Goal: Obtain resource: Download file/media

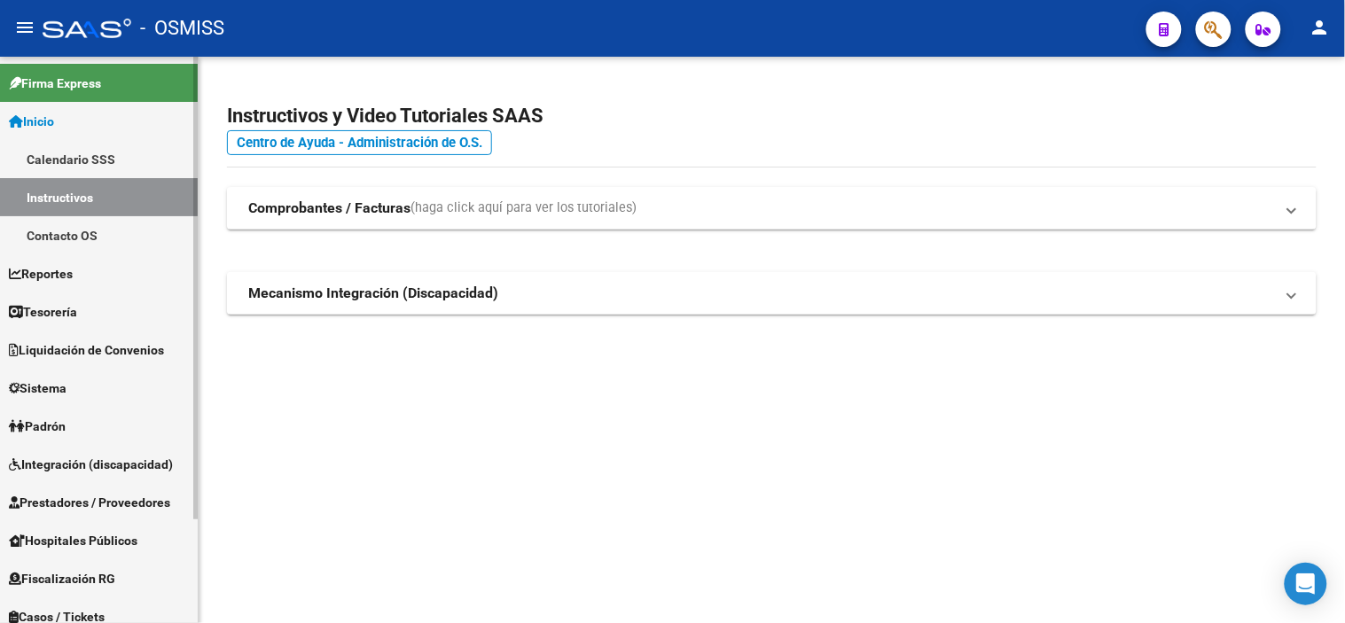
click at [170, 502] on span "Prestadores / Proveedores" at bounding box center [89, 503] width 161 height 20
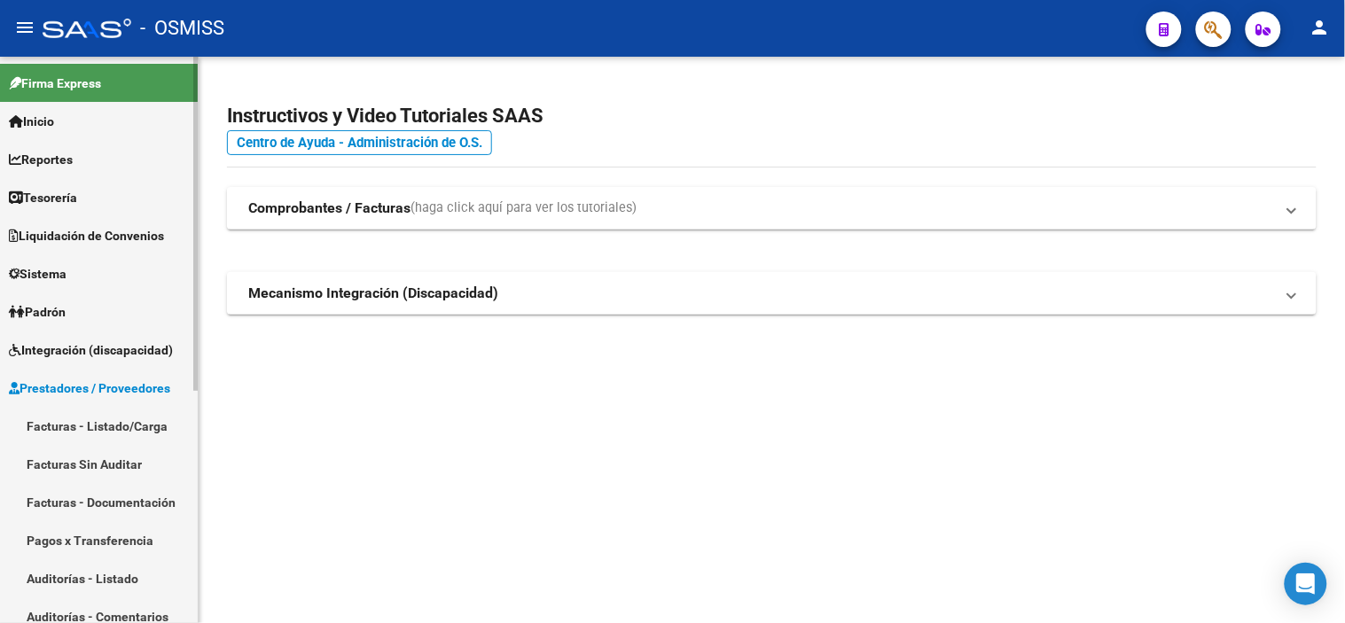
click at [108, 437] on link "Facturas - Listado/Carga" at bounding box center [99, 426] width 198 height 38
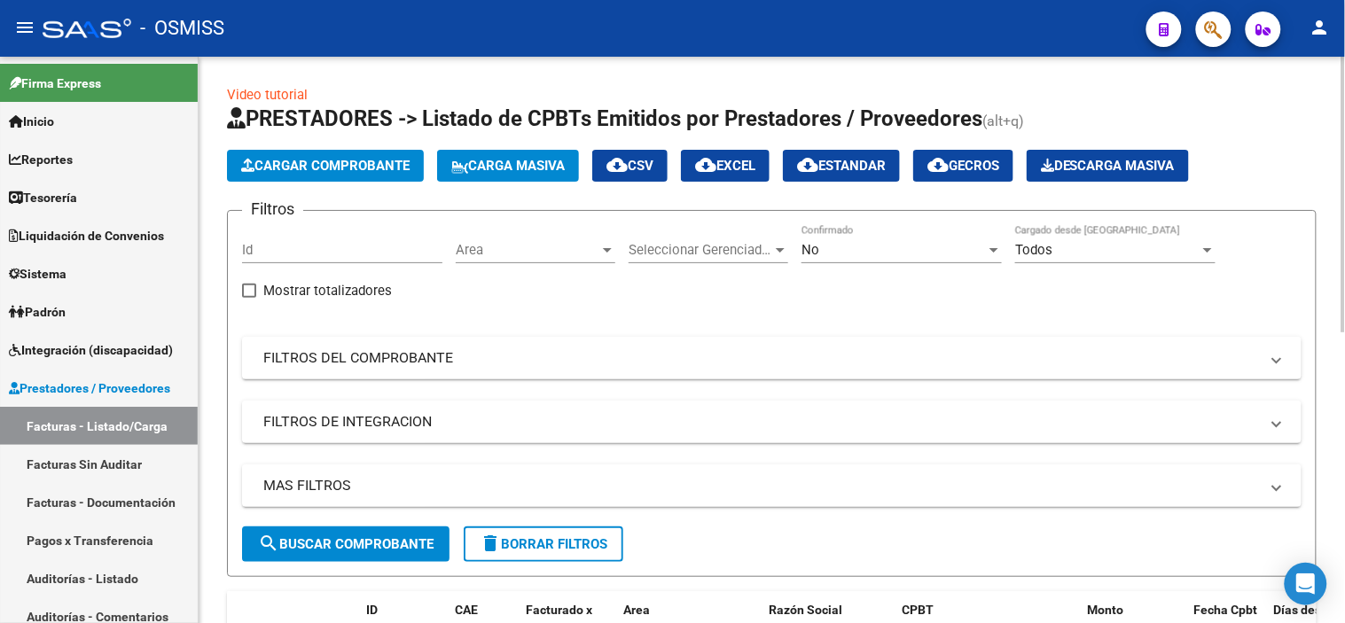
click at [559, 251] on span "Area" at bounding box center [528, 250] width 144 height 16
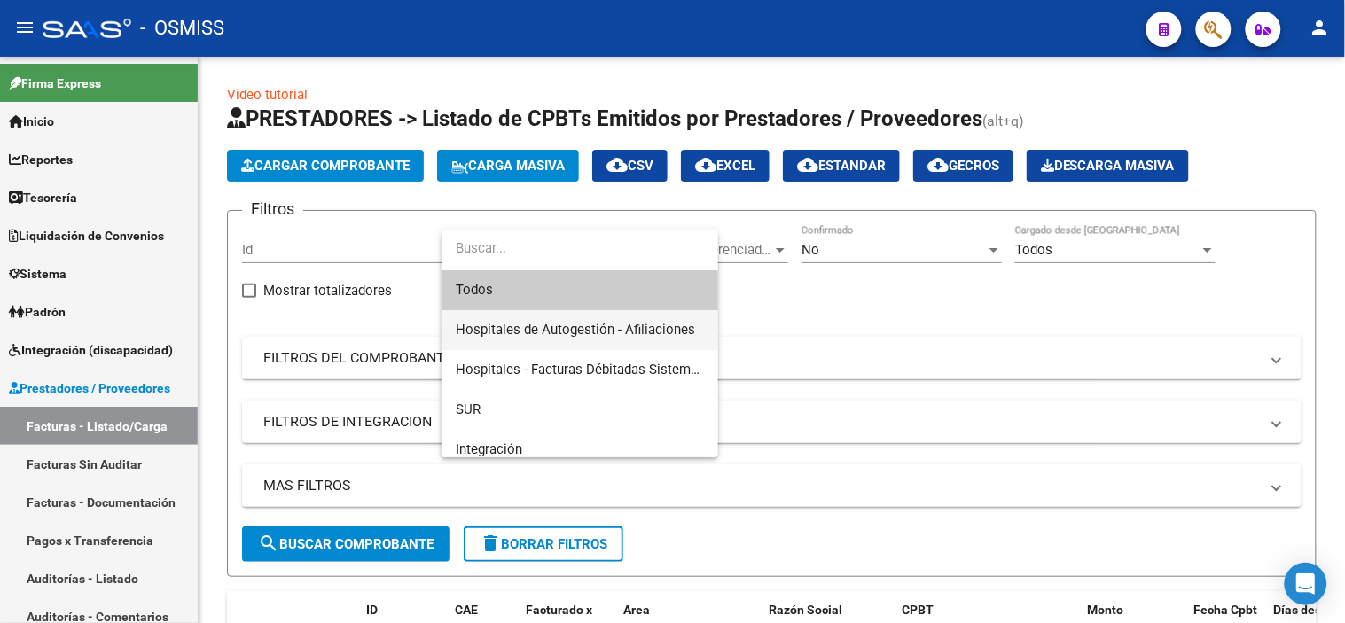
click at [598, 339] on span "Hospitales de Autogestión - Afiliaciones" at bounding box center [580, 330] width 248 height 40
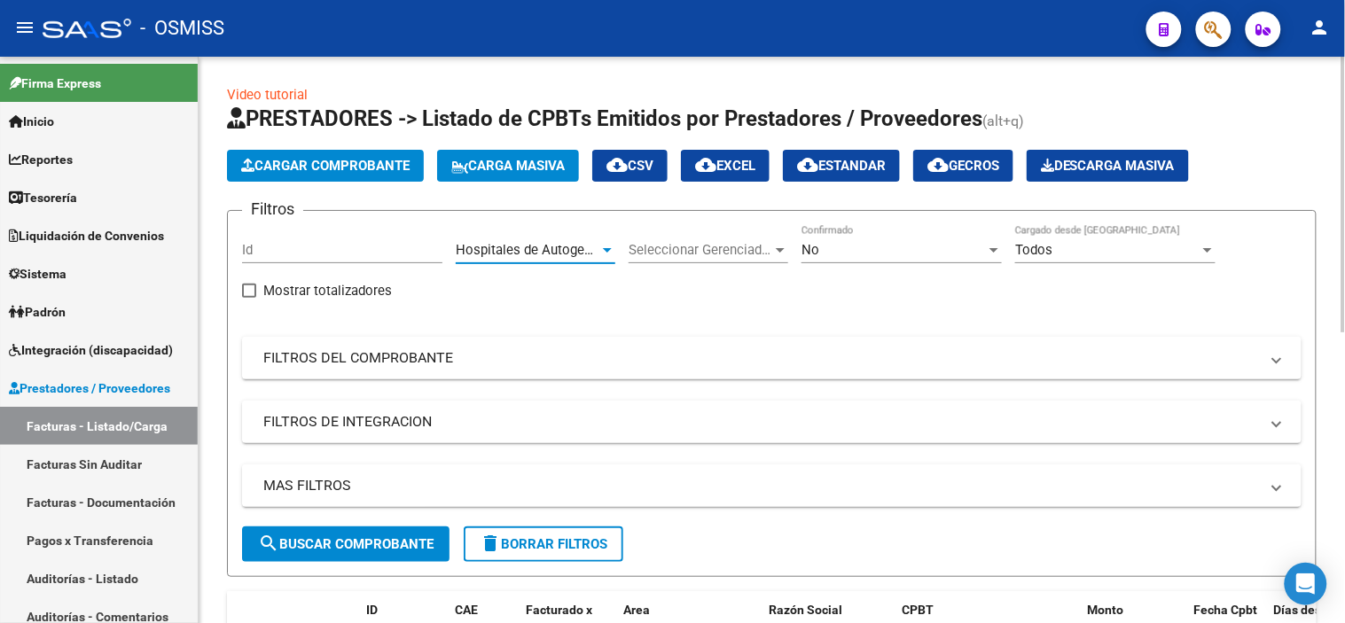
click at [835, 243] on div "No" at bounding box center [893, 250] width 184 height 16
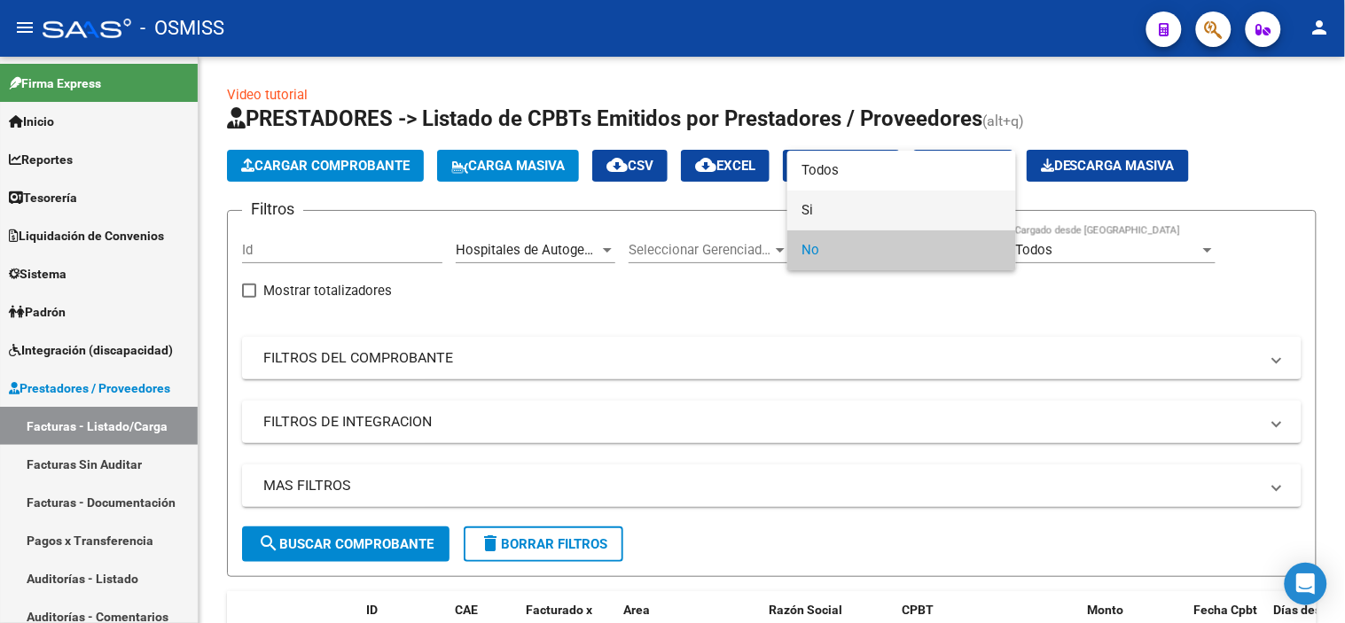
click at [844, 219] on span "Si" at bounding box center [901, 211] width 200 height 40
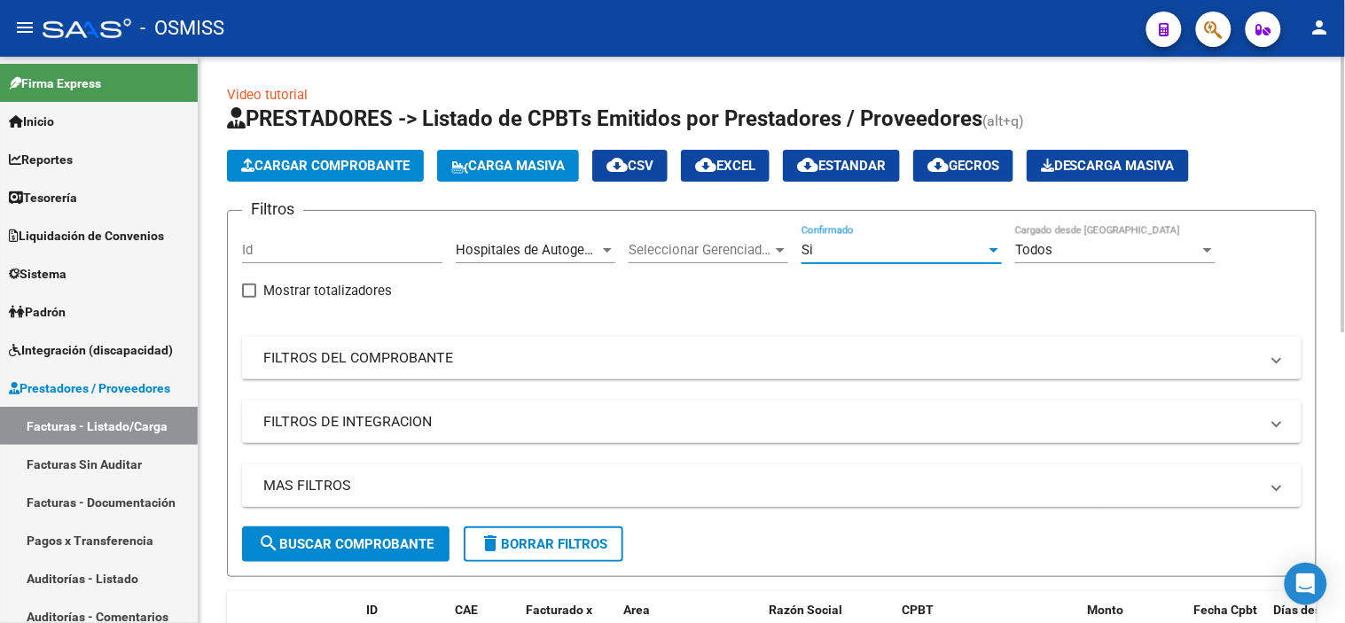
click at [803, 488] on mat-panel-title "MAS FILTROS" at bounding box center [761, 486] width 996 height 20
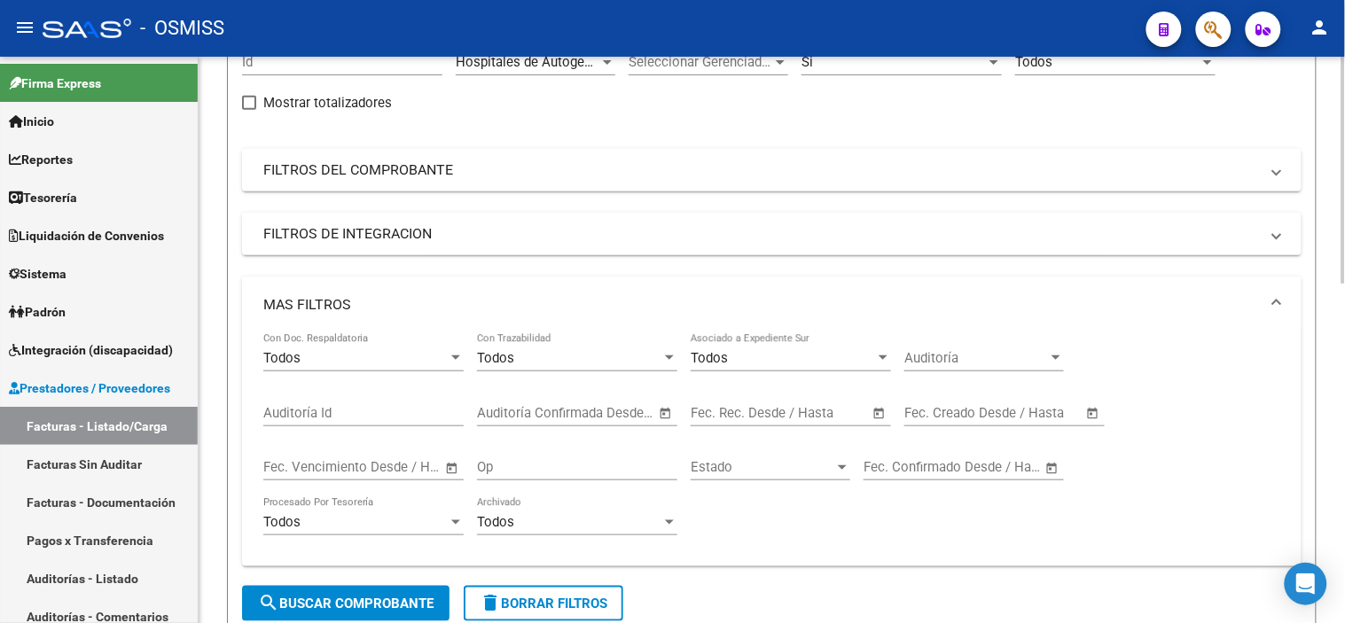
scroll to position [197, 0]
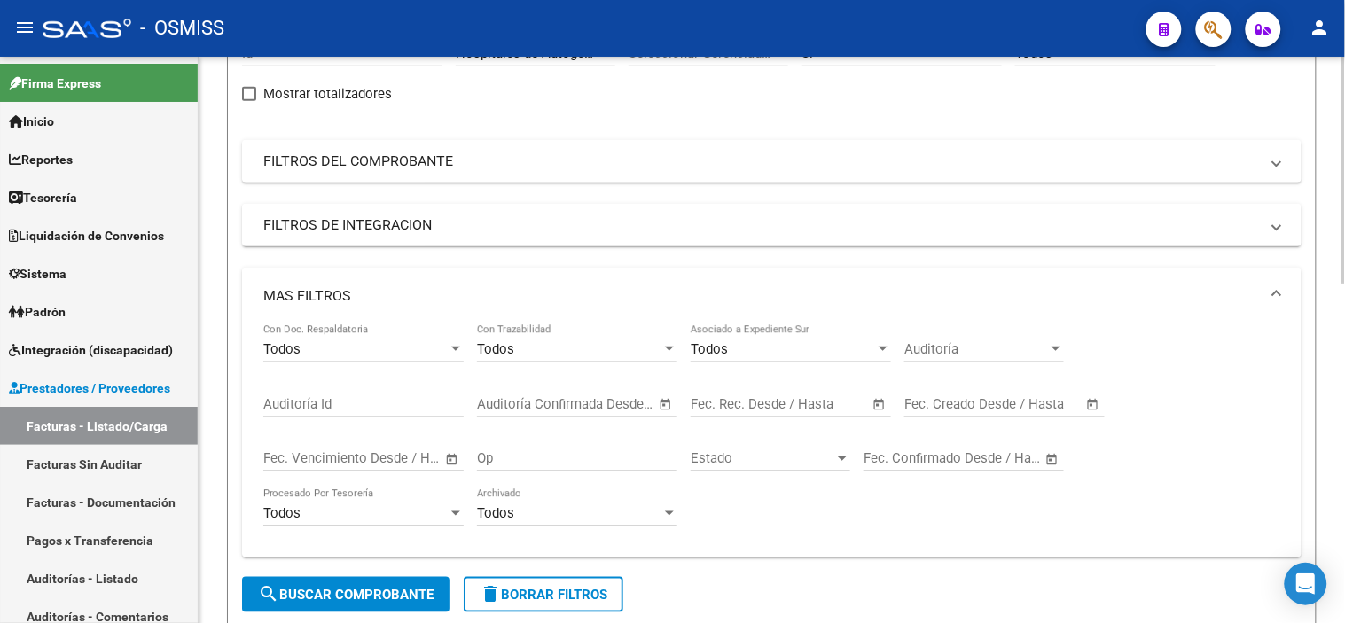
click at [766, 402] on span "–" at bounding box center [770, 404] width 9 height 16
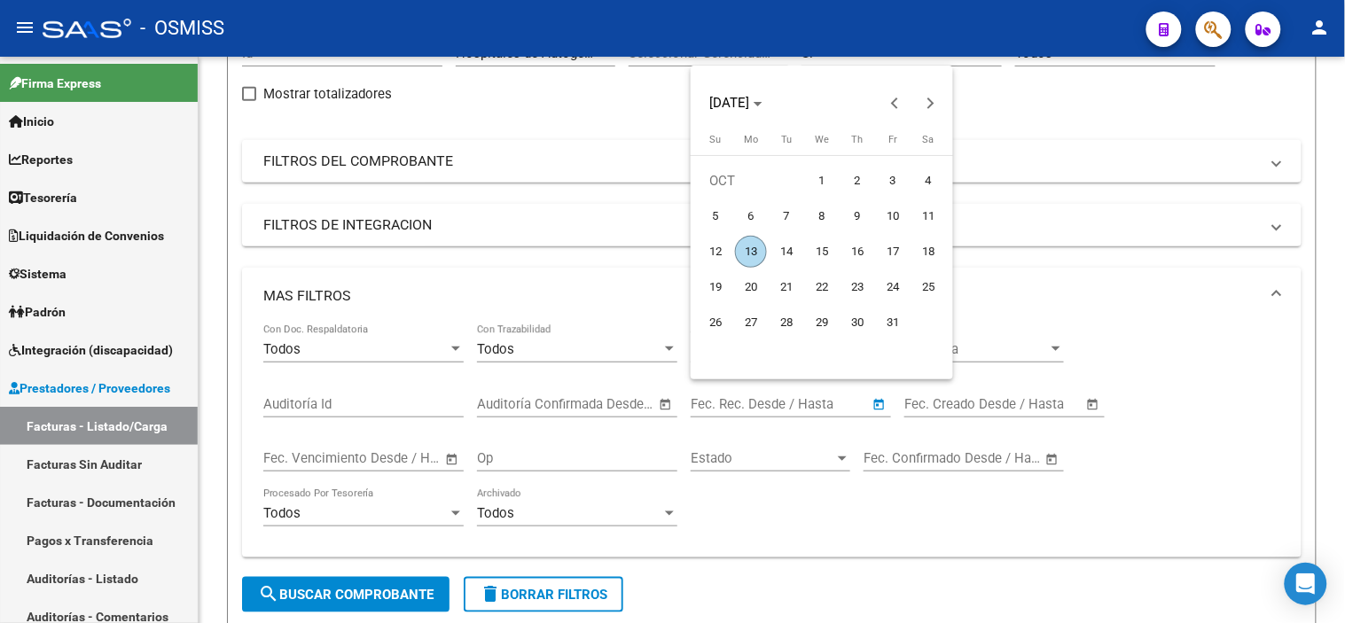
click at [893, 220] on span "10" at bounding box center [893, 216] width 32 height 32
type input "[DATE]"
click at [893, 220] on span "10" at bounding box center [893, 216] width 32 height 32
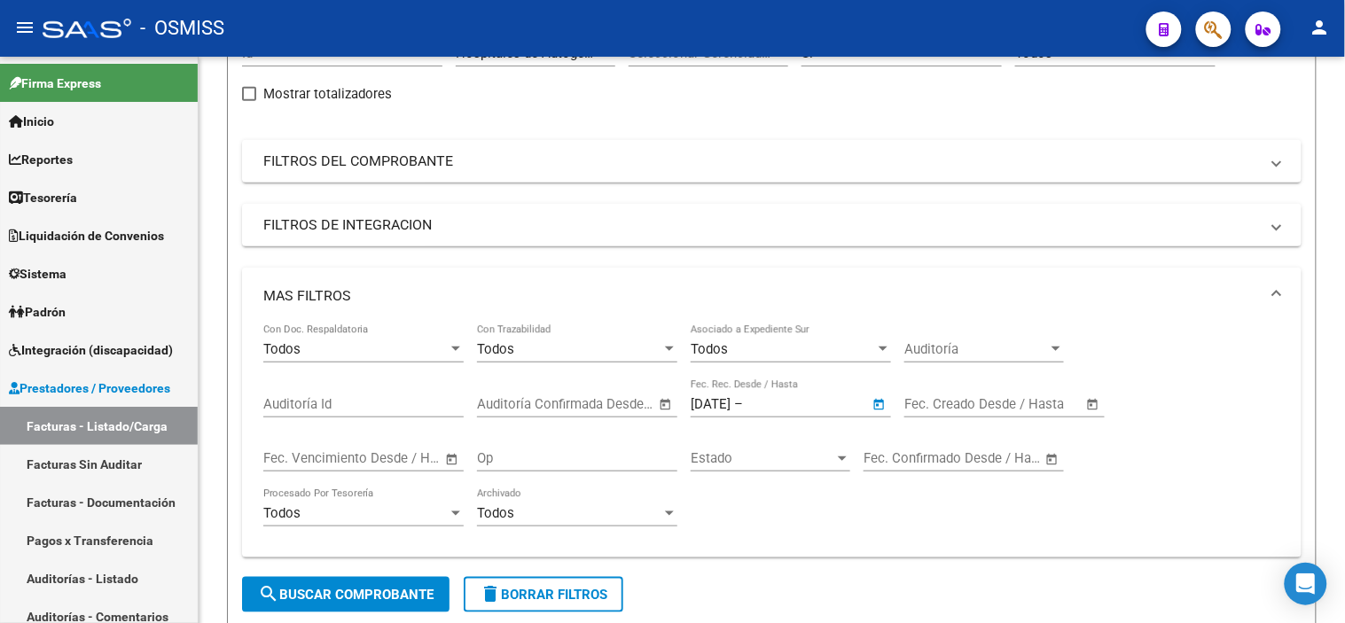
type input "[DATE]"
click at [333, 590] on span "search Buscar Comprobante" at bounding box center [346, 595] width 176 height 16
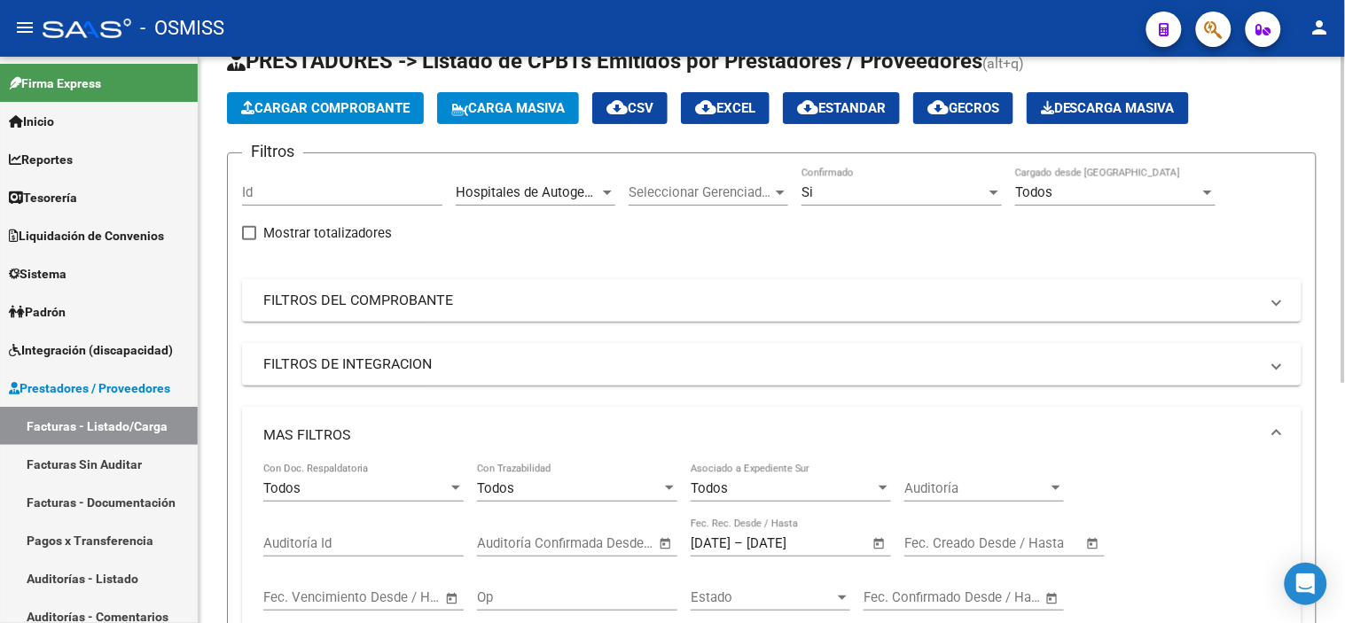
scroll to position [23, 0]
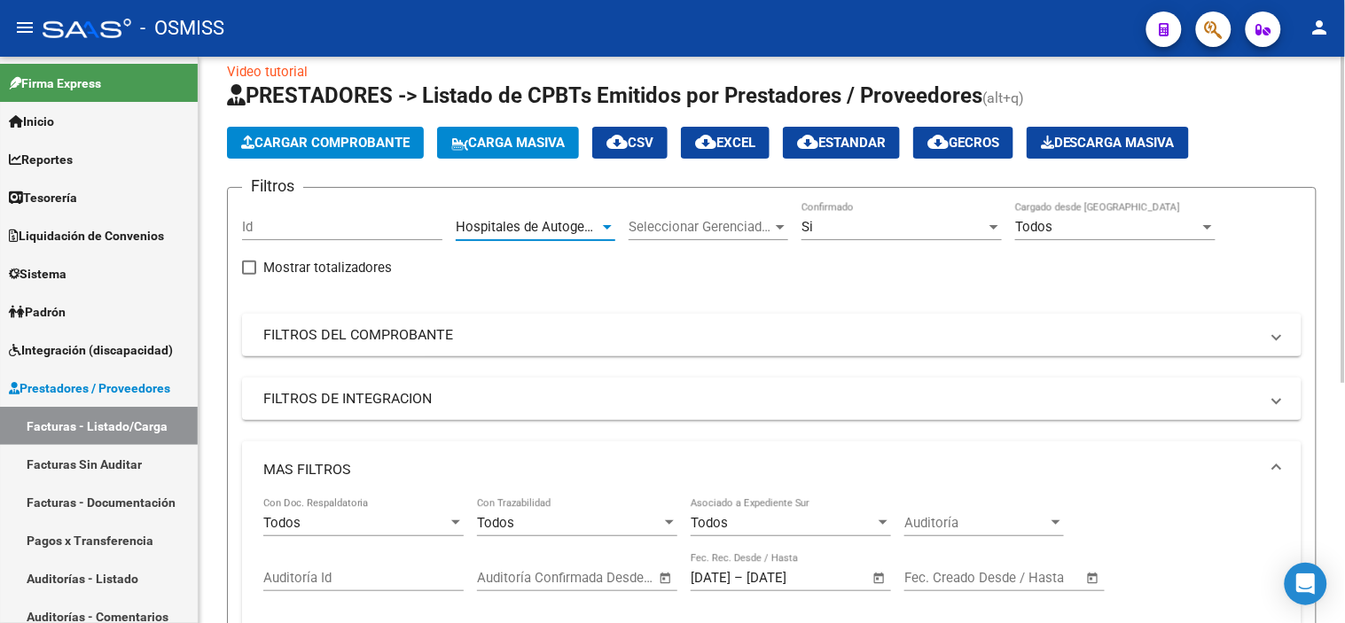
click at [509, 229] on span "Hospitales de Autogestión - Afiliaciones" at bounding box center [575, 227] width 239 height 16
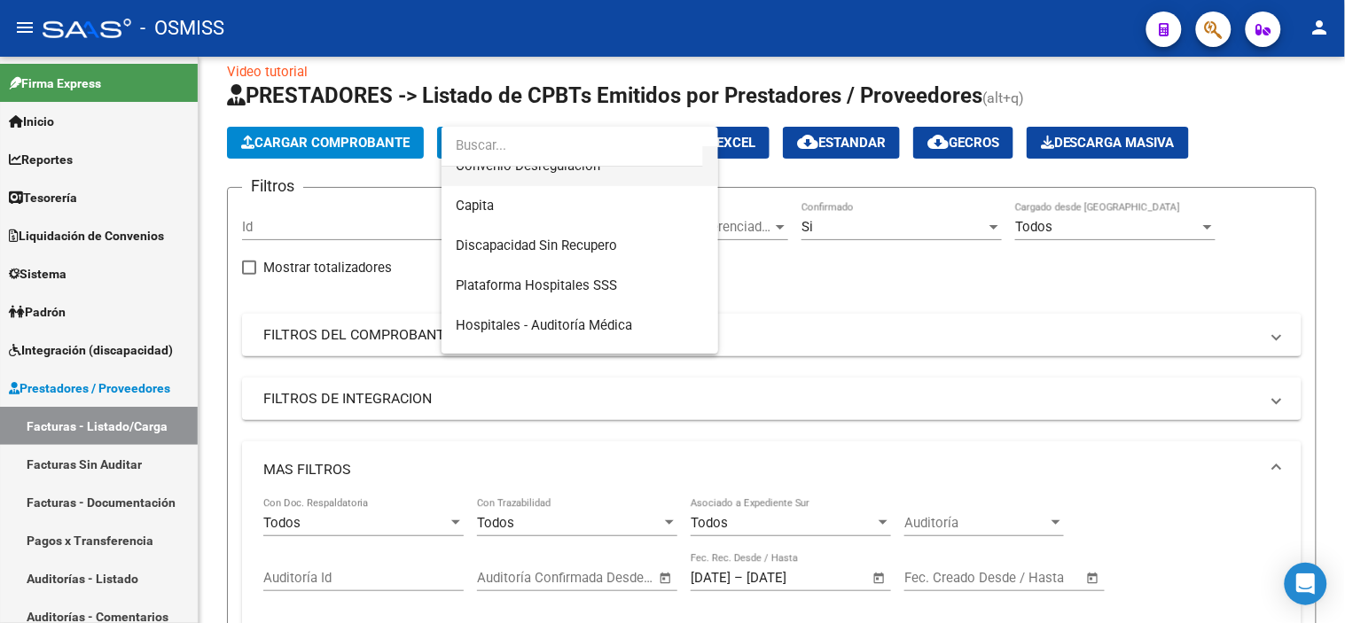
scroll to position [235, 0]
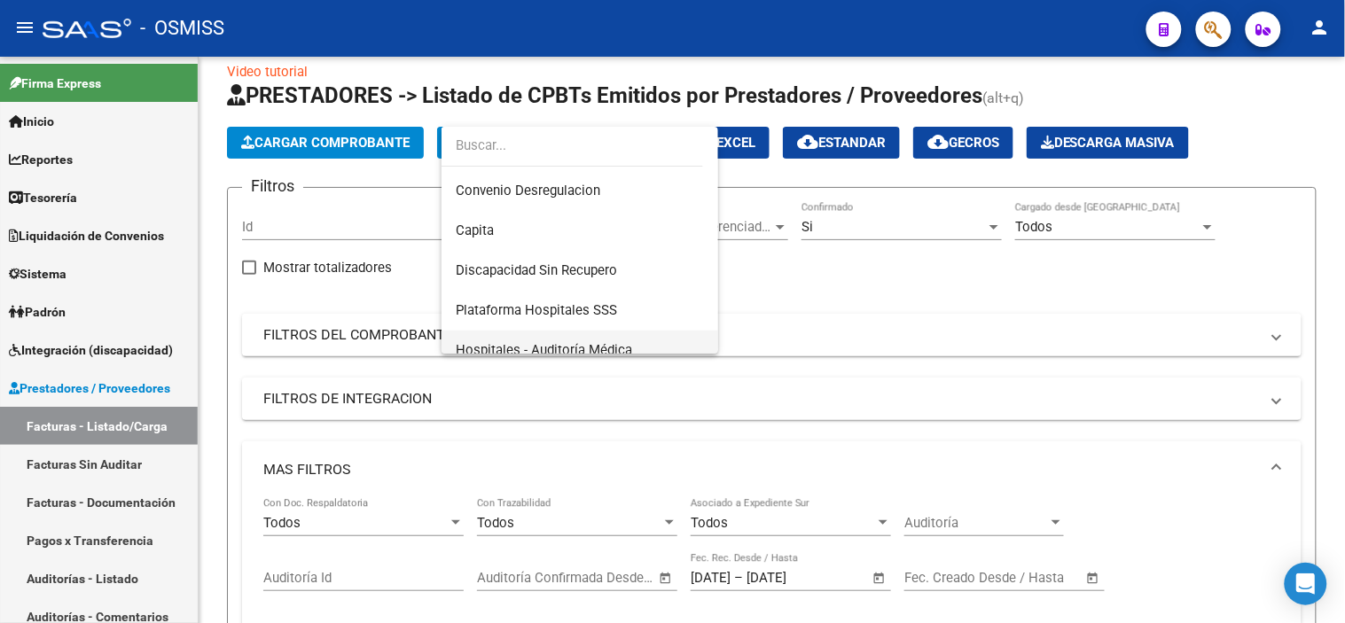
click at [533, 335] on span "Hospitales - Auditoría Médica" at bounding box center [580, 351] width 248 height 40
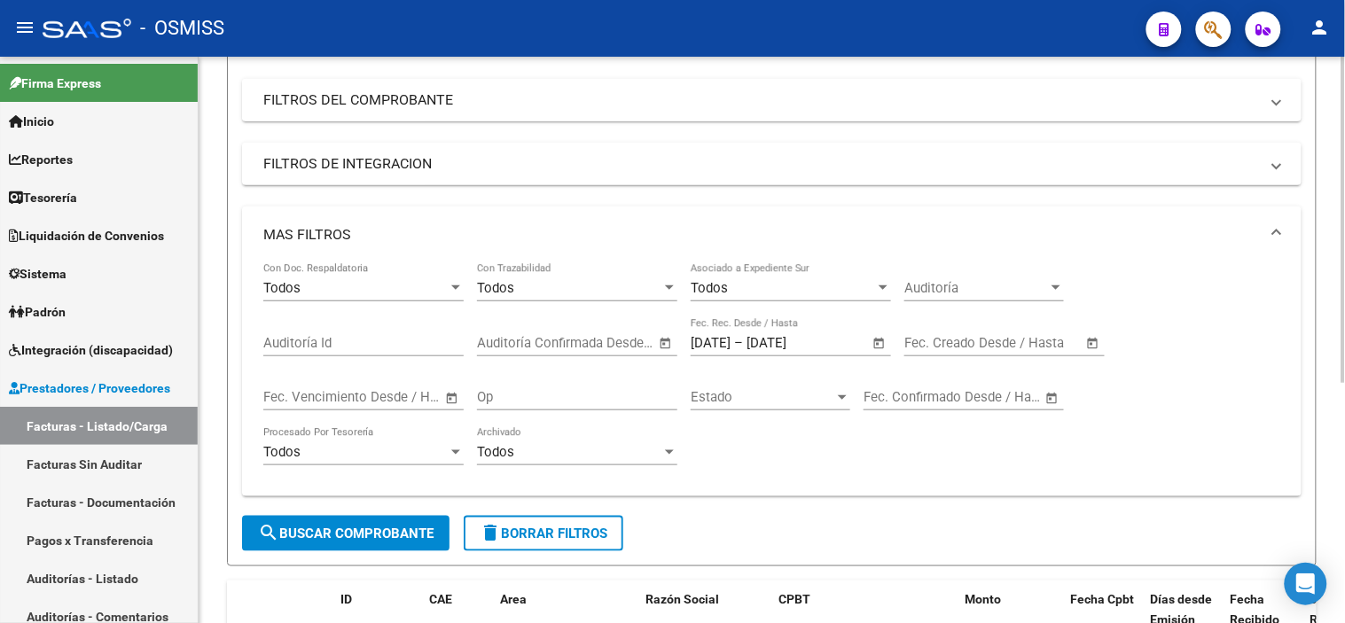
scroll to position [319, 0]
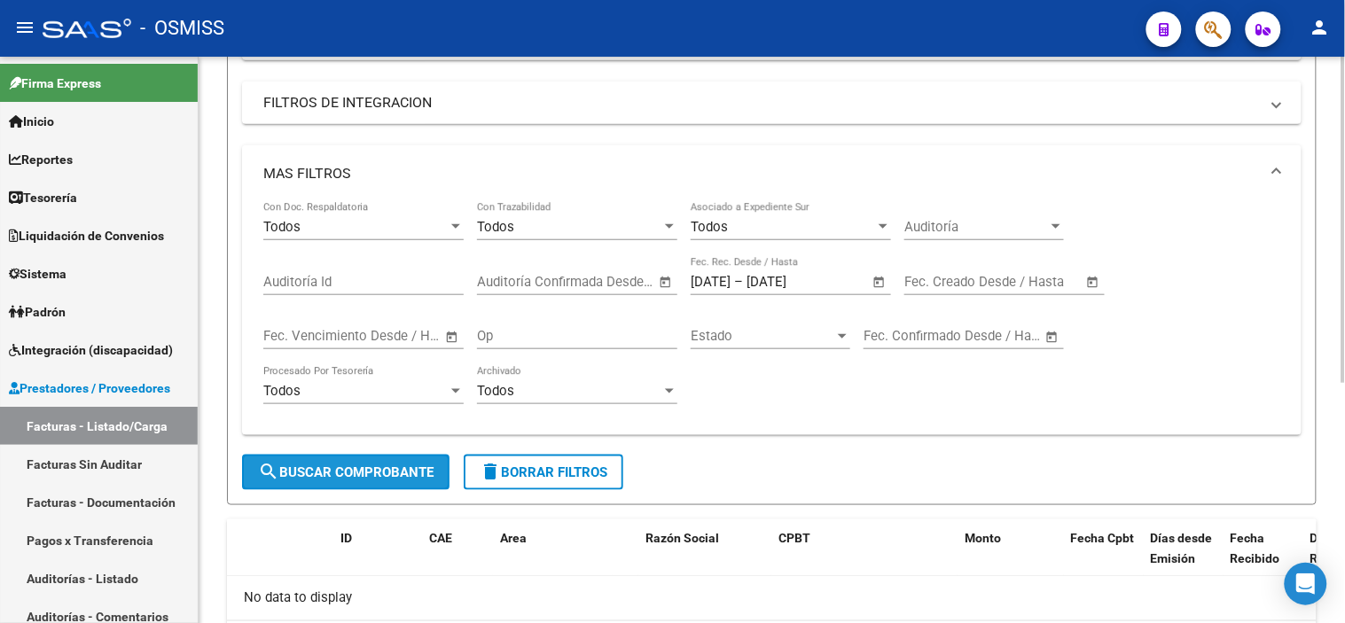
click at [379, 477] on span "search Buscar Comprobante" at bounding box center [346, 473] width 176 height 16
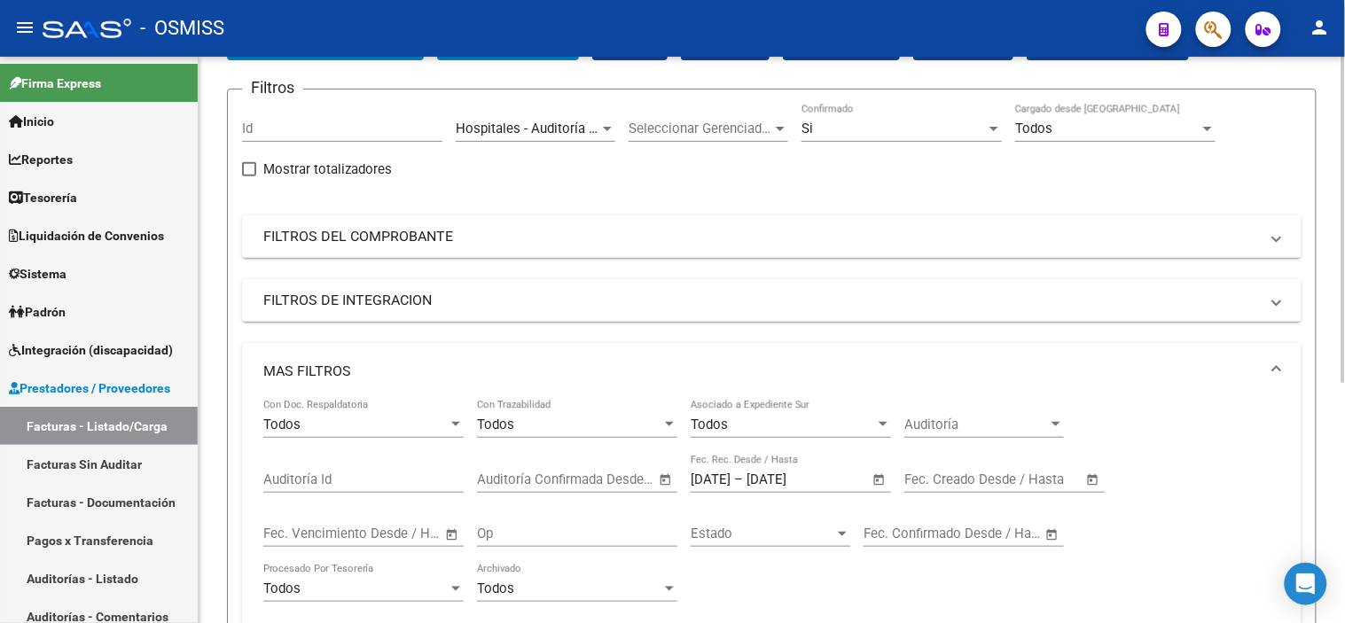
scroll to position [23, 0]
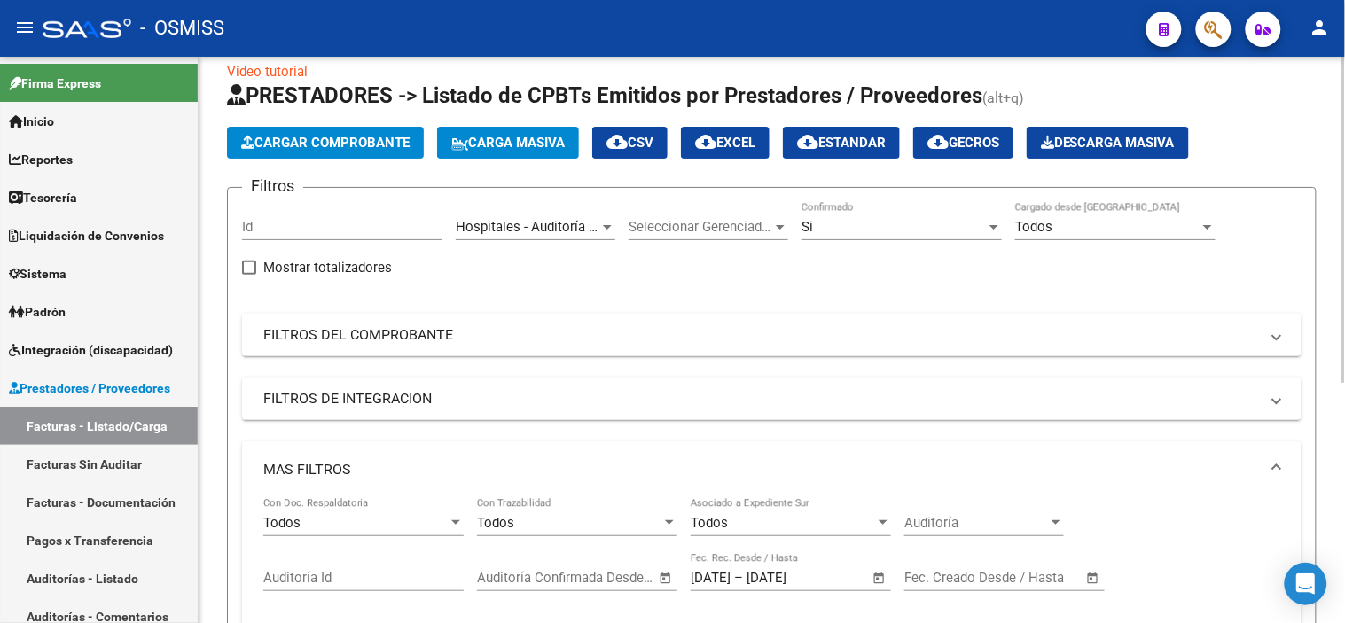
click at [598, 225] on span "Hospitales - Auditoría Médica" at bounding box center [544, 227] width 176 height 16
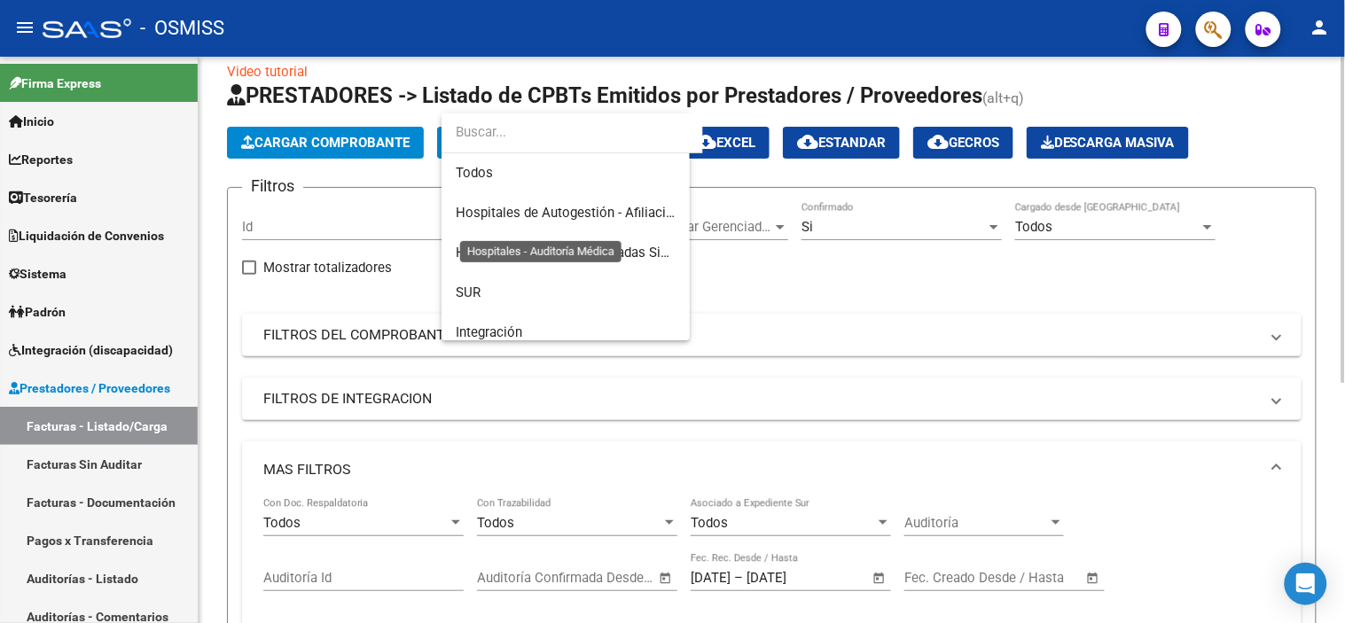
scroll to position [346, 0]
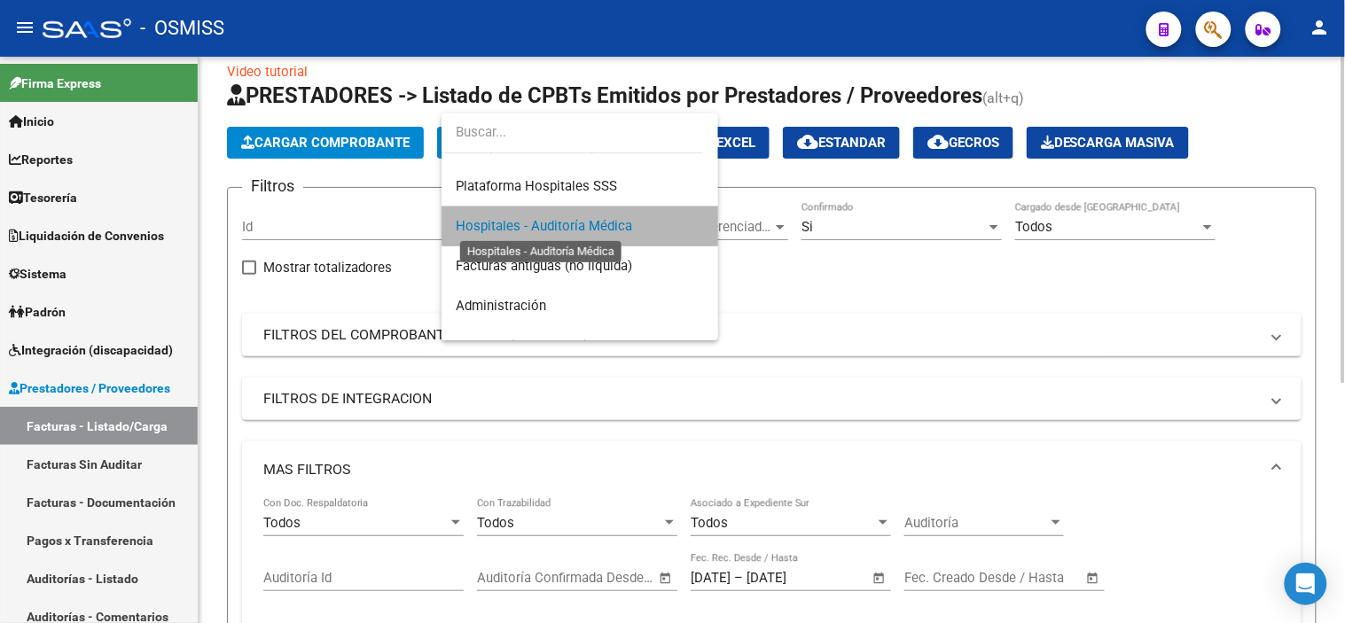
click at [598, 225] on span "Hospitales - Auditoría Médica" at bounding box center [544, 226] width 176 height 16
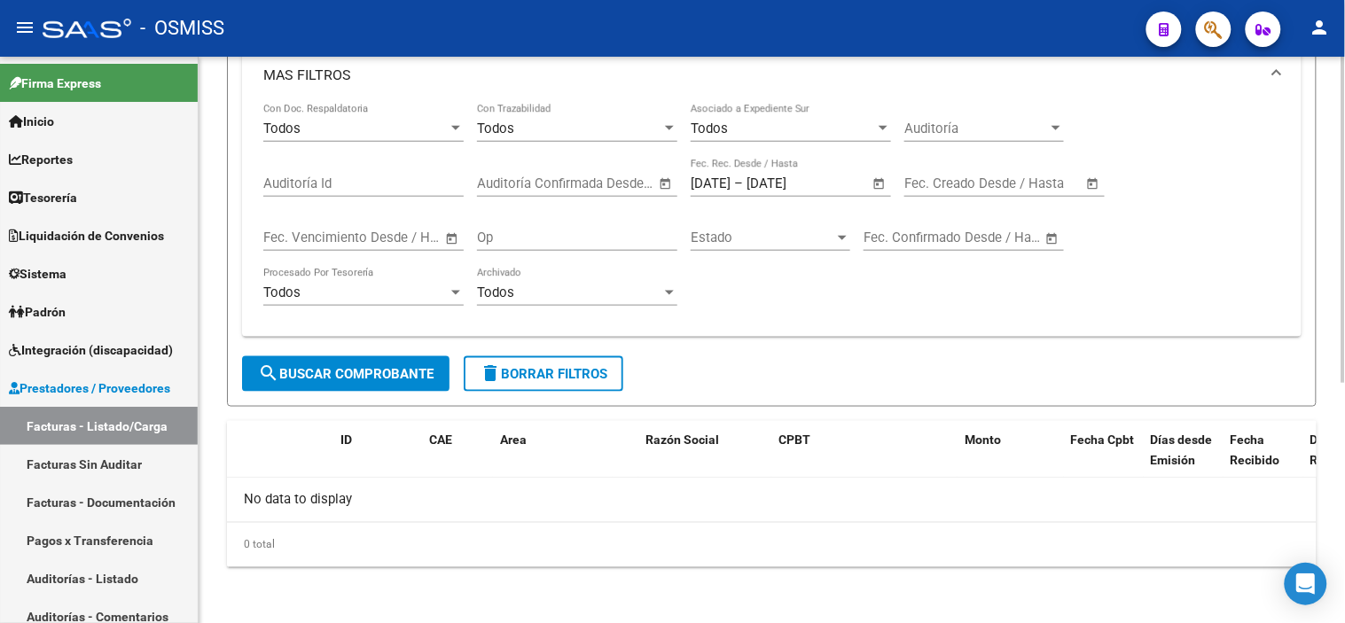
click at [405, 373] on span "search Buscar Comprobante" at bounding box center [346, 374] width 176 height 16
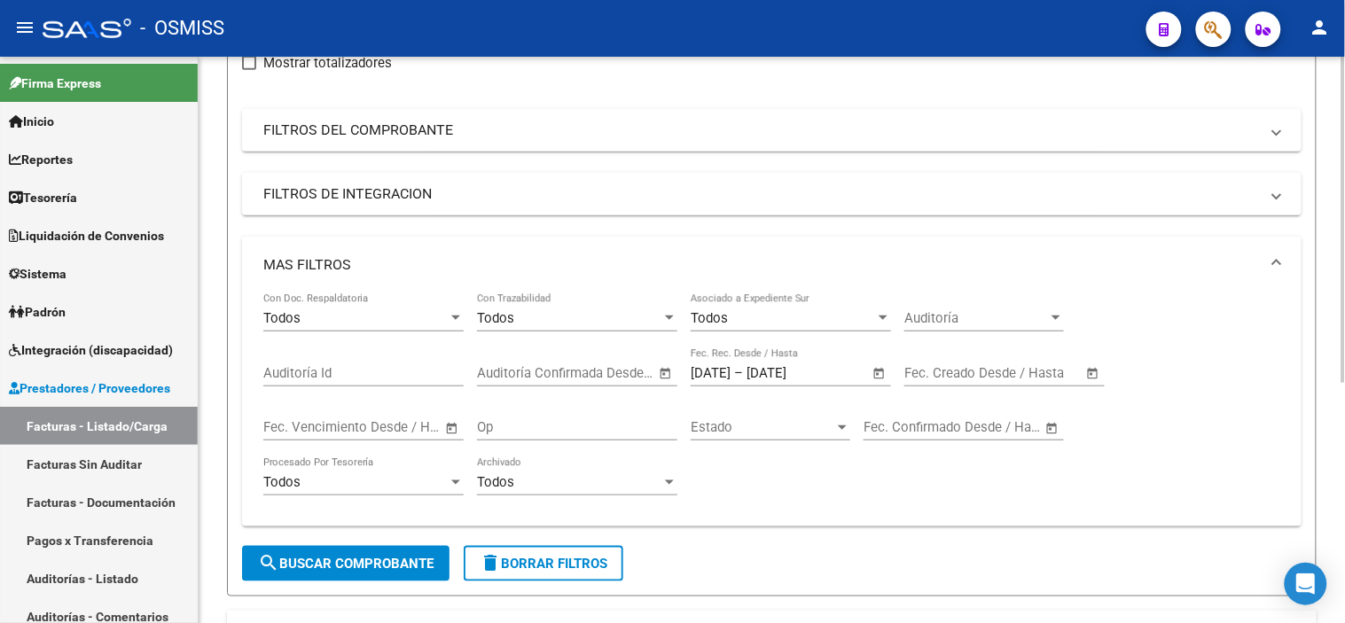
scroll to position [121, 0]
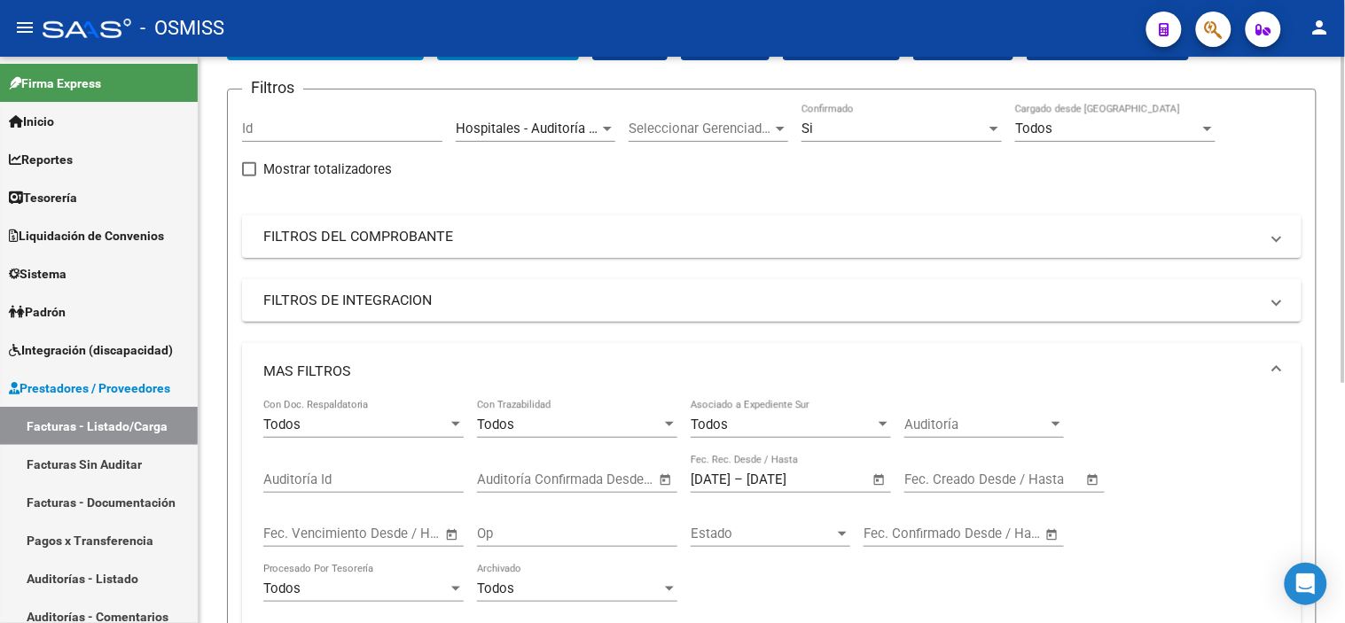
click at [656, 227] on mat-panel-title "FILTROS DEL COMPROBANTE" at bounding box center [761, 237] width 996 height 20
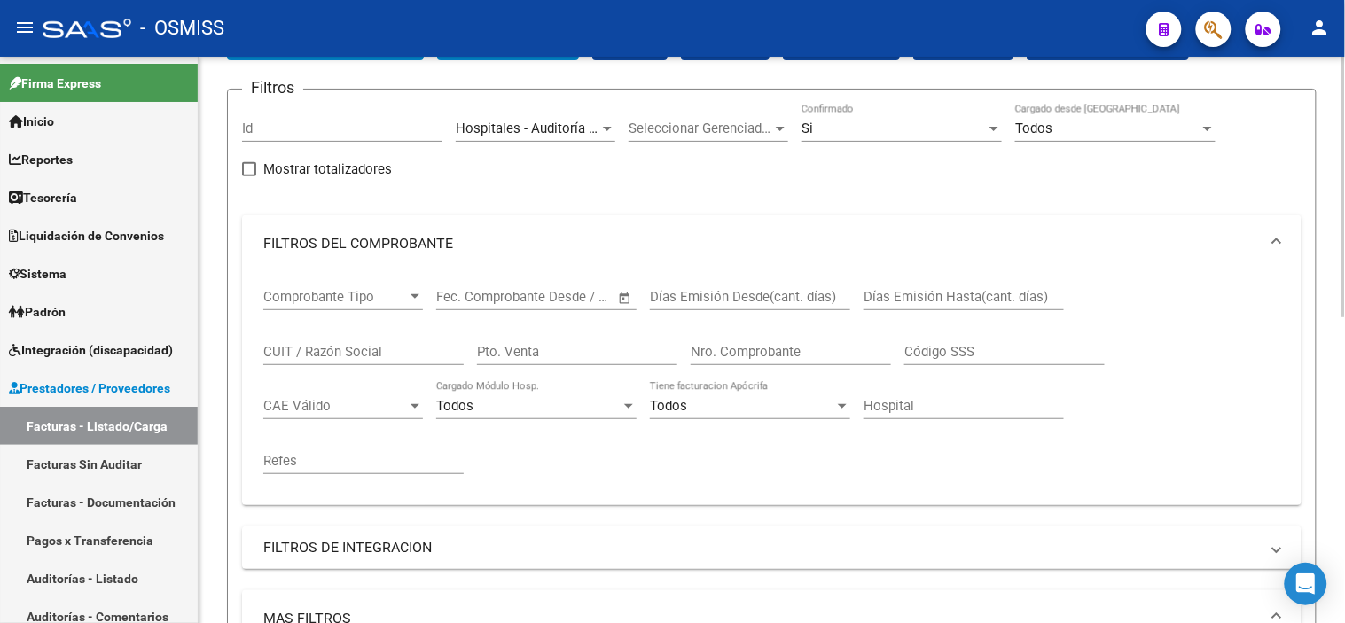
click at [541, 130] on span "Hospitales - Auditoría Médica" at bounding box center [544, 129] width 176 height 16
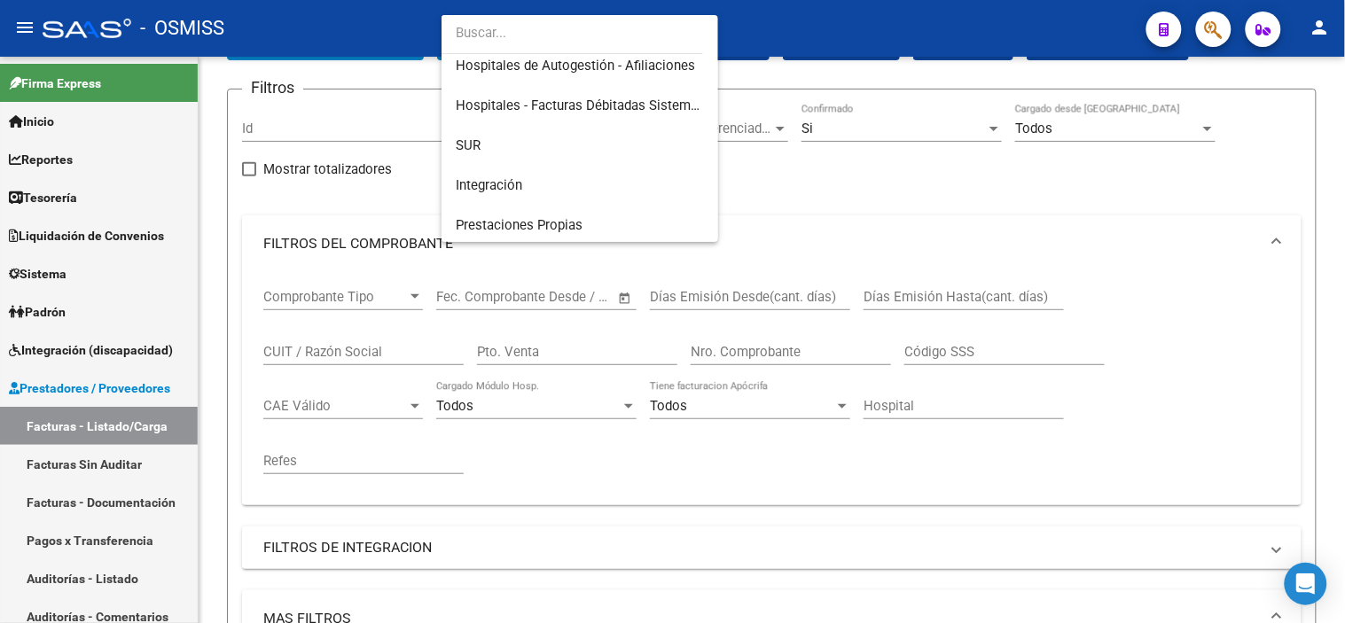
scroll to position [0, 0]
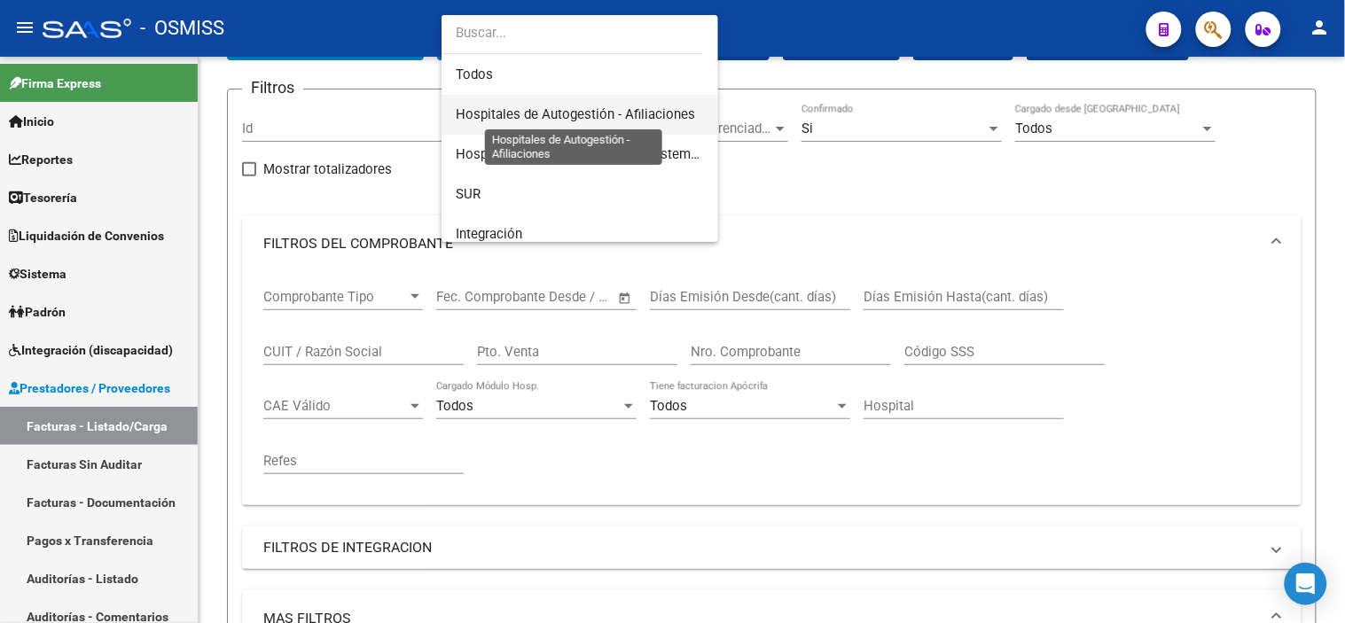
click at [586, 105] on span "Hospitales de Autogestión - Afiliaciones" at bounding box center [580, 115] width 248 height 40
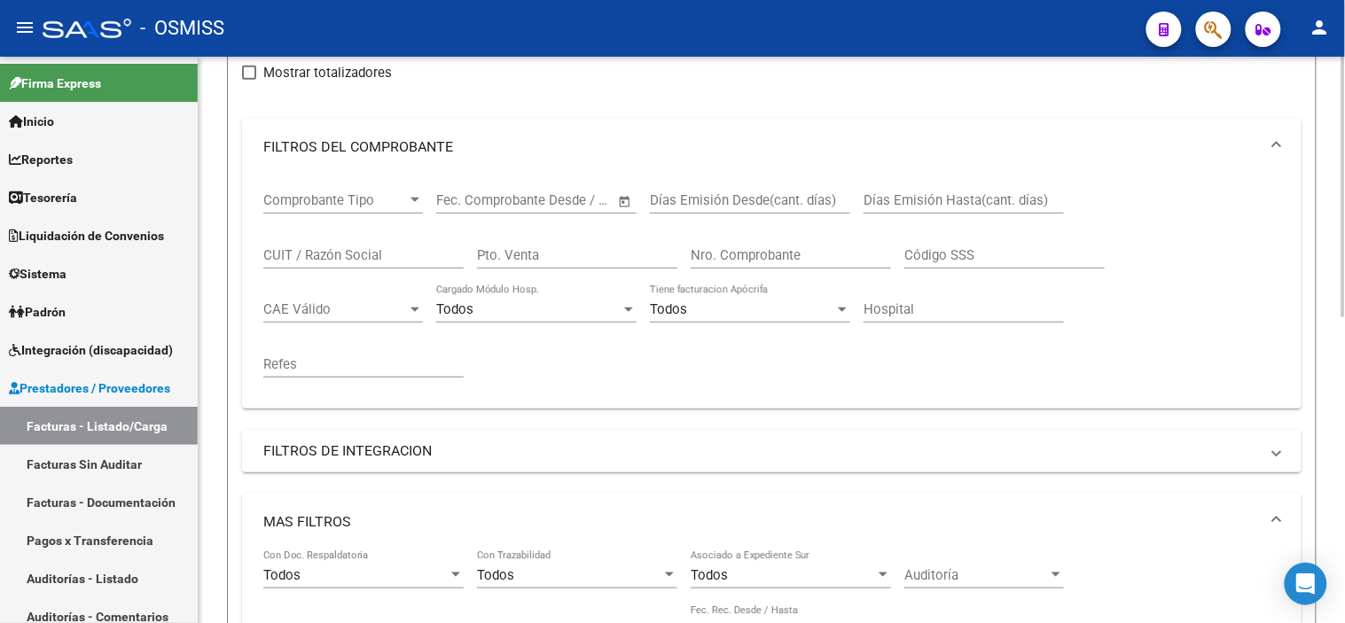
scroll to position [516, 0]
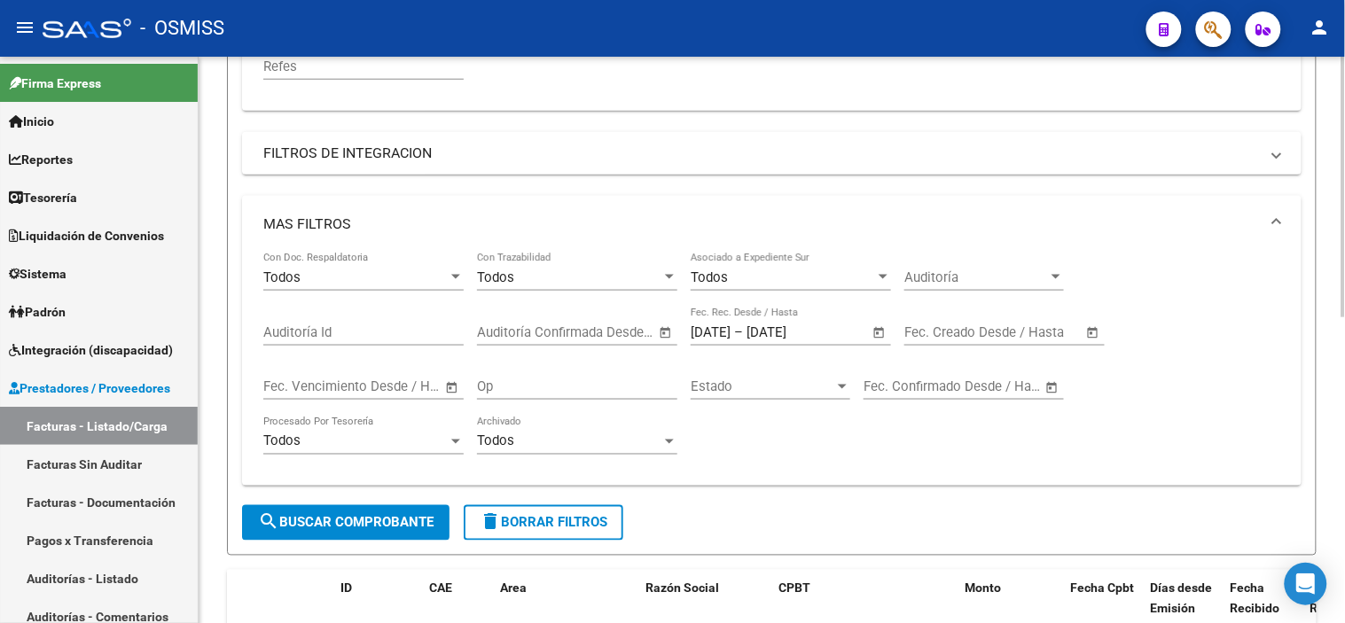
click at [356, 528] on span "search Buscar Comprobante" at bounding box center [346, 523] width 176 height 16
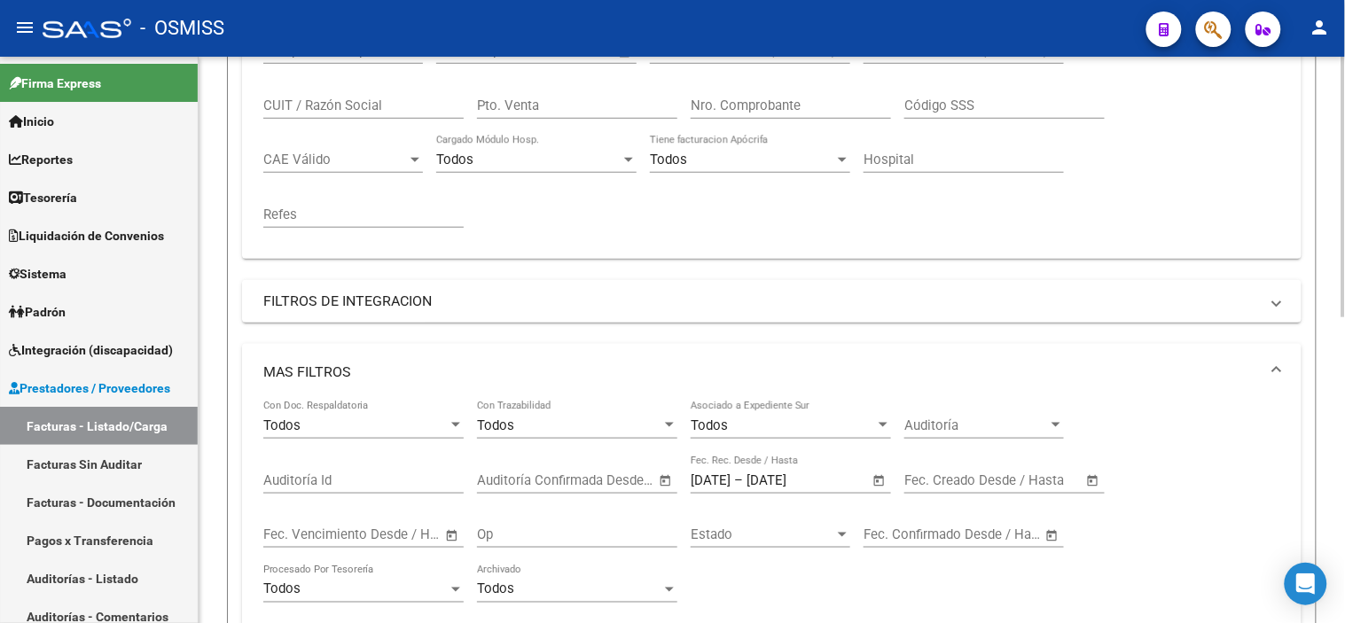
scroll to position [371, 0]
click at [743, 471] on span "–" at bounding box center [738, 478] width 9 height 16
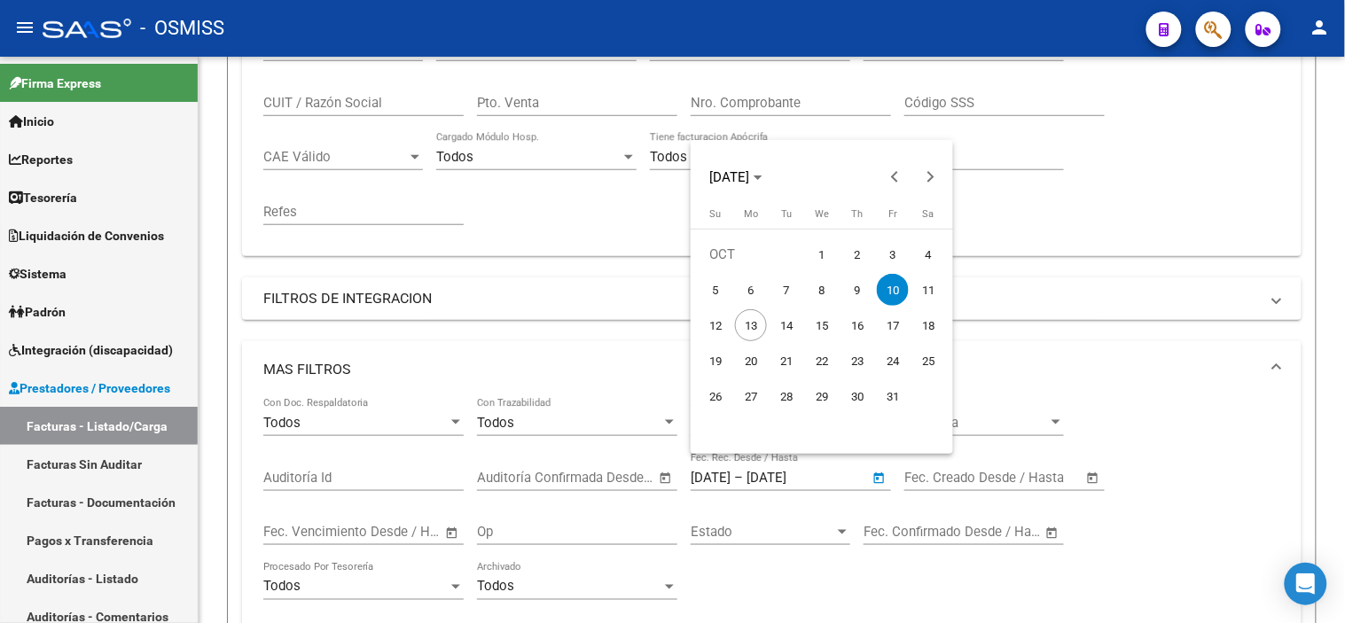
click at [851, 288] on span "9" at bounding box center [857, 290] width 32 height 32
type input "[DATE]"
click at [848, 296] on span "9" at bounding box center [857, 290] width 32 height 32
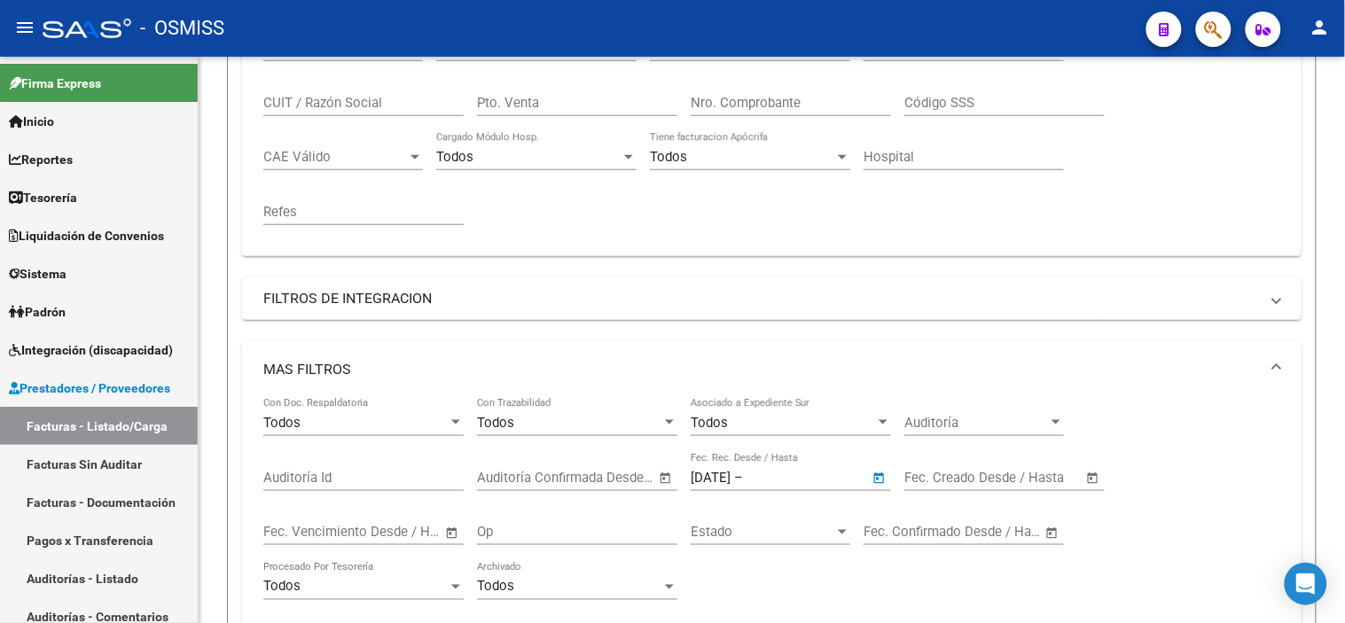
type input "[DATE]"
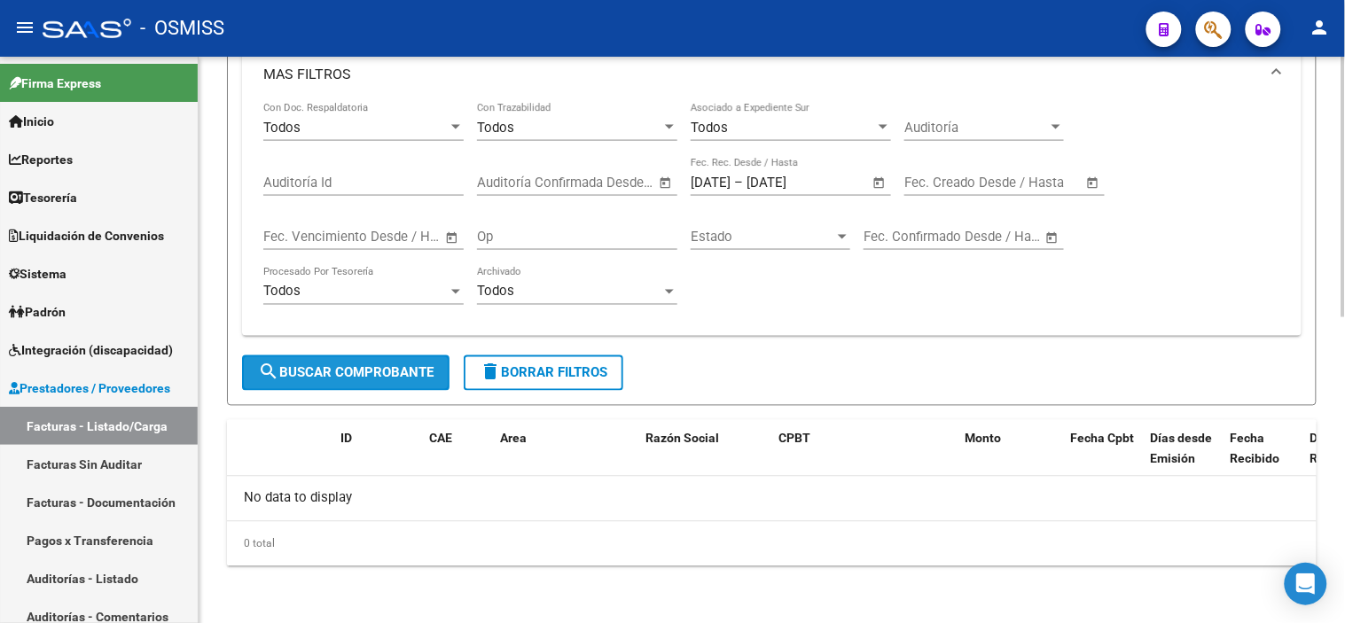
click at [344, 378] on span "search Buscar Comprobante" at bounding box center [346, 373] width 176 height 16
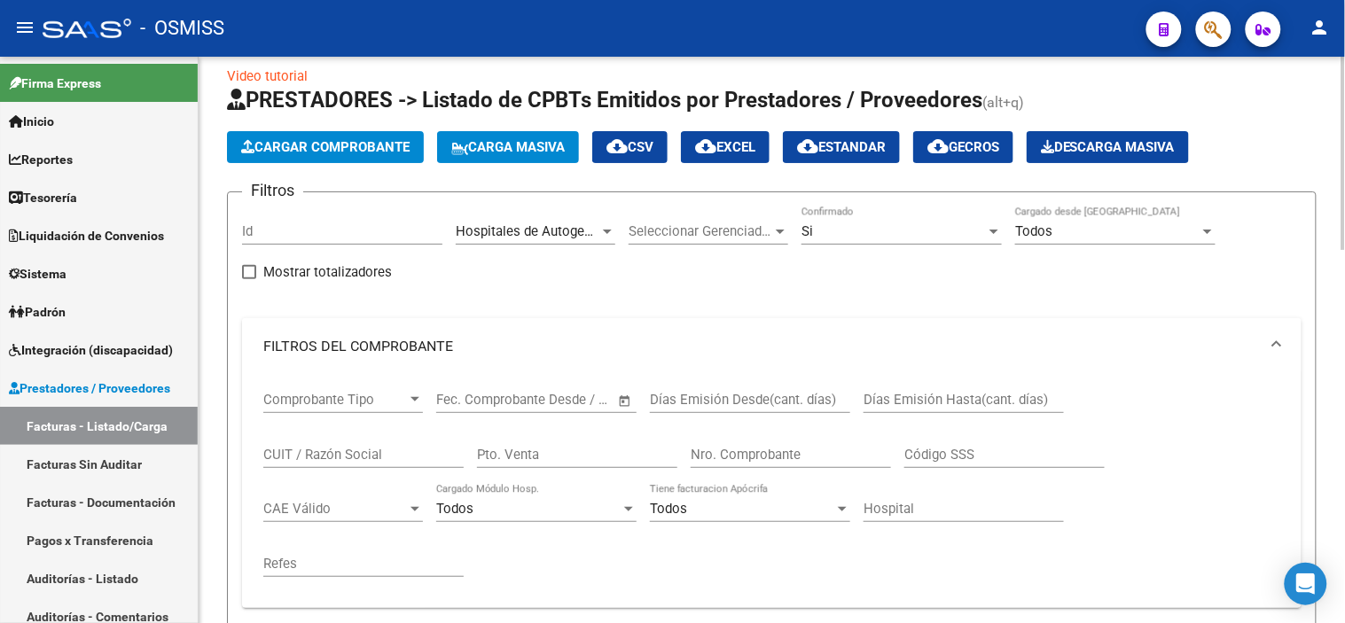
scroll to position [11, 0]
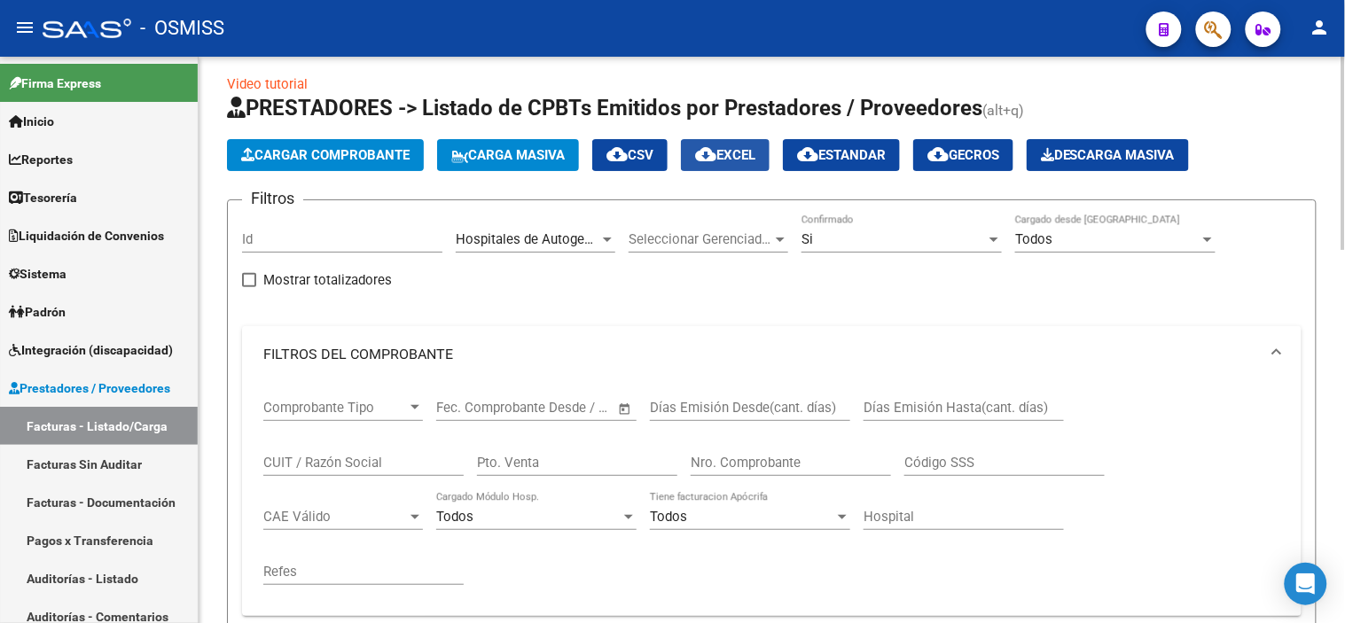
click at [738, 163] on button "cloud_download EXCEL" at bounding box center [725, 155] width 89 height 32
click at [738, 154] on span "cloud_download EXCEL" at bounding box center [725, 155] width 60 height 16
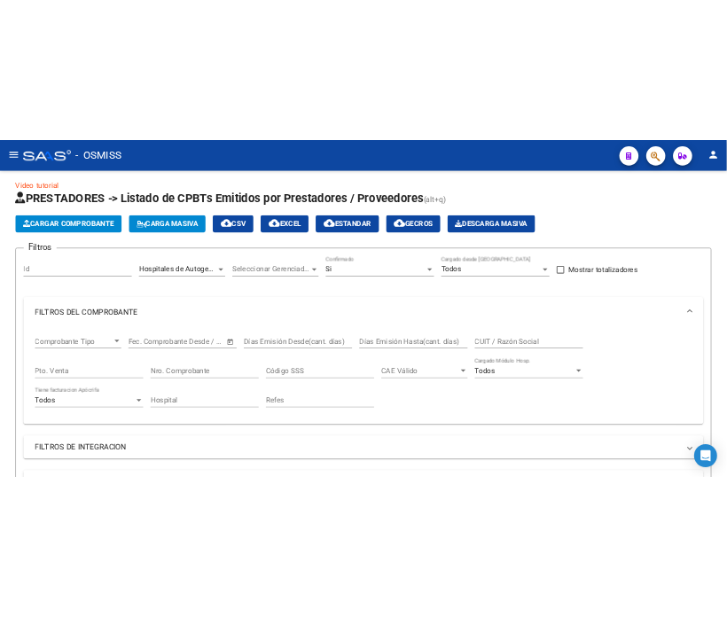
scroll to position [12, 0]
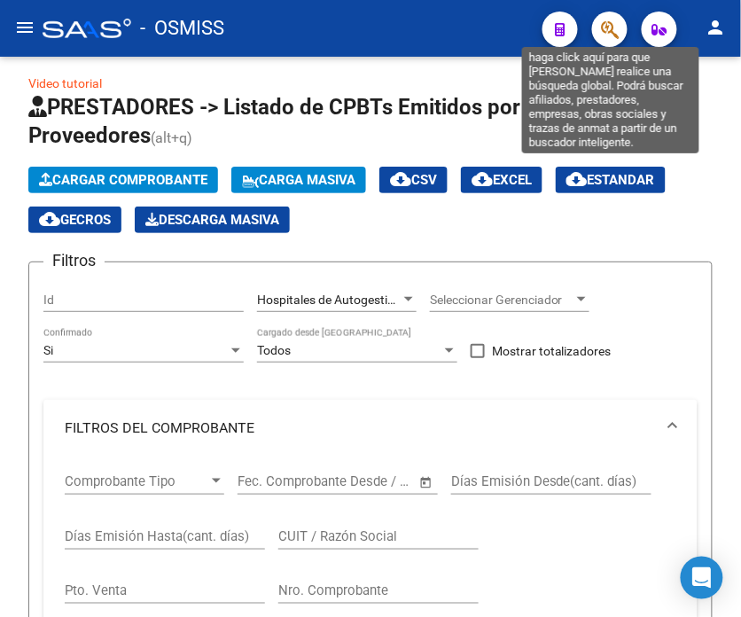
click at [605, 27] on icon "button" at bounding box center [610, 30] width 18 height 20
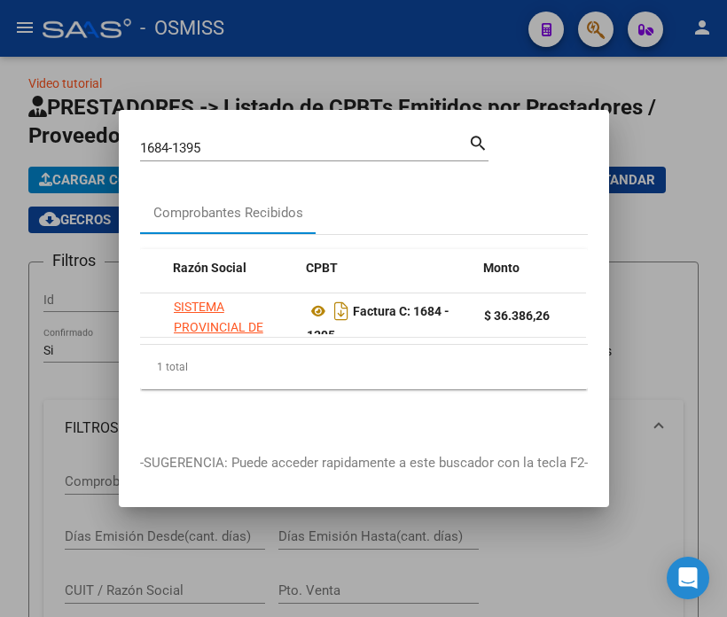
scroll to position [0, 426]
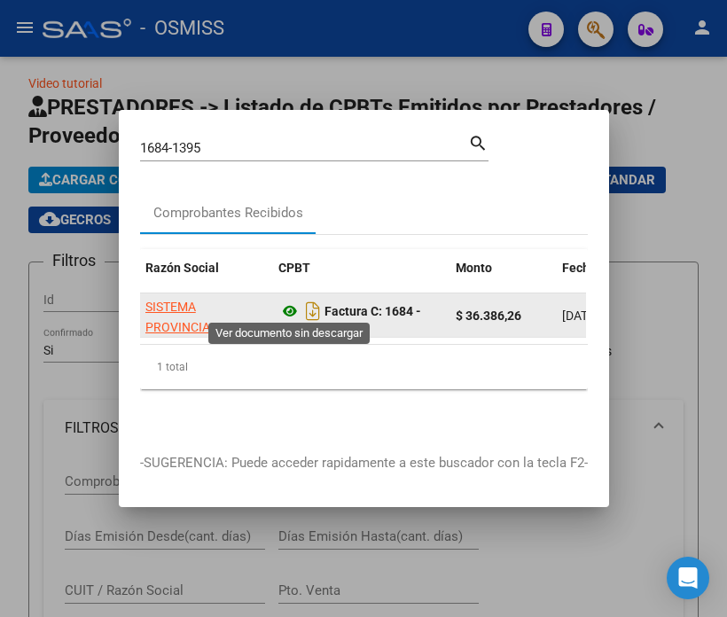
click at [285, 305] on icon at bounding box center [289, 311] width 23 height 21
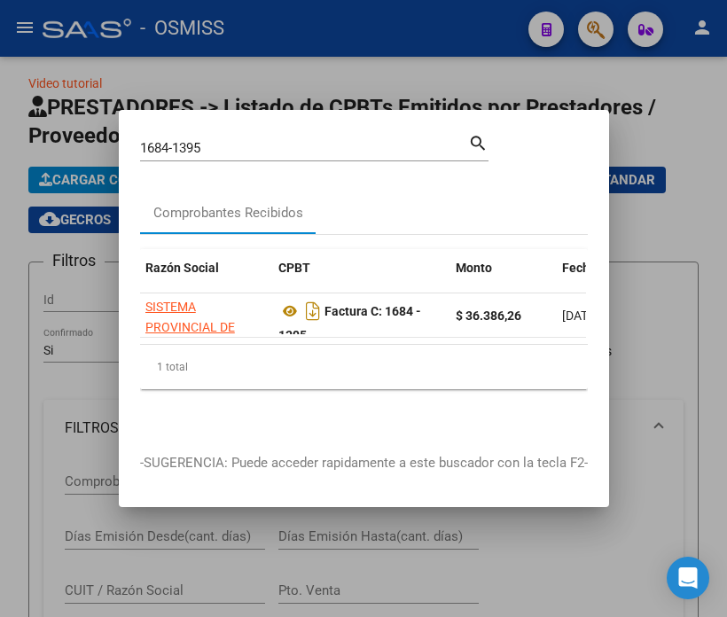
click at [216, 140] on input "1684-1395" at bounding box center [304, 148] width 328 height 16
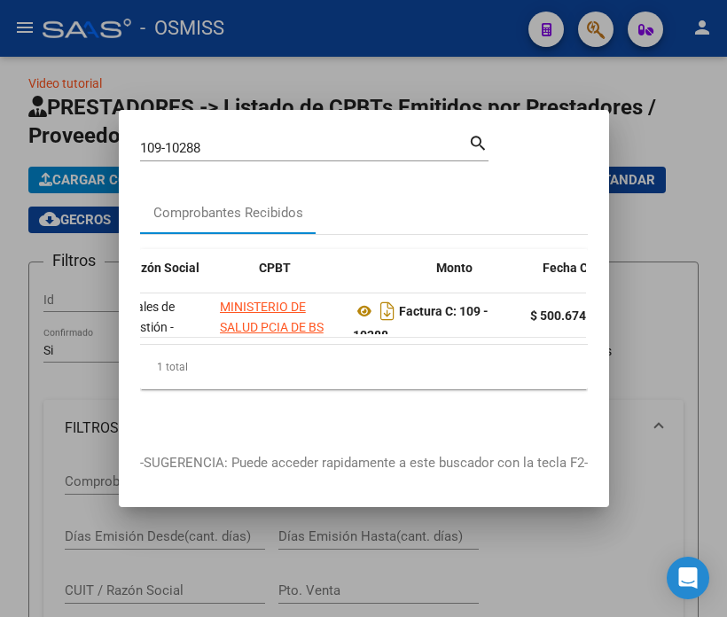
scroll to position [0, 444]
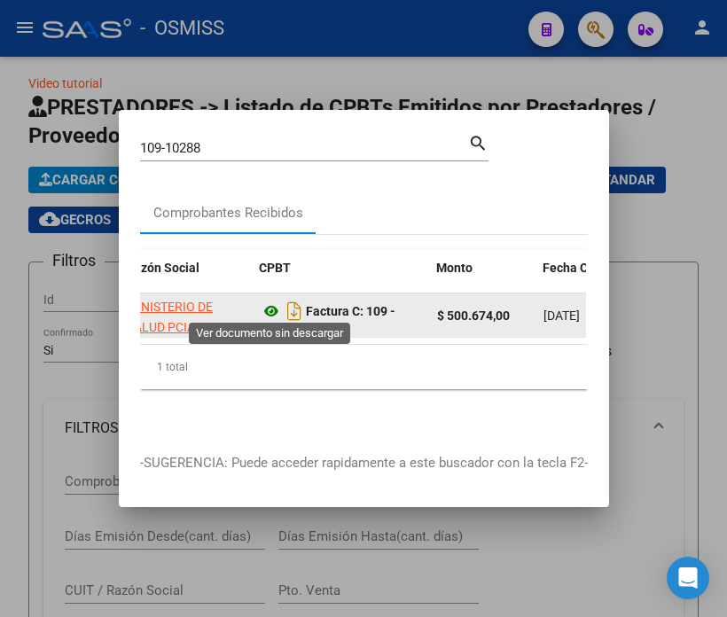
click at [264, 306] on icon at bounding box center [271, 311] width 23 height 21
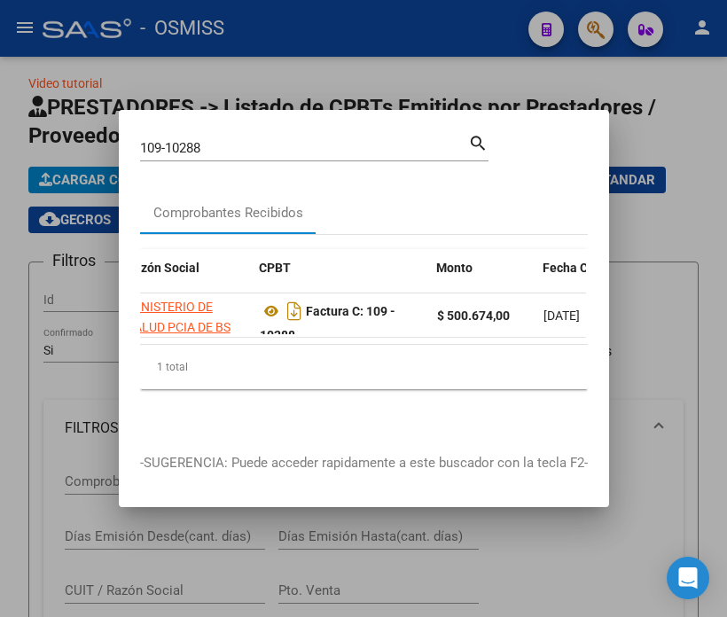
click at [246, 145] on input "109-10288" at bounding box center [304, 148] width 328 height 16
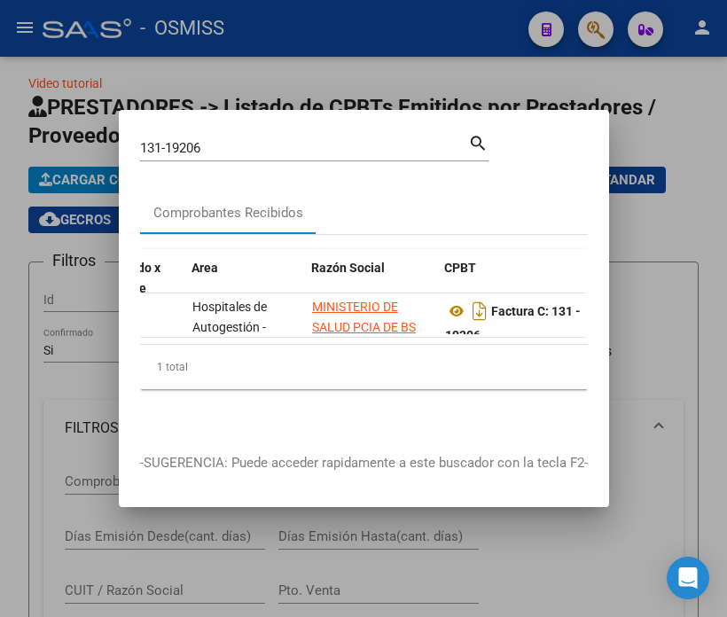
scroll to position [0, 332]
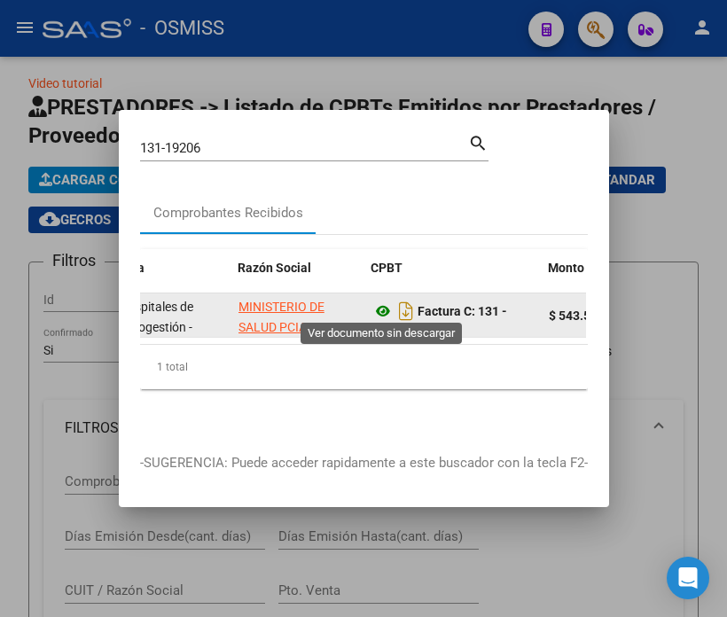
click at [379, 305] on icon at bounding box center [382, 311] width 23 height 21
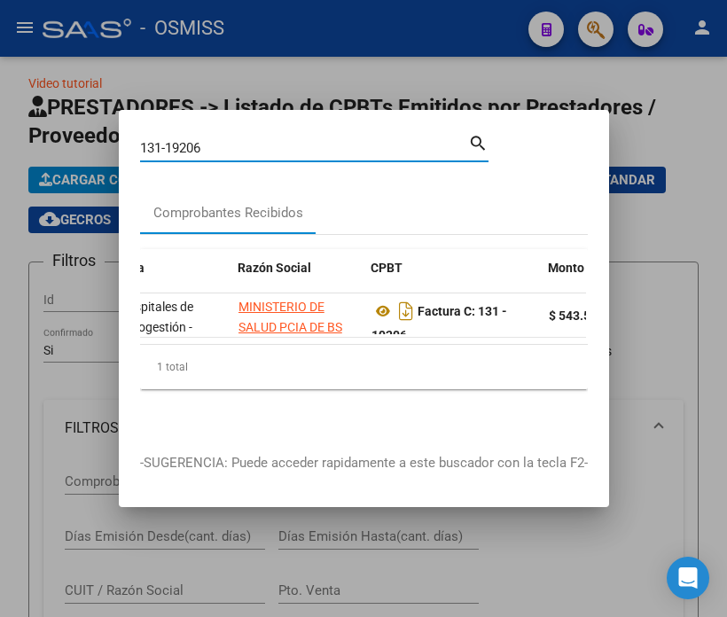
click at [240, 140] on input "131-19206" at bounding box center [304, 148] width 328 height 16
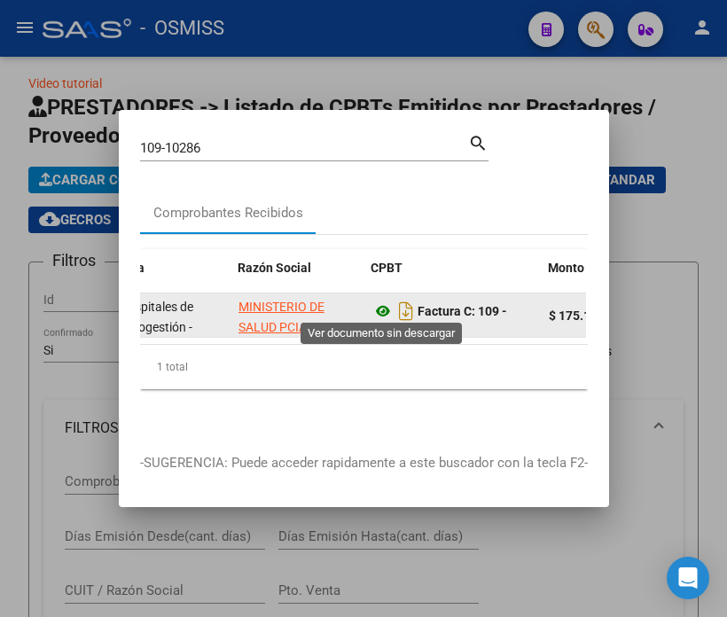
click at [381, 302] on icon at bounding box center [382, 311] width 23 height 21
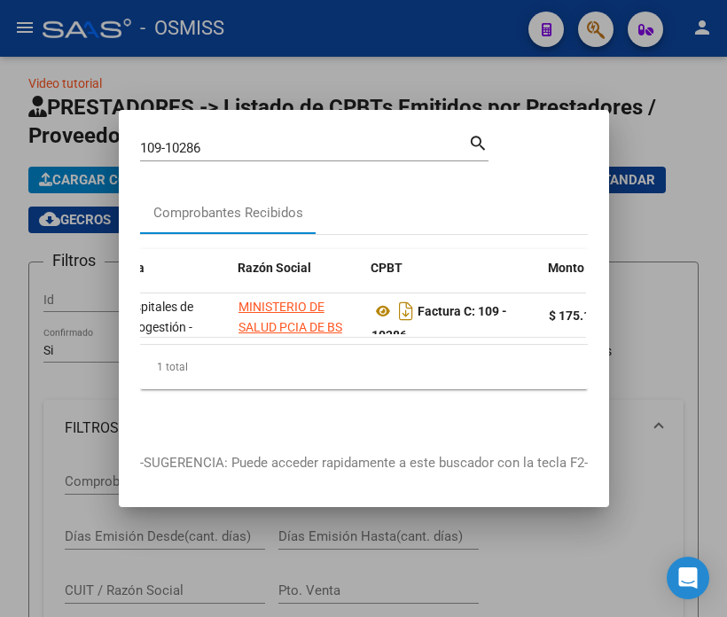
click at [226, 140] on input "109-10286" at bounding box center [304, 148] width 328 height 16
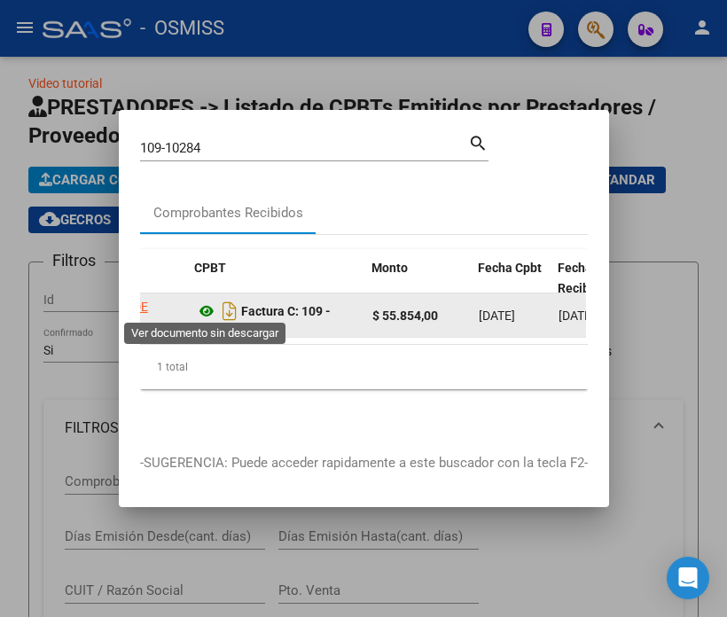
click at [207, 307] on icon at bounding box center [206, 311] width 23 height 21
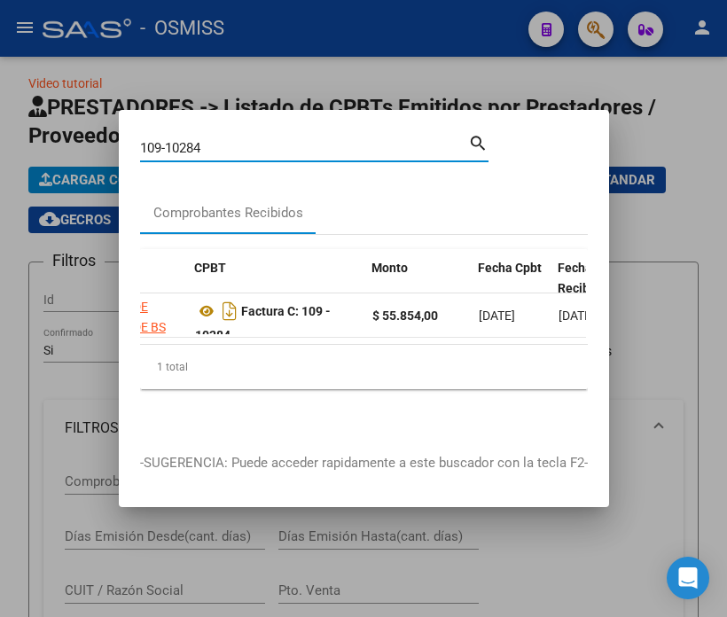
click at [215, 140] on input "109-10284" at bounding box center [304, 148] width 328 height 16
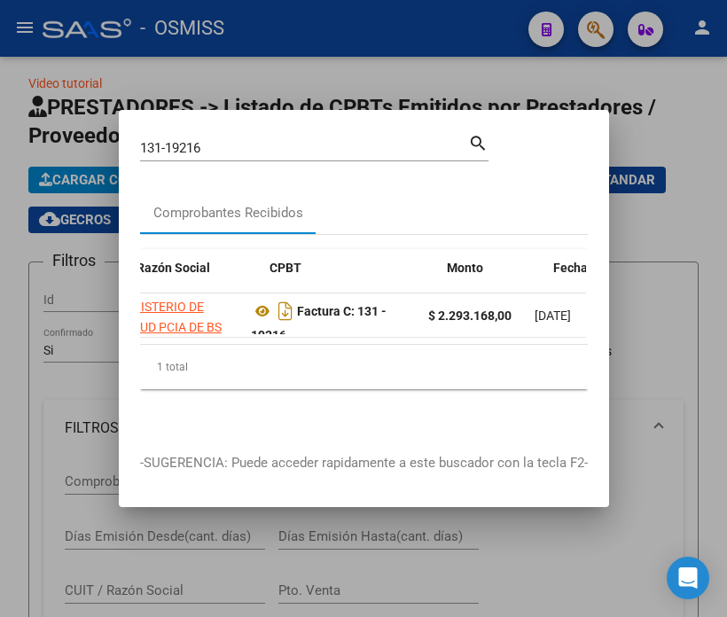
scroll to position [0, 417]
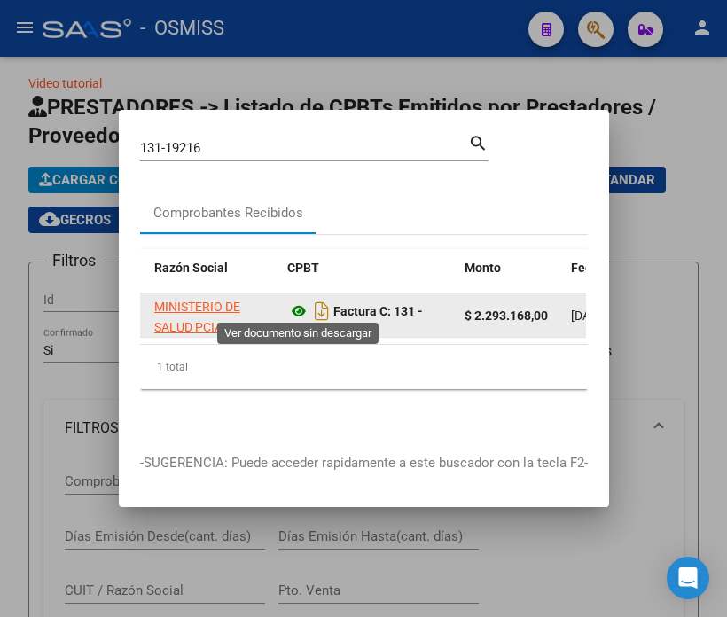
click at [295, 302] on icon at bounding box center [298, 311] width 23 height 21
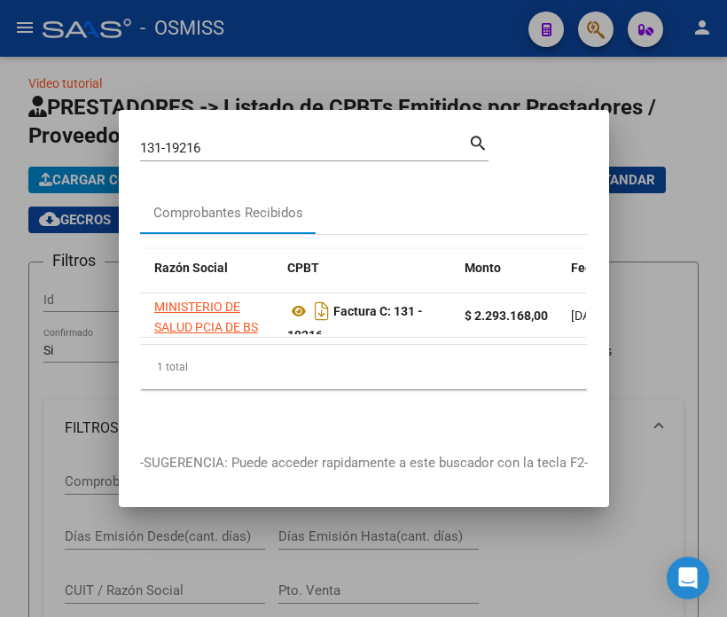
click at [220, 145] on input "131-19216" at bounding box center [304, 148] width 328 height 16
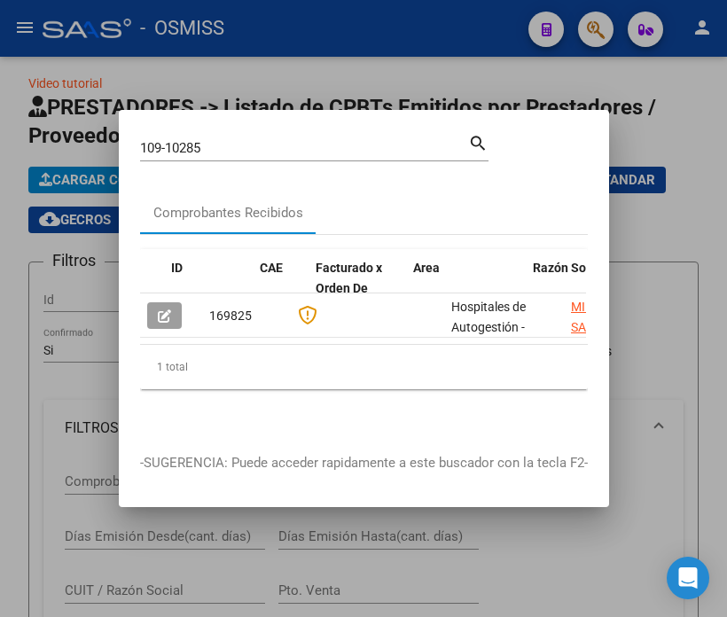
scroll to position [0, 314]
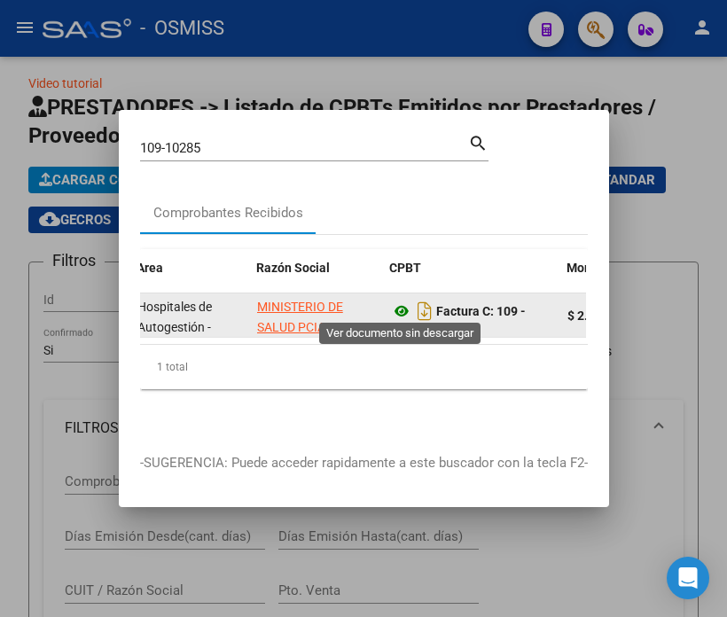
click at [401, 307] on icon at bounding box center [401, 311] width 23 height 21
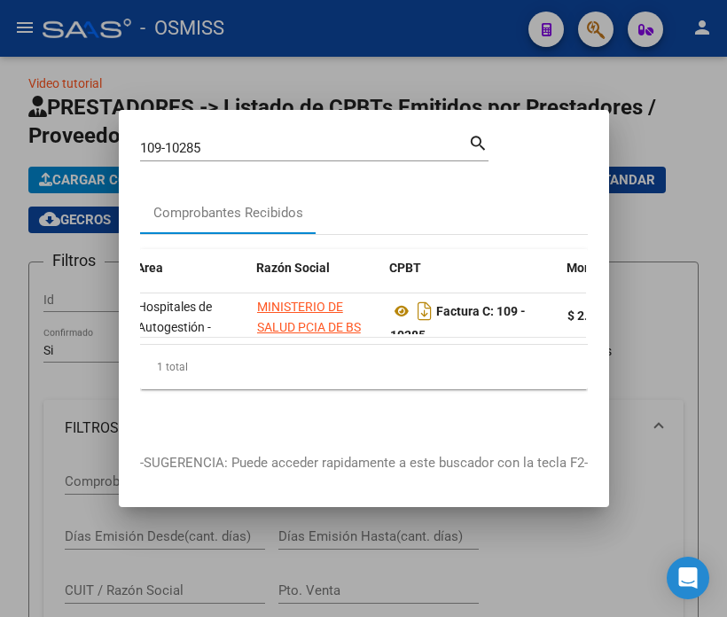
click at [235, 149] on div "109-10285 Buscar (apellido, dni, [PERSON_NAME], [PERSON_NAME], cuit, obra socia…" at bounding box center [304, 148] width 328 height 27
click at [235, 145] on input "109-10285" at bounding box center [304, 148] width 328 height 16
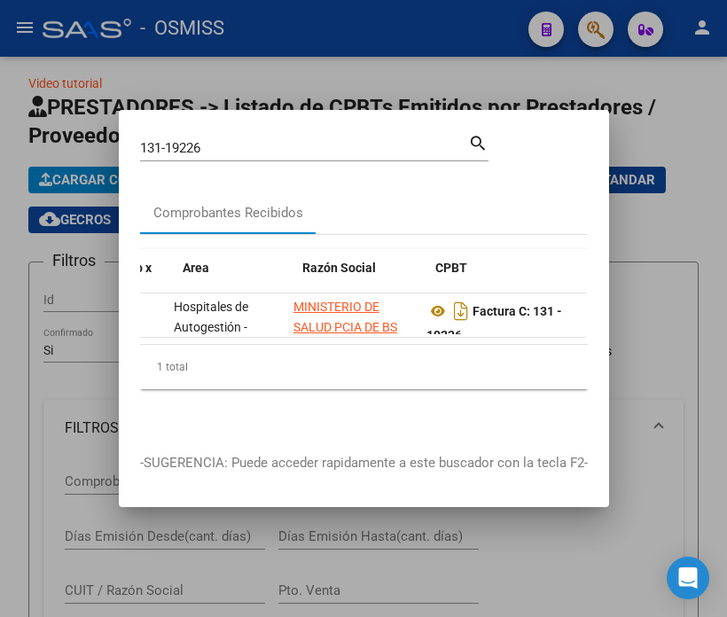
scroll to position [0, 417]
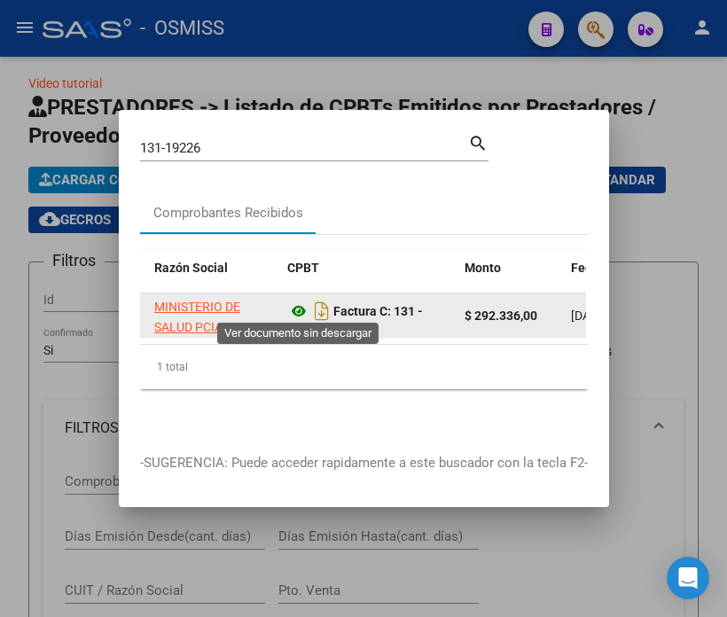
click at [294, 304] on icon at bounding box center [298, 311] width 23 height 21
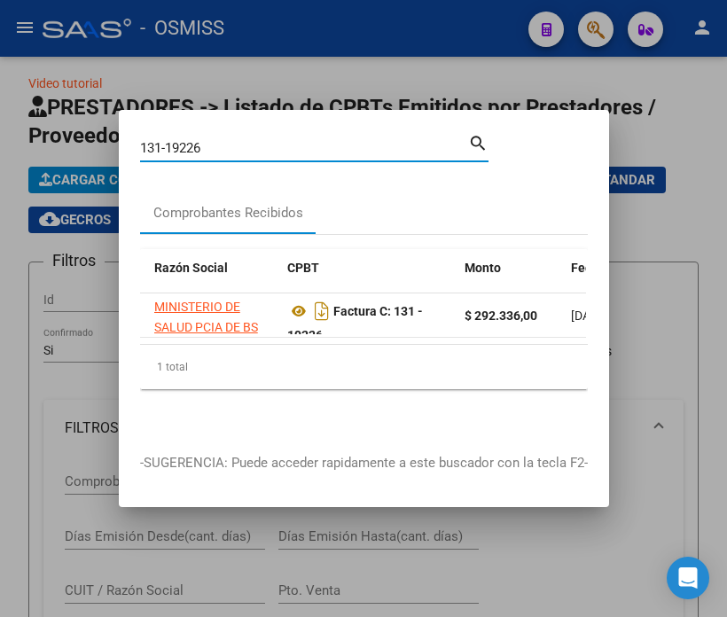
click at [219, 140] on input "131-19226" at bounding box center [304, 148] width 328 height 16
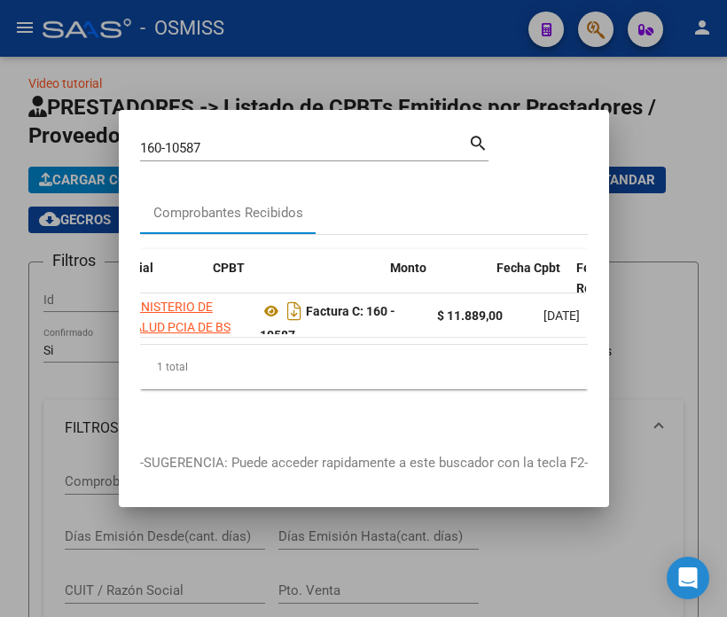
scroll to position [0, 490]
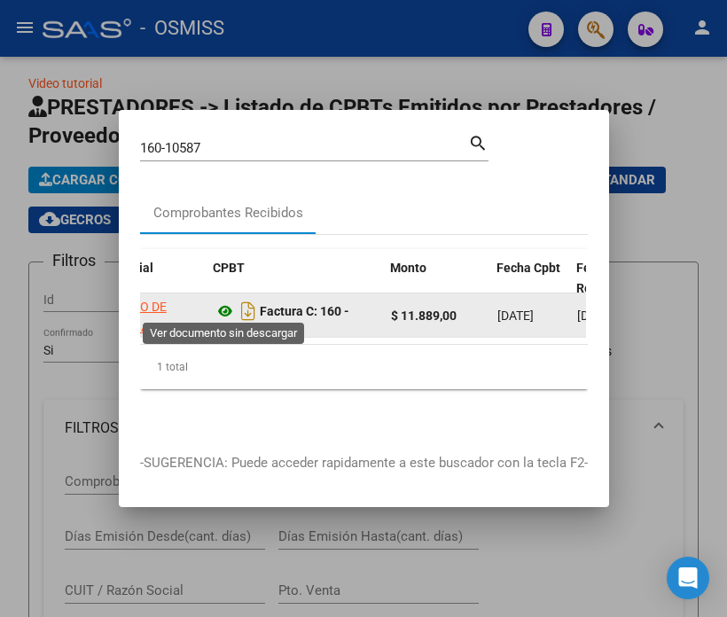
click at [224, 302] on icon at bounding box center [225, 311] width 23 height 21
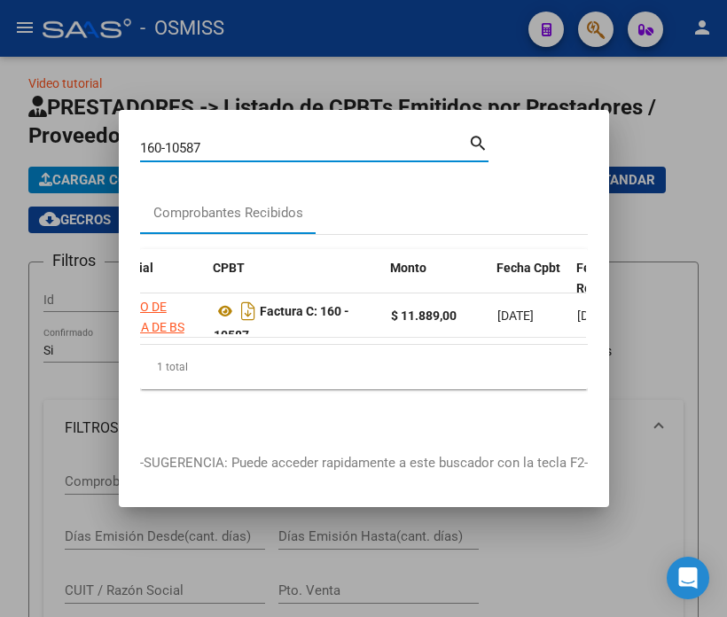
click at [223, 140] on input "160-10587" at bounding box center [304, 148] width 328 height 16
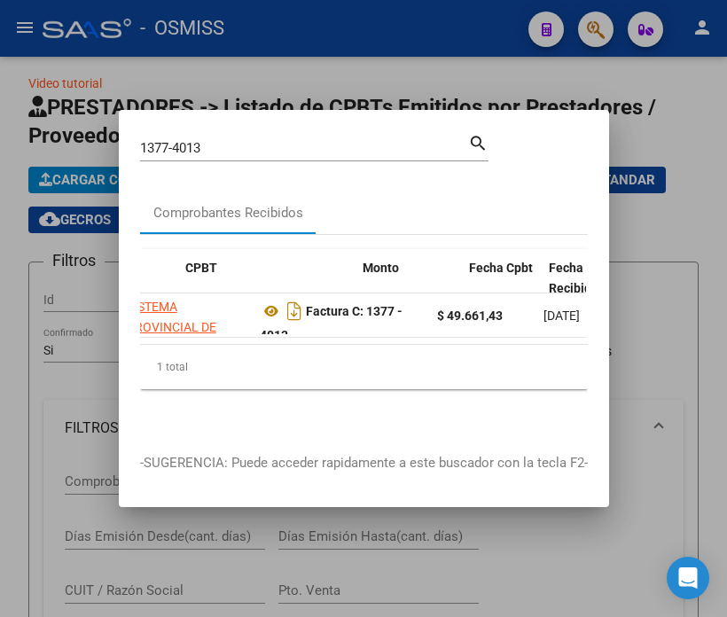
scroll to position [0, 518]
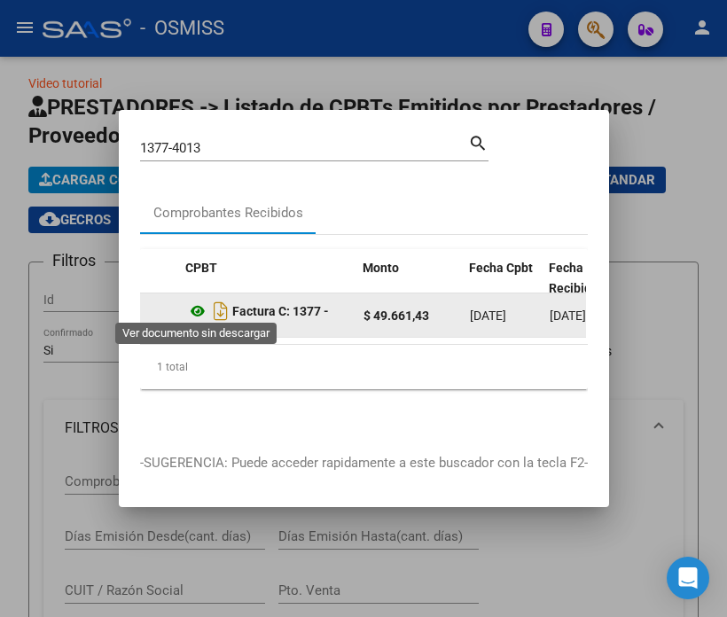
click at [198, 305] on icon at bounding box center [197, 311] width 23 height 21
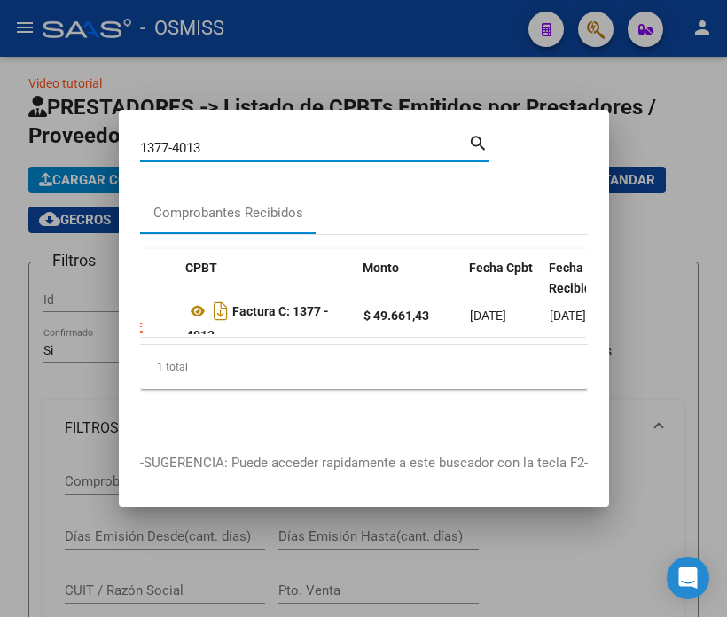
click at [236, 142] on input "1377-4013" at bounding box center [304, 148] width 328 height 16
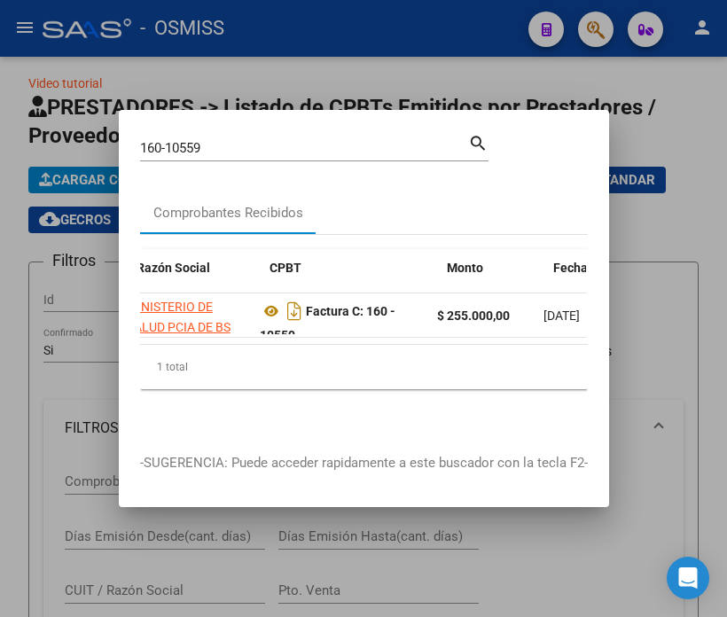
scroll to position [0, 434]
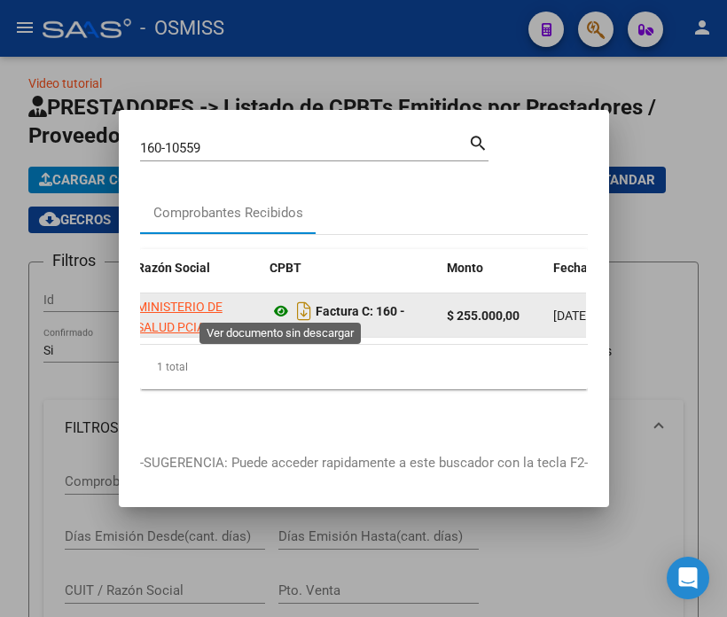
click at [278, 307] on icon at bounding box center [281, 311] width 23 height 21
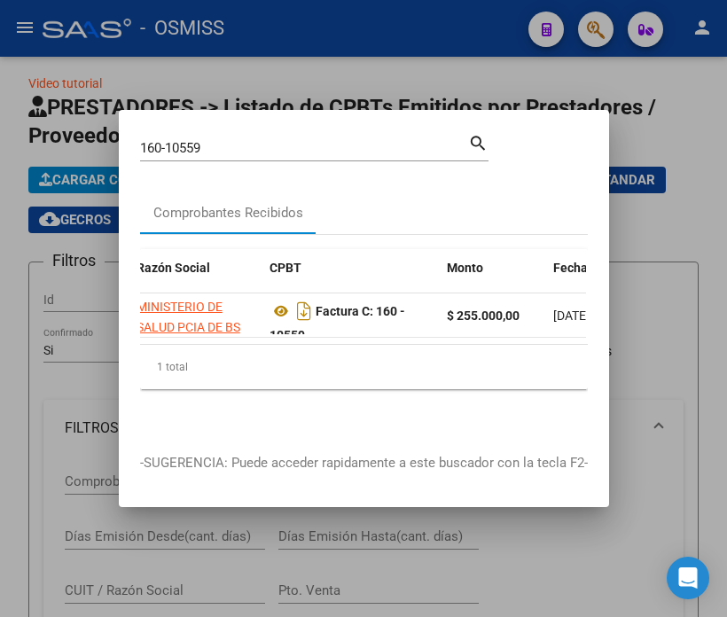
click at [227, 140] on input "160-10559" at bounding box center [304, 148] width 328 height 16
click at [225, 140] on input "160-10559" at bounding box center [304, 148] width 328 height 16
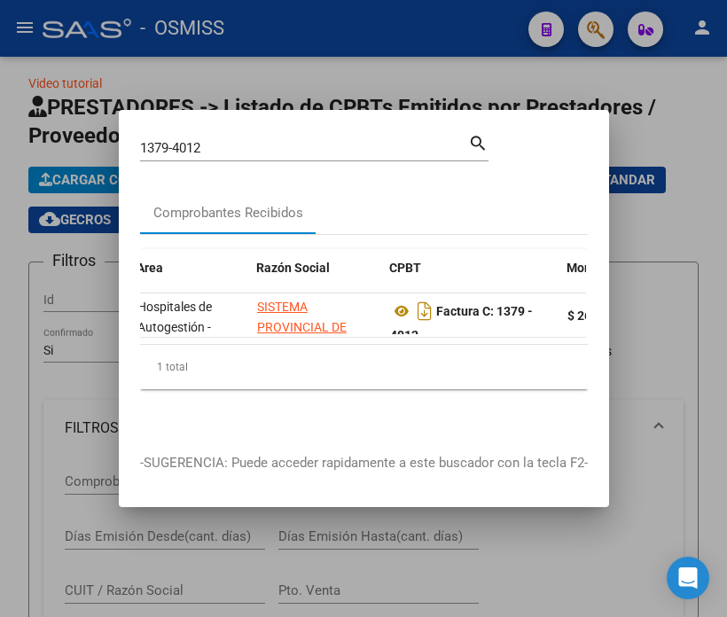
scroll to position [0, 360]
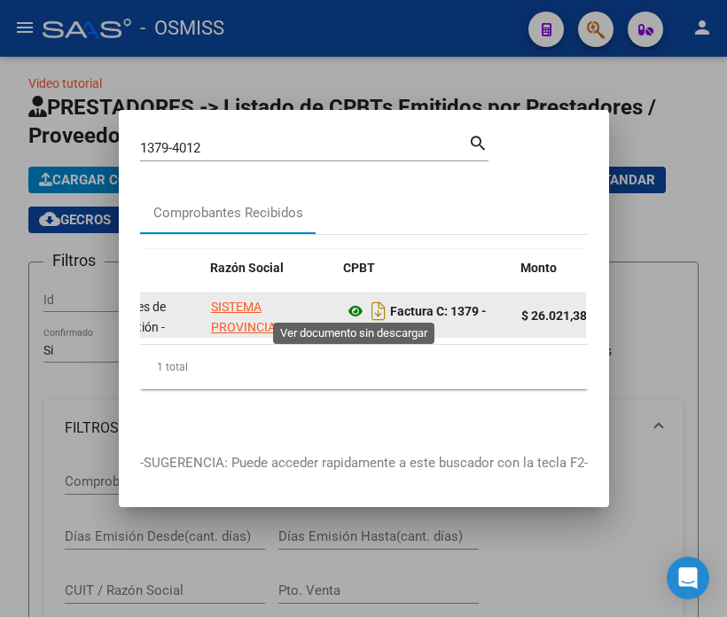
click at [352, 301] on icon at bounding box center [355, 311] width 23 height 21
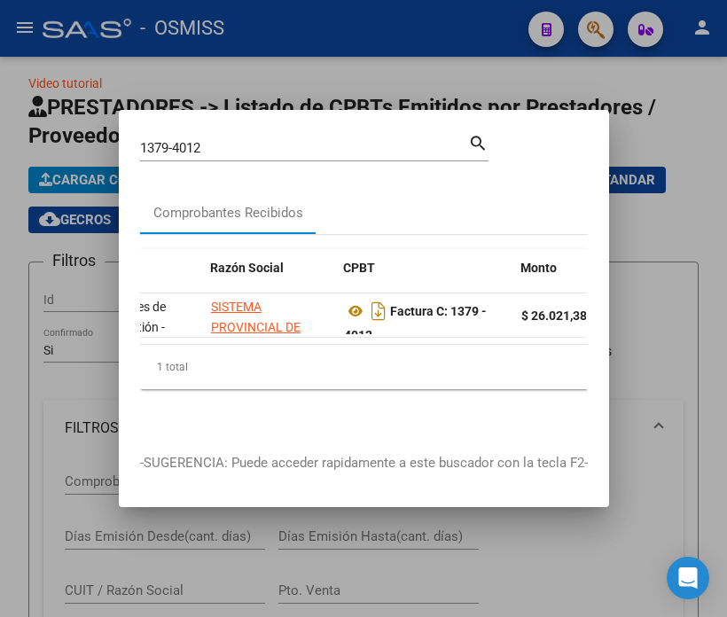
click at [224, 140] on input "1379-4012" at bounding box center [304, 148] width 328 height 16
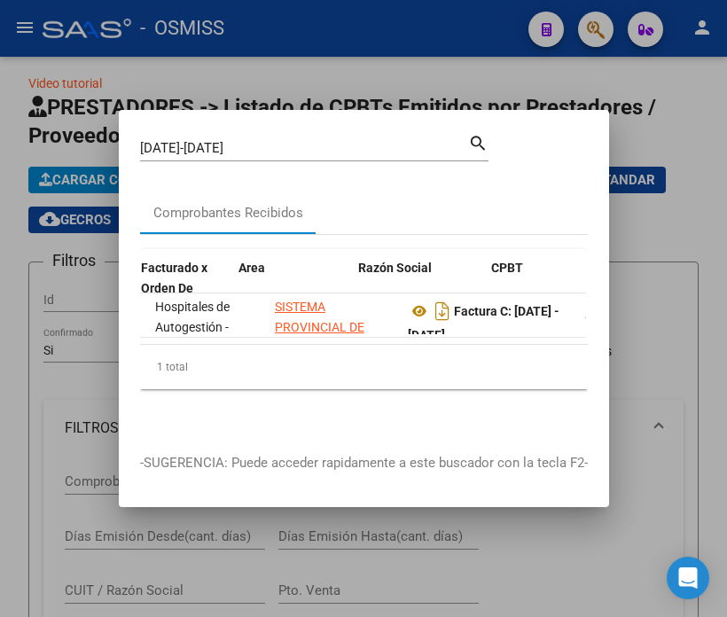
scroll to position [0, 406]
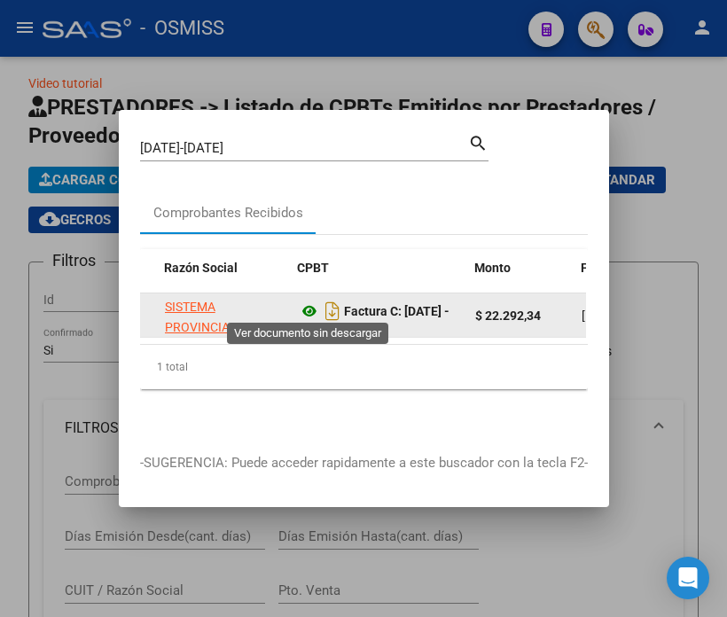
click at [307, 304] on icon at bounding box center [309, 311] width 23 height 21
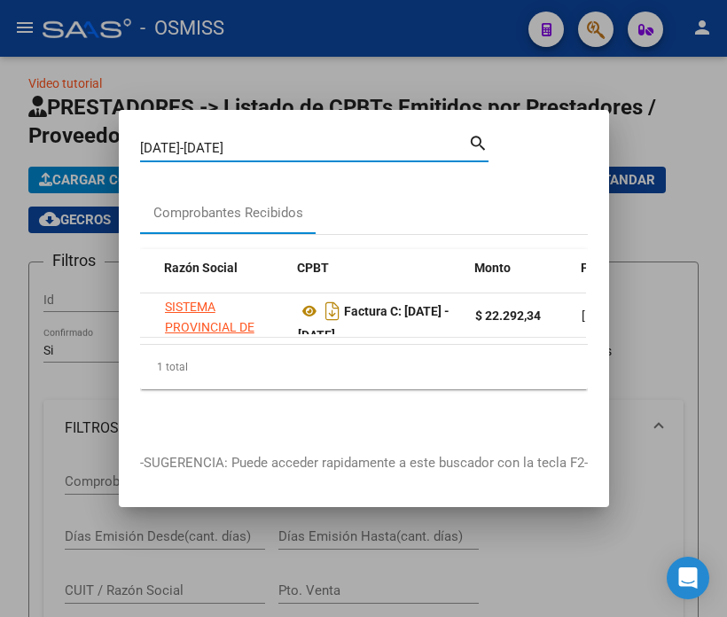
click at [208, 143] on input "[DATE]-[DATE]" at bounding box center [304, 148] width 328 height 16
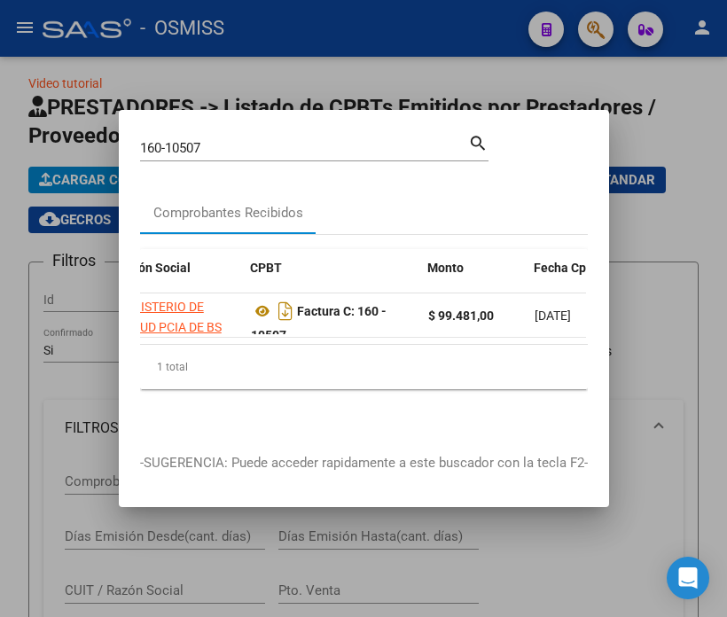
scroll to position [0, 480]
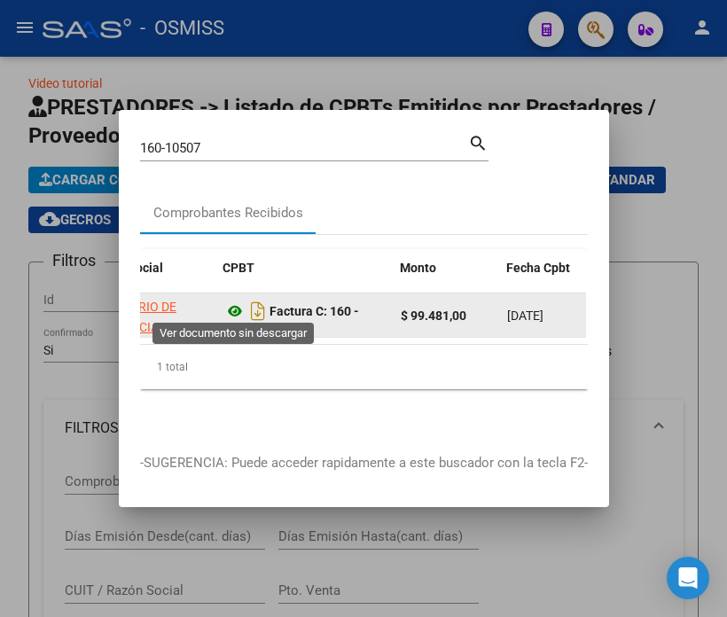
click at [229, 305] on icon at bounding box center [234, 311] width 23 height 21
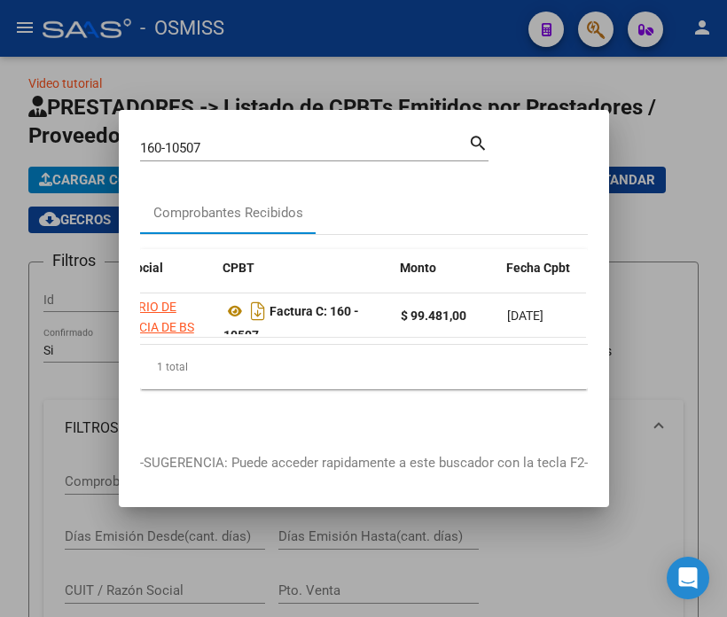
click at [210, 140] on input "160-10507" at bounding box center [304, 148] width 328 height 16
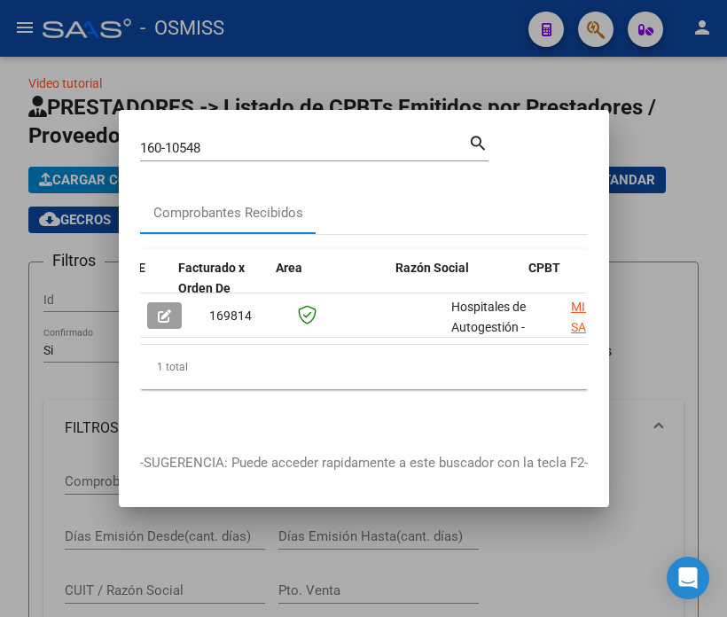
scroll to position [0, 509]
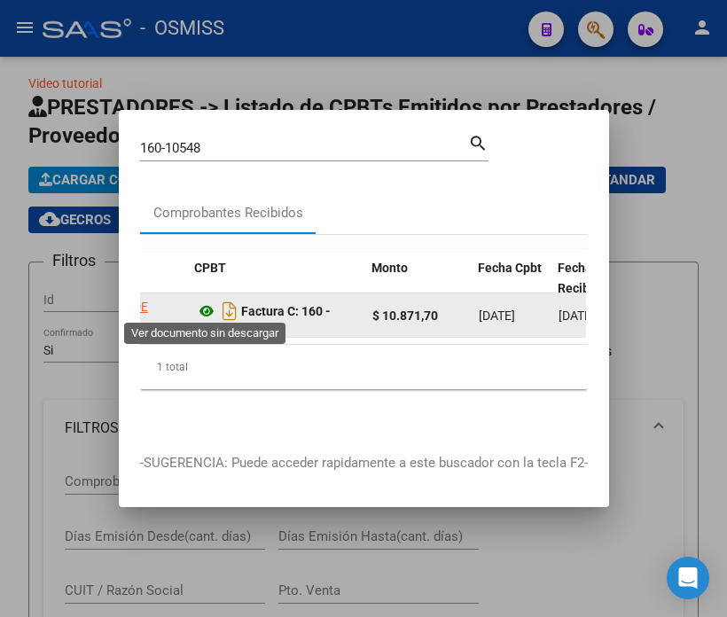
click at [204, 301] on icon at bounding box center [206, 311] width 23 height 21
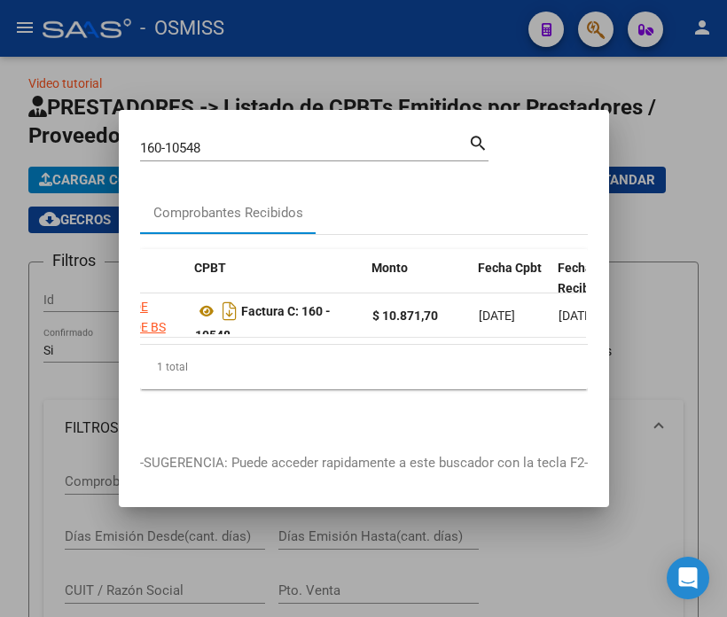
click at [222, 140] on input "160-10548" at bounding box center [304, 148] width 328 height 16
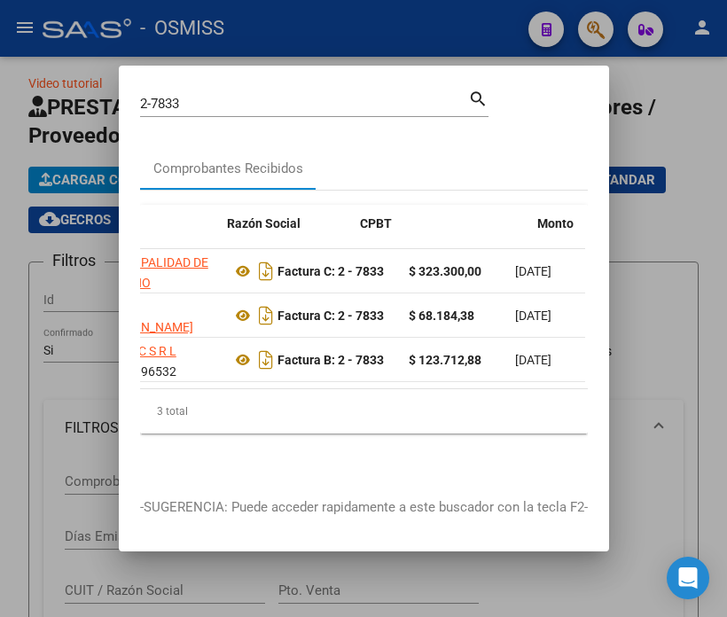
scroll to position [0, 556]
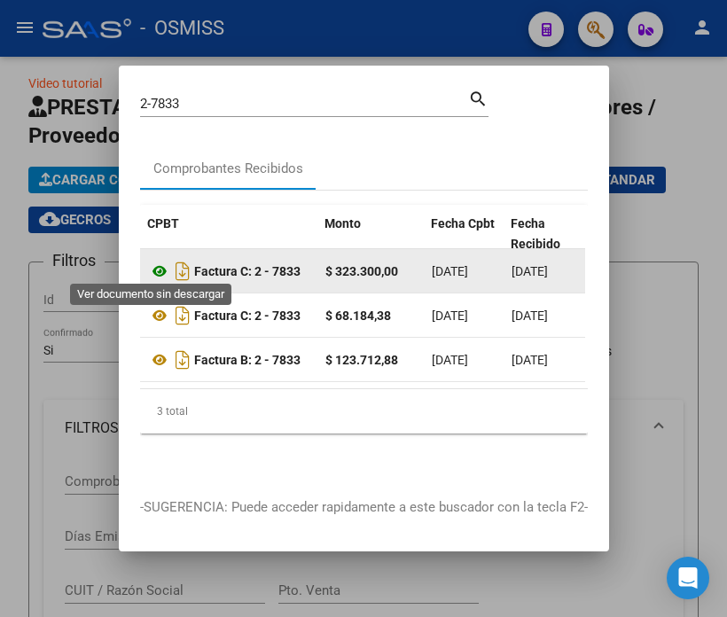
click at [152, 269] on icon at bounding box center [159, 271] width 23 height 21
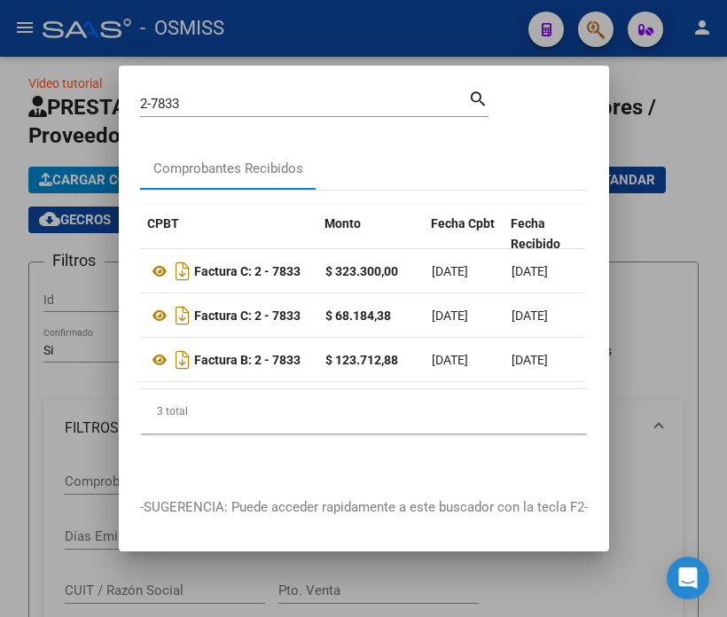
click at [179, 99] on input "2-7833" at bounding box center [304, 104] width 328 height 16
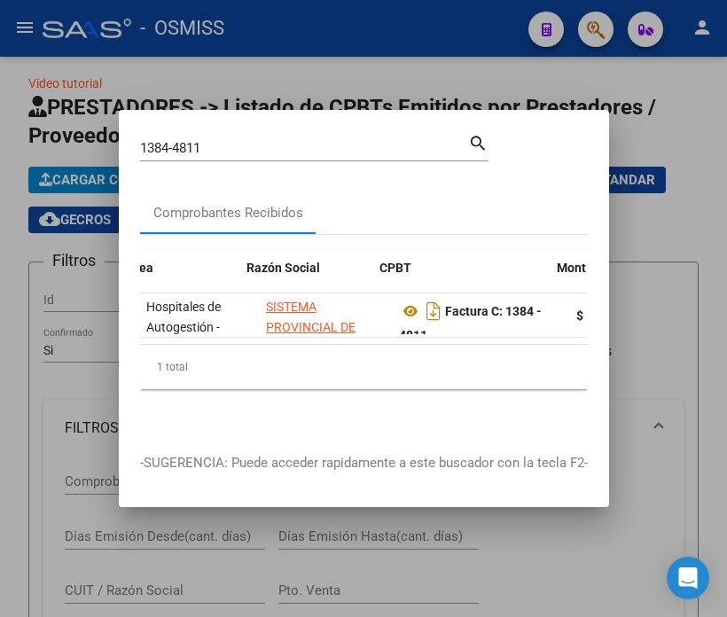
scroll to position [0, 351]
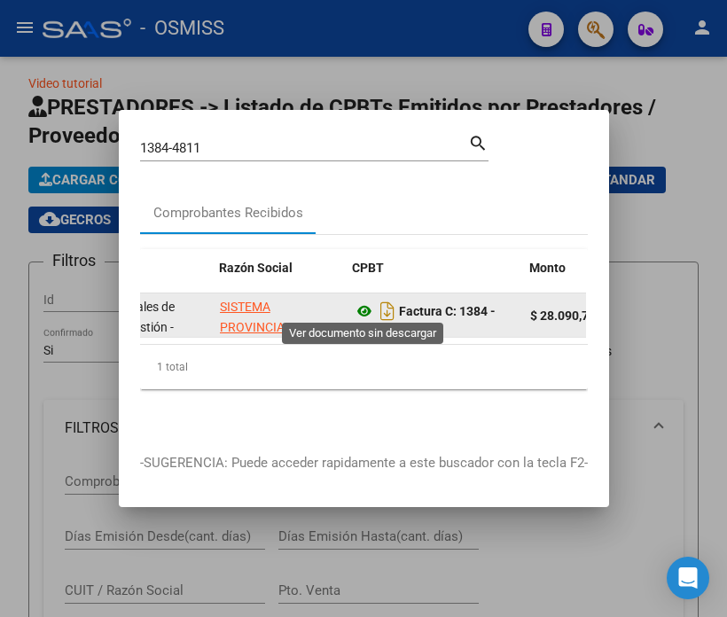
click at [363, 301] on icon at bounding box center [364, 311] width 23 height 21
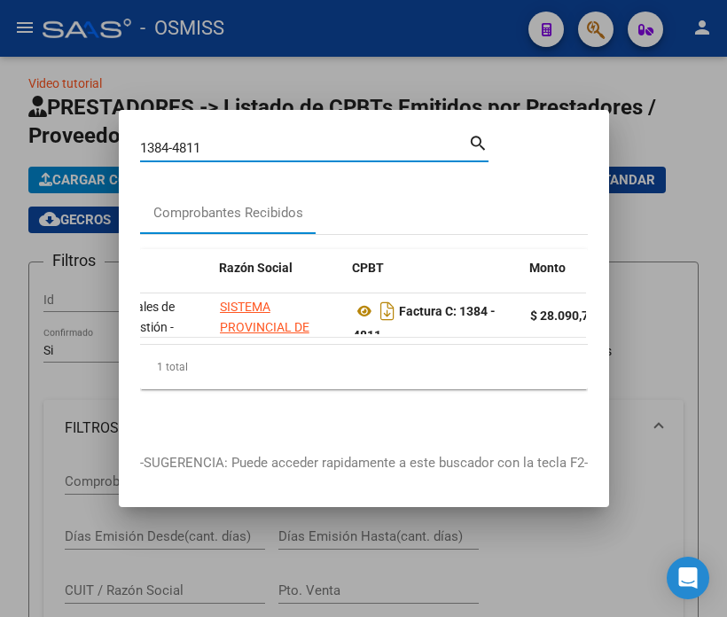
drag, startPoint x: 217, startPoint y: 140, endPoint x: 174, endPoint y: 139, distance: 43.4
click at [174, 140] on input "1384-4811" at bounding box center [304, 148] width 328 height 16
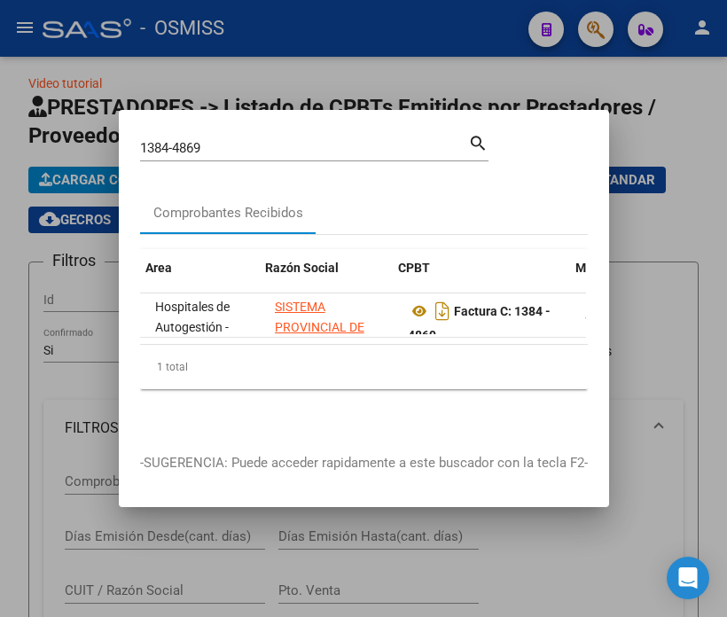
scroll to position [0, 305]
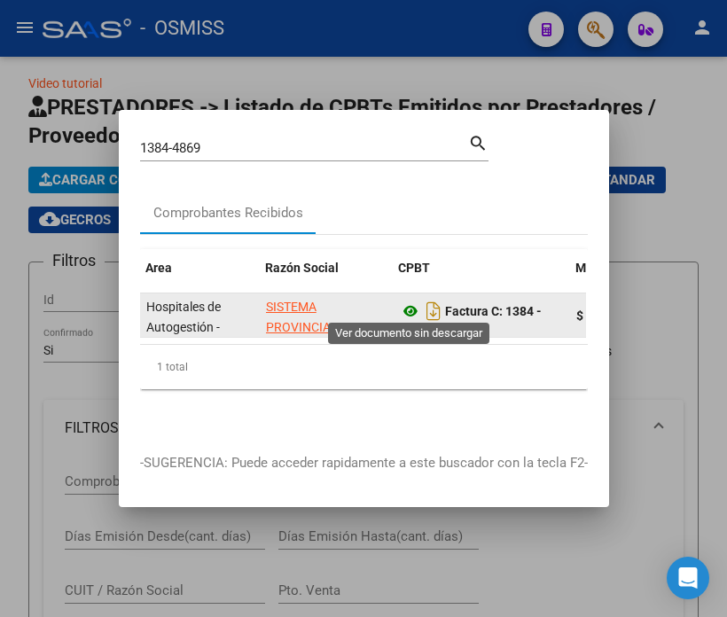
click at [414, 302] on icon at bounding box center [410, 311] width 23 height 21
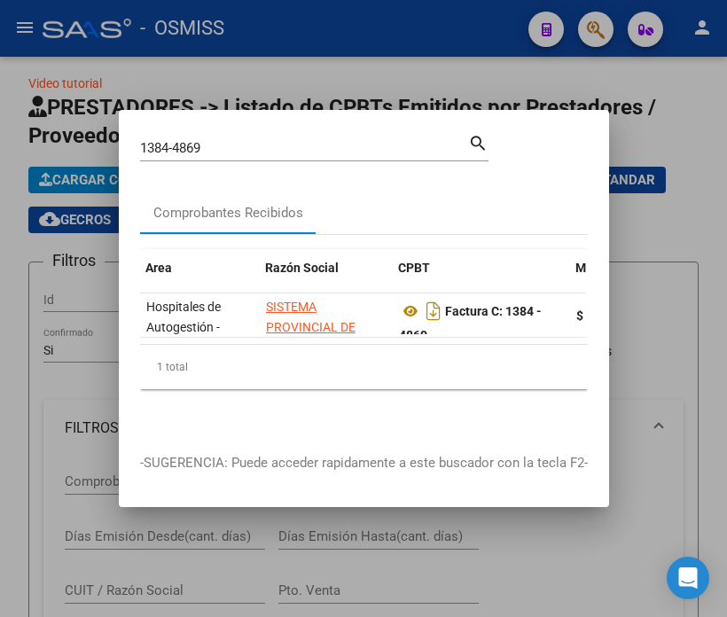
click at [238, 140] on input "1384-4869" at bounding box center [304, 148] width 328 height 16
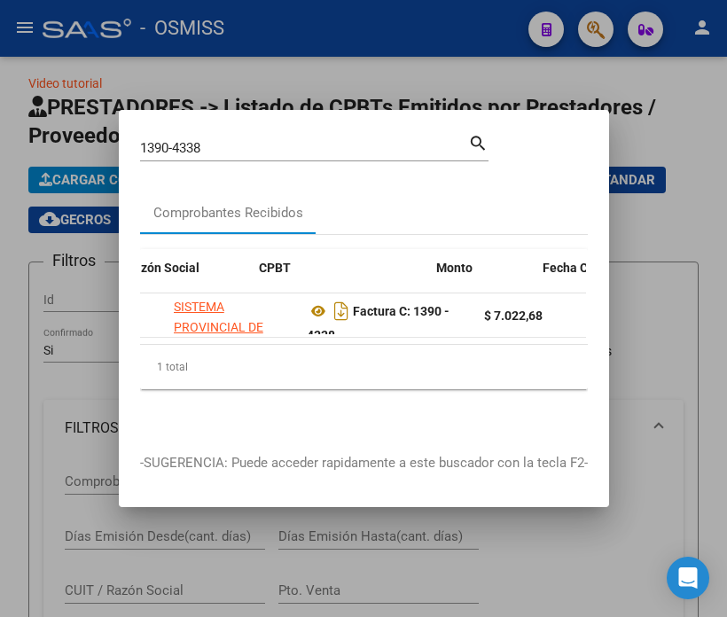
scroll to position [0, 444]
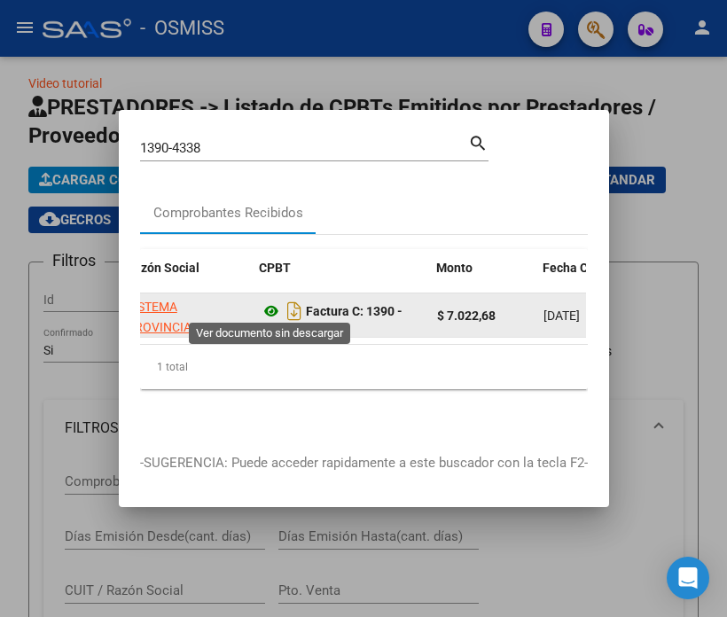
click at [271, 305] on icon at bounding box center [271, 311] width 23 height 21
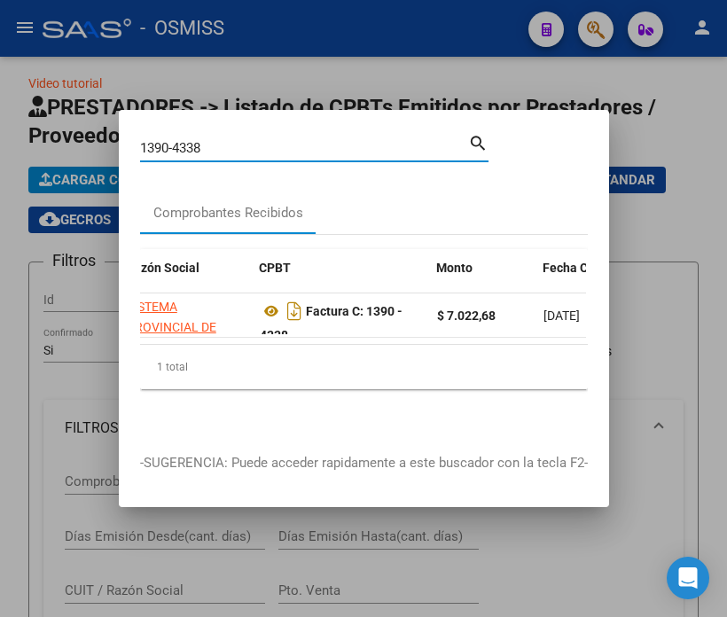
click at [267, 142] on input "1390-4338" at bounding box center [304, 148] width 328 height 16
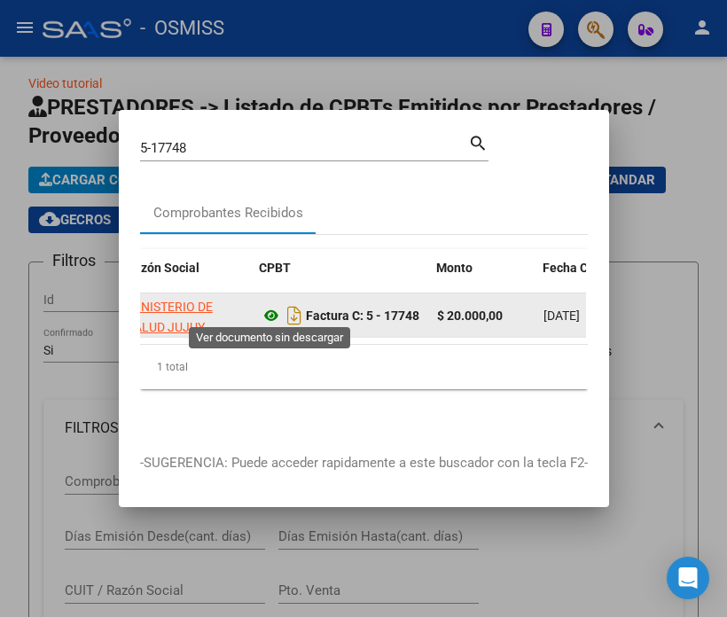
click at [266, 308] on icon at bounding box center [271, 315] width 23 height 21
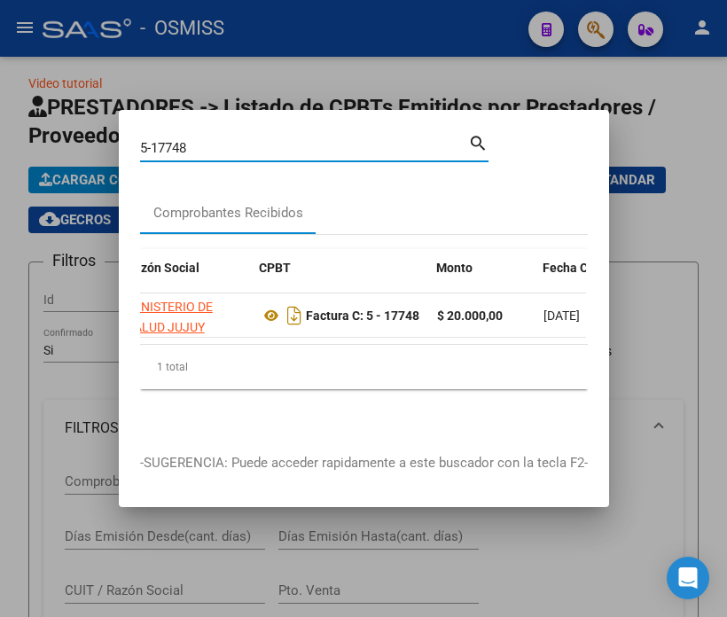
click at [215, 144] on input "5-17748" at bounding box center [304, 148] width 328 height 16
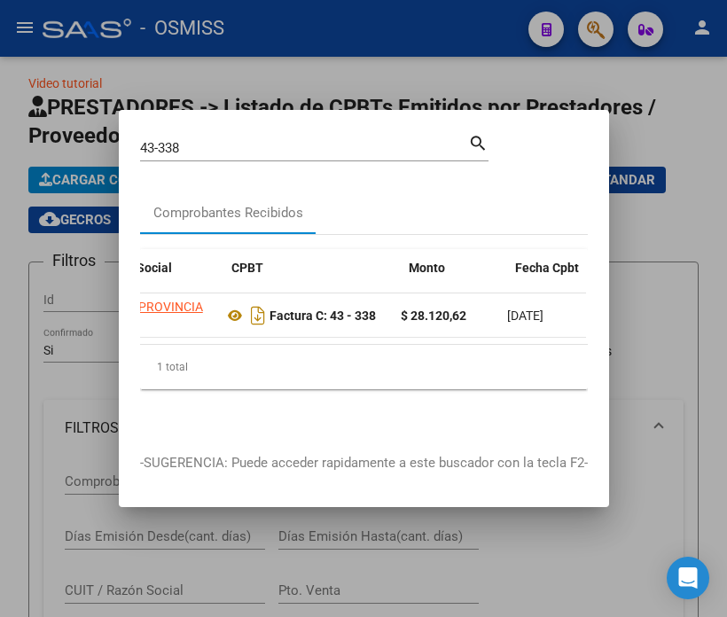
scroll to position [0, 472]
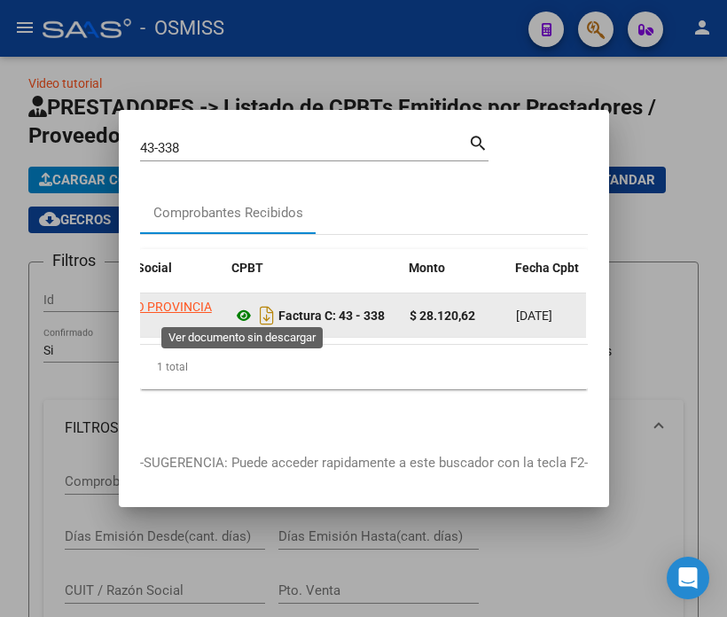
click at [245, 310] on icon at bounding box center [243, 315] width 23 height 21
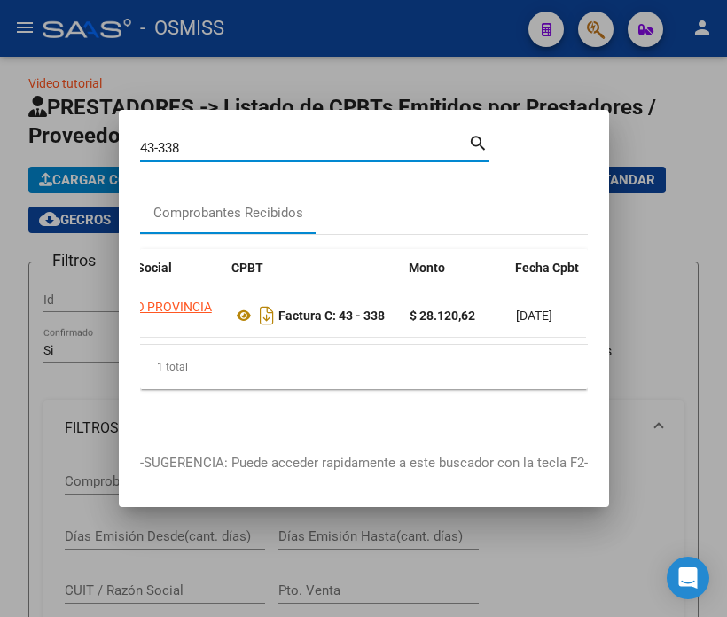
click at [229, 143] on input "43-338" at bounding box center [304, 148] width 328 height 16
click at [227, 143] on input "43-338" at bounding box center [304, 148] width 328 height 16
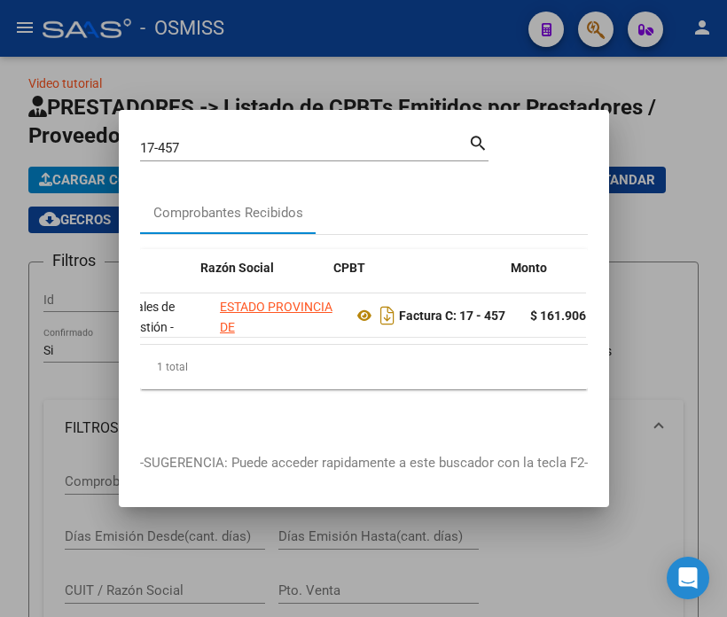
scroll to position [0, 387]
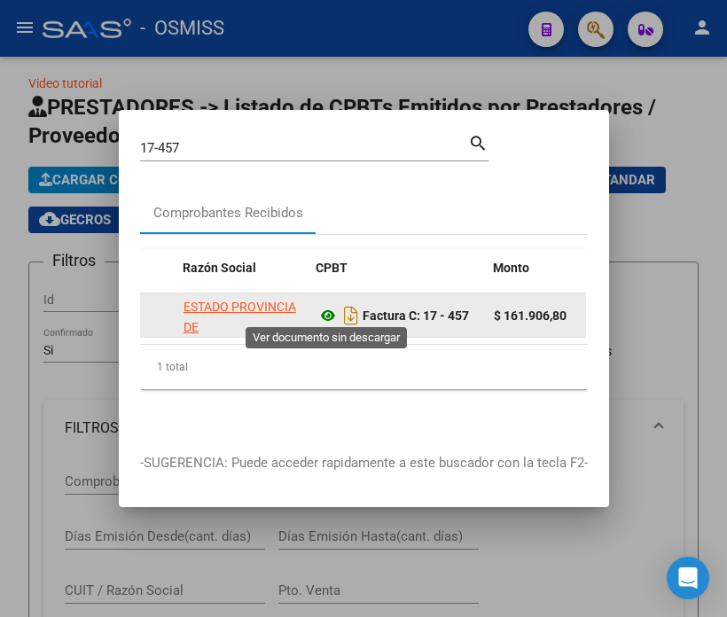
click at [323, 311] on icon at bounding box center [327, 315] width 23 height 21
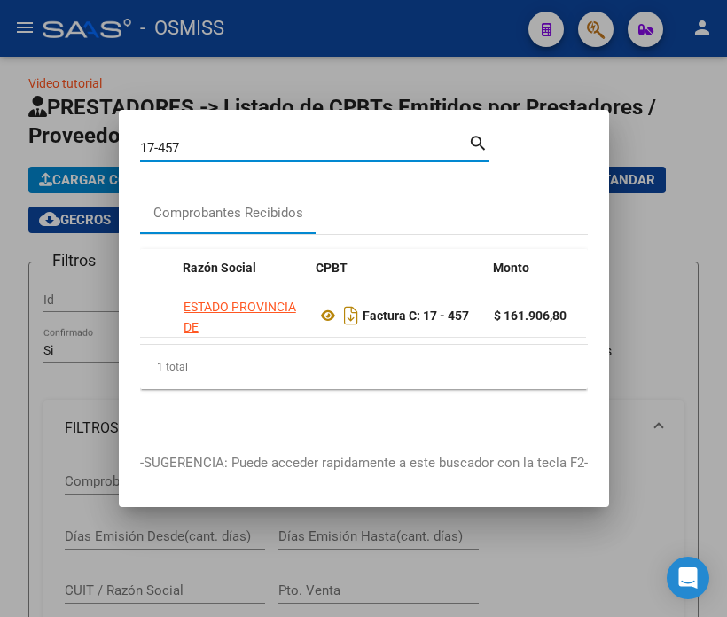
click at [236, 140] on input "17-457" at bounding box center [304, 148] width 328 height 16
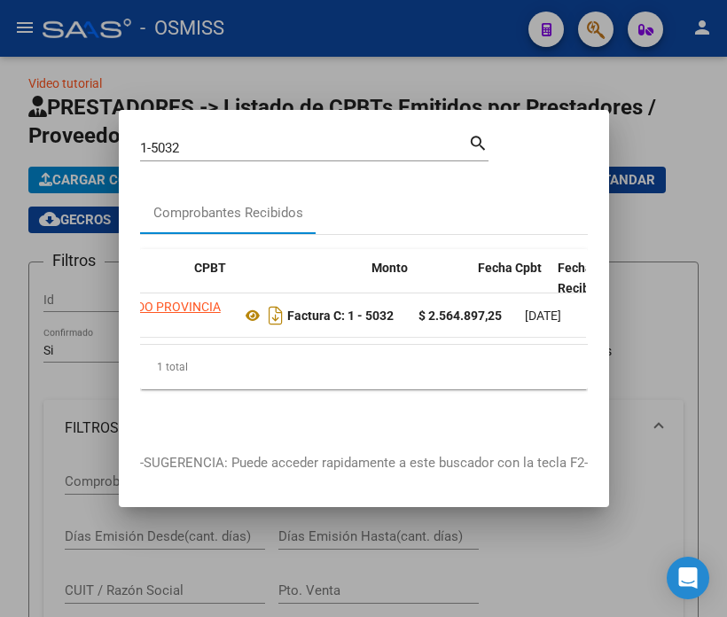
scroll to position [0, 509]
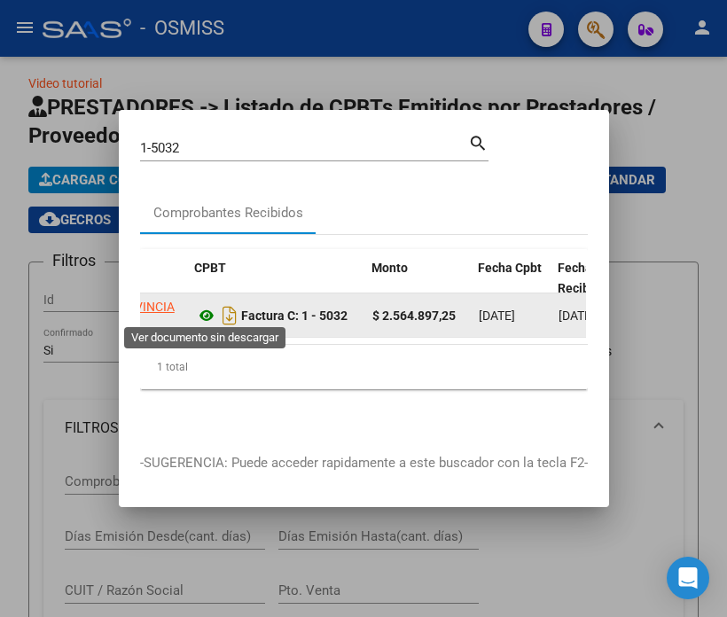
click at [207, 306] on icon at bounding box center [206, 315] width 23 height 21
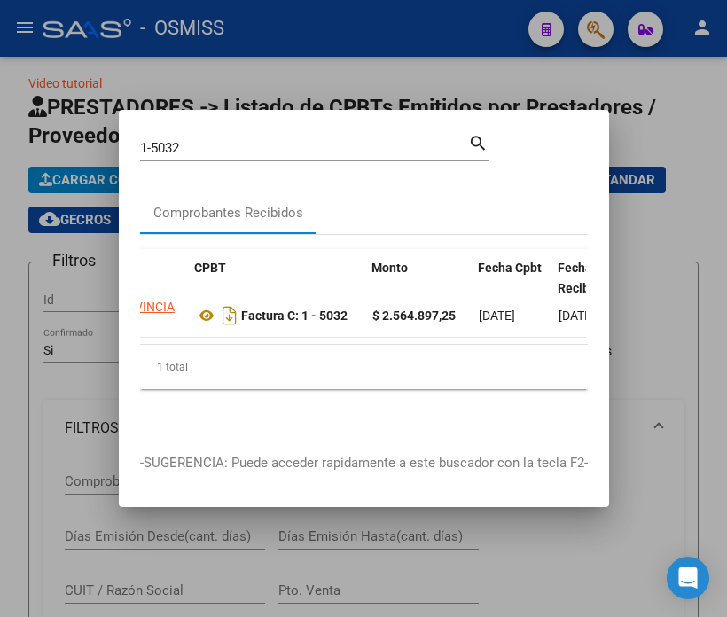
click at [199, 146] on input "1-5032" at bounding box center [304, 148] width 328 height 16
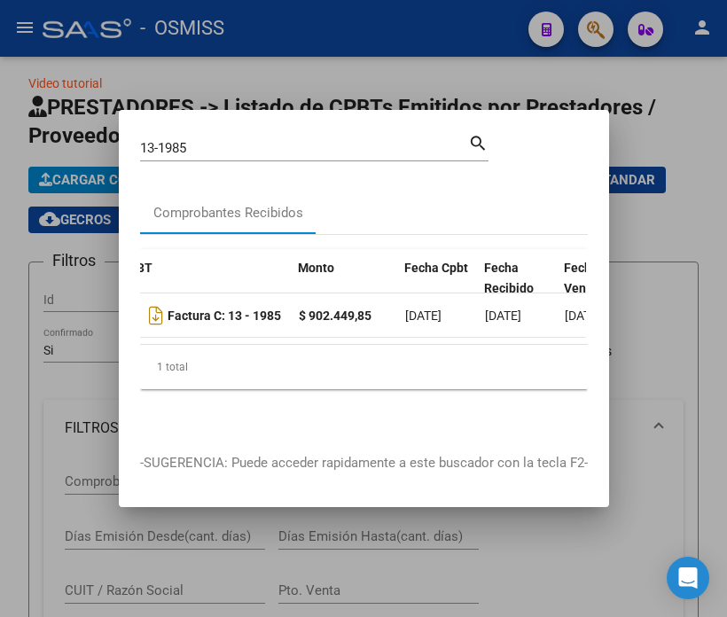
scroll to position [0, 573]
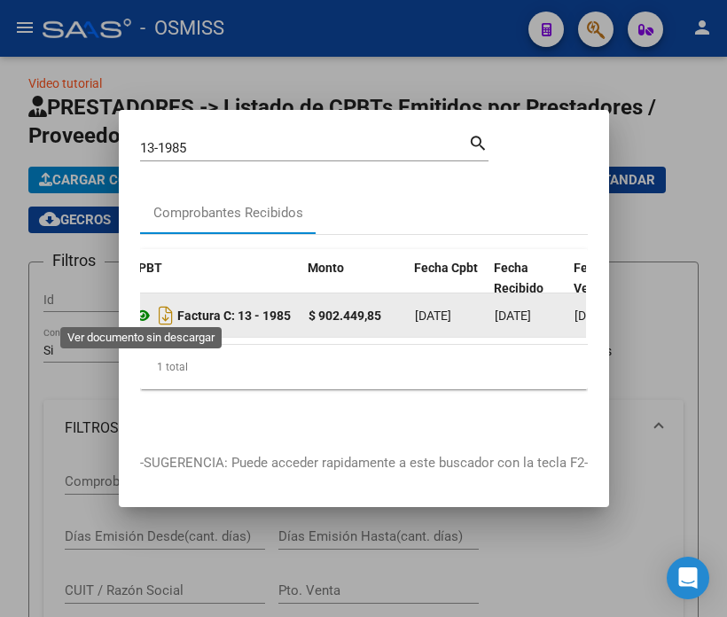
click at [145, 308] on icon at bounding box center [142, 315] width 23 height 21
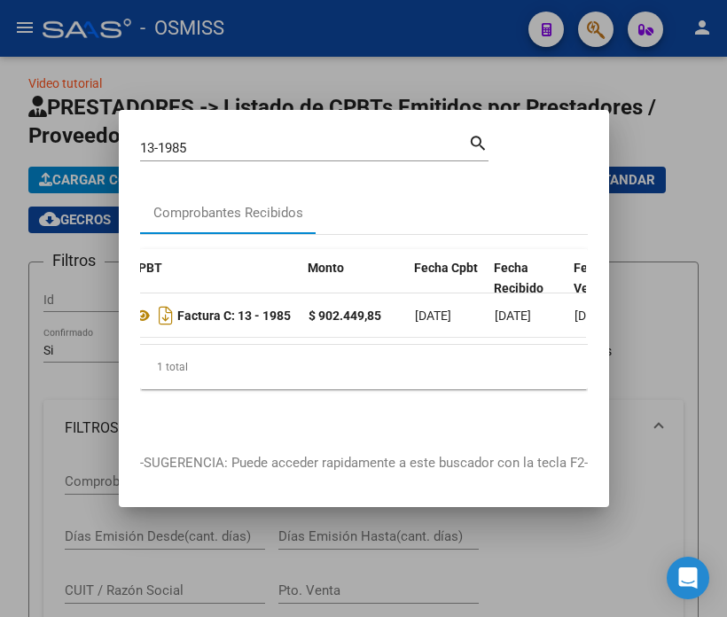
click at [199, 147] on input "13-1985" at bounding box center [304, 148] width 328 height 16
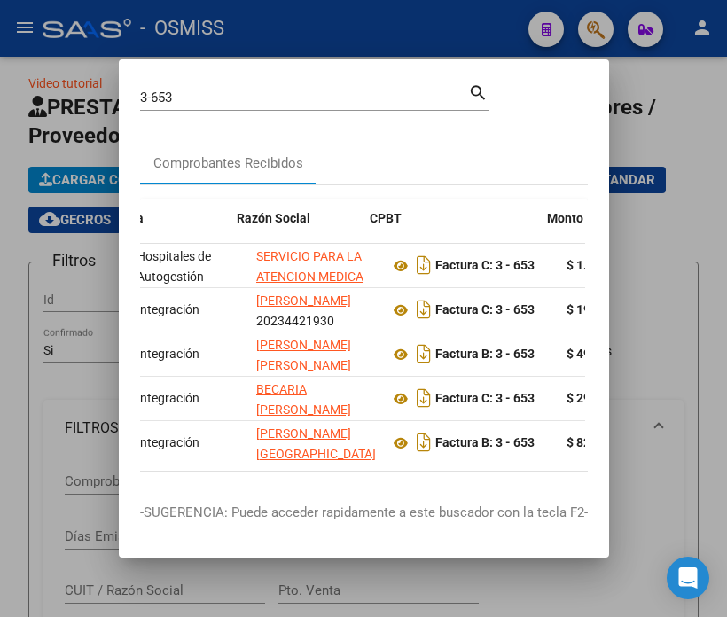
scroll to position [0, 455]
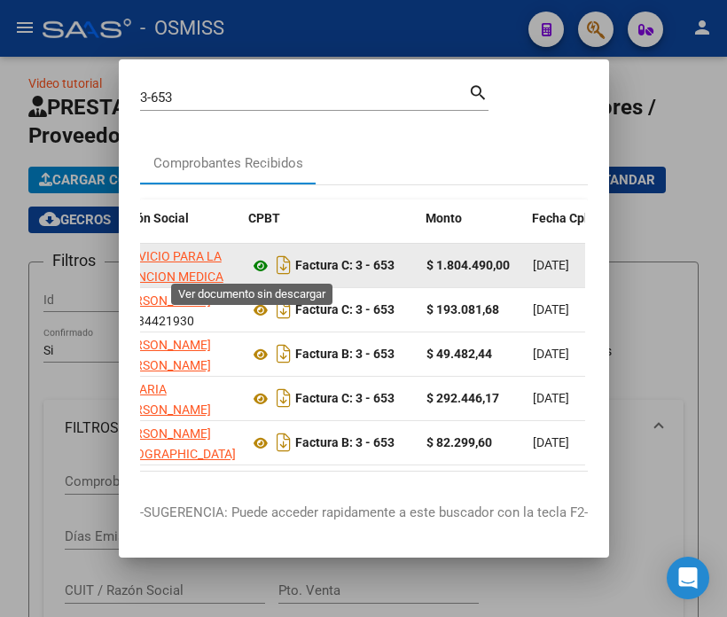
click at [255, 266] on icon at bounding box center [260, 265] width 23 height 21
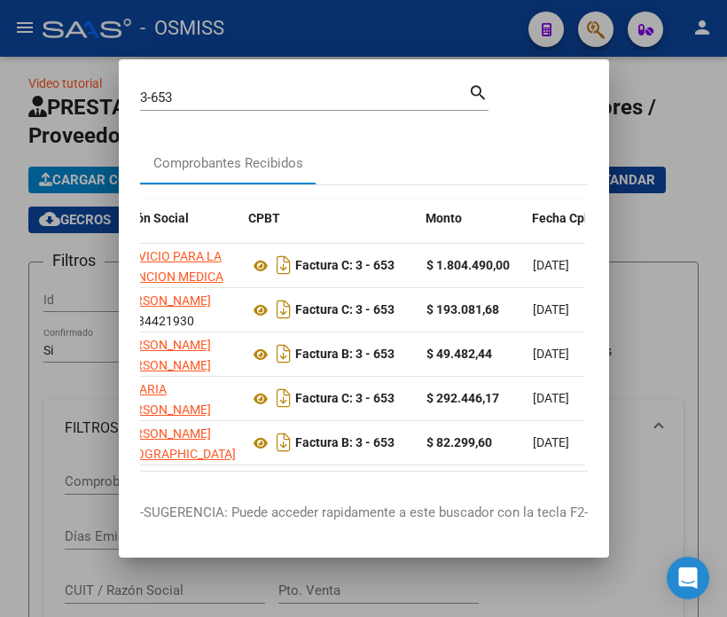
click at [233, 92] on input "3-653" at bounding box center [304, 98] width 328 height 16
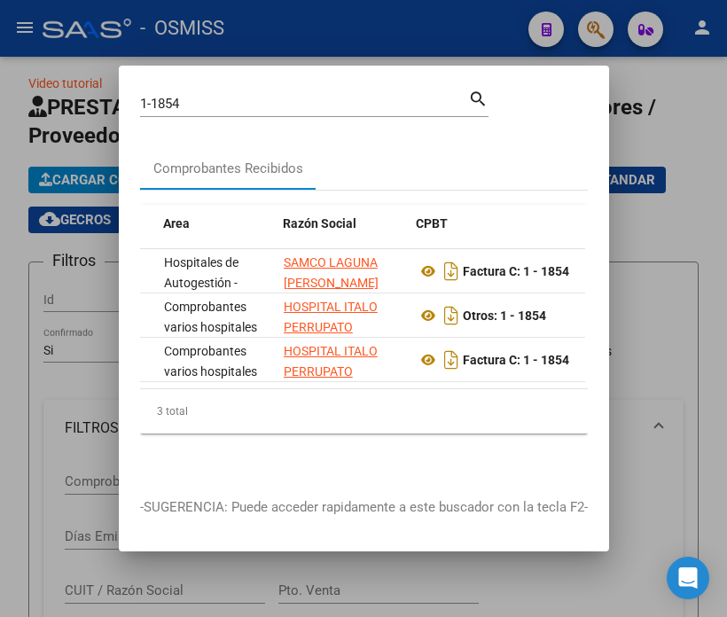
scroll to position [0, 408]
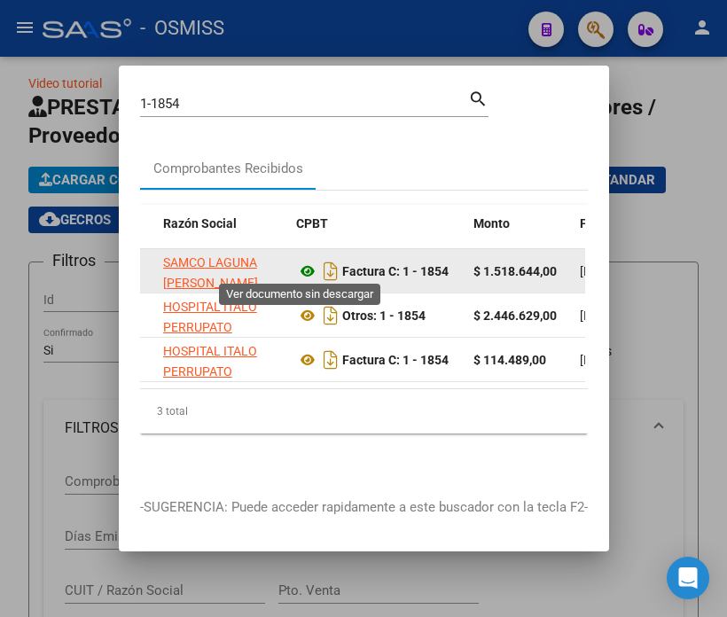
click at [302, 267] on icon at bounding box center [307, 271] width 23 height 21
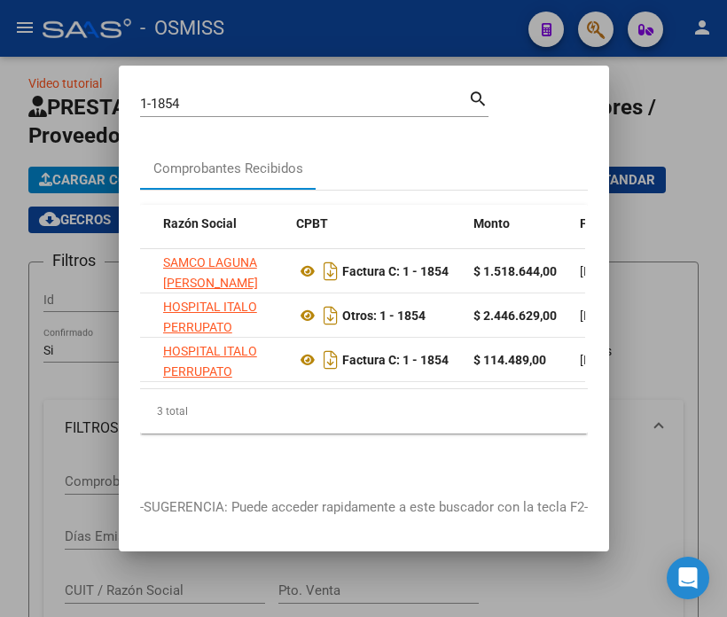
click at [215, 98] on input "1-1854" at bounding box center [304, 104] width 328 height 16
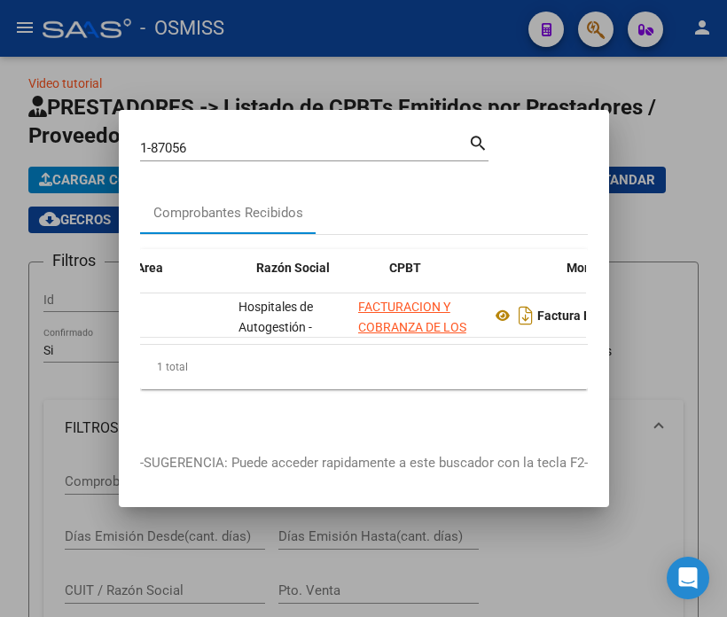
scroll to position [0, 472]
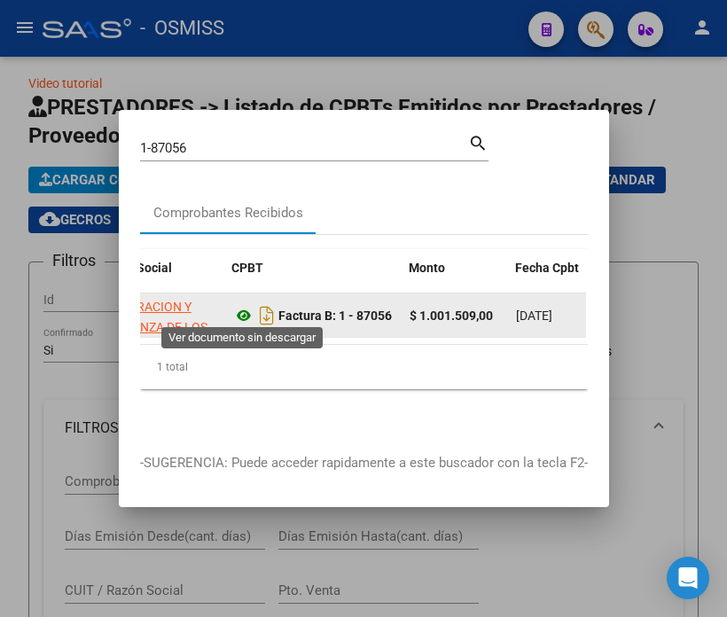
click at [243, 310] on icon at bounding box center [243, 315] width 23 height 21
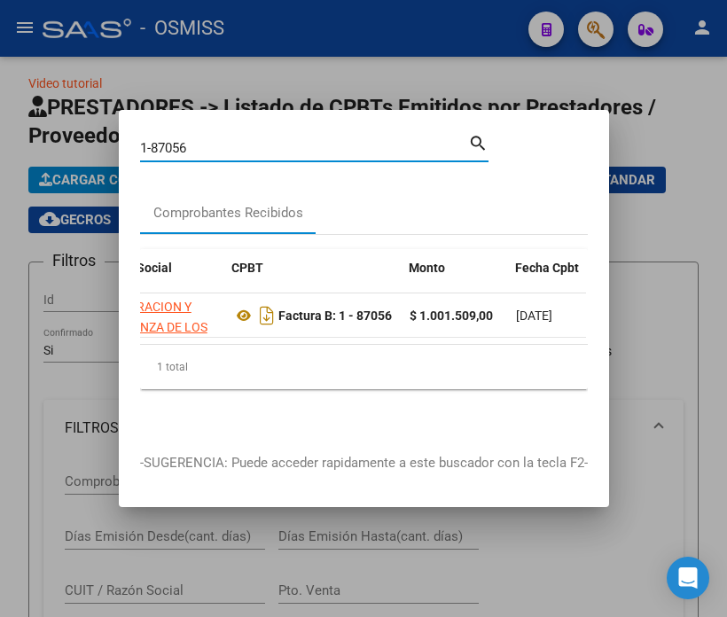
click at [206, 145] on input "1-87056" at bounding box center [304, 148] width 328 height 16
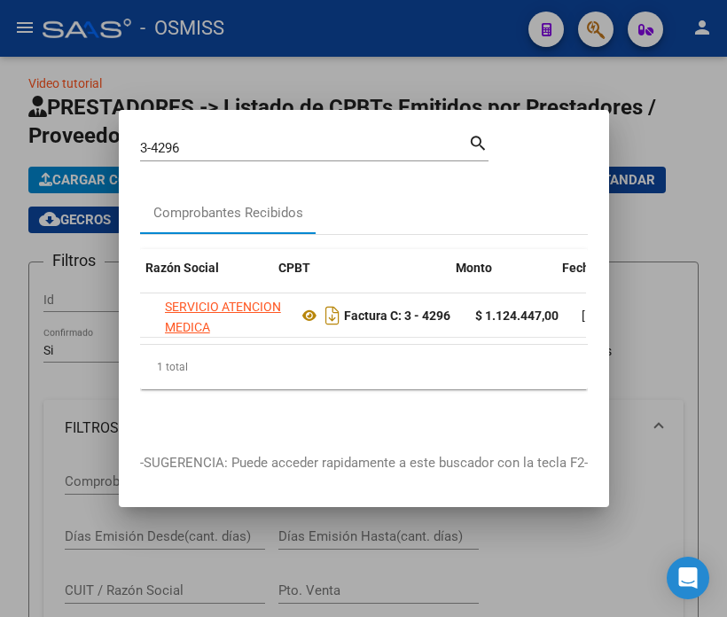
scroll to position [0, 426]
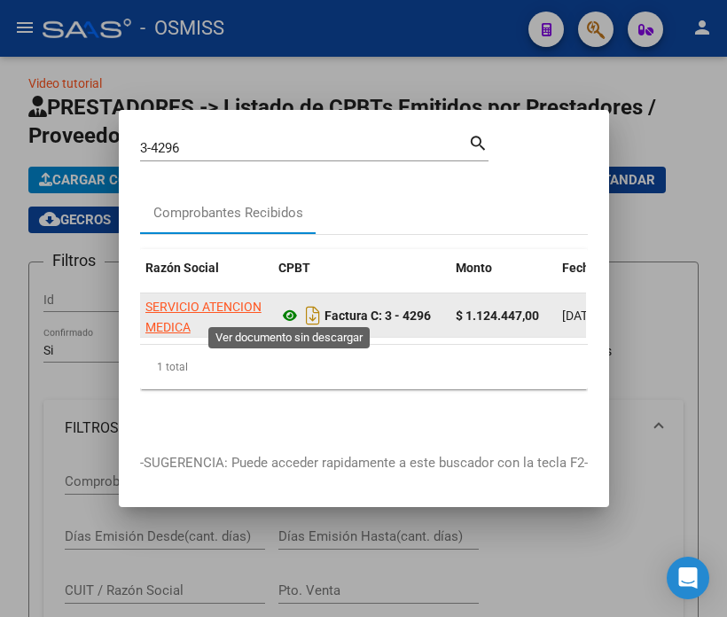
click at [293, 305] on icon at bounding box center [289, 315] width 23 height 21
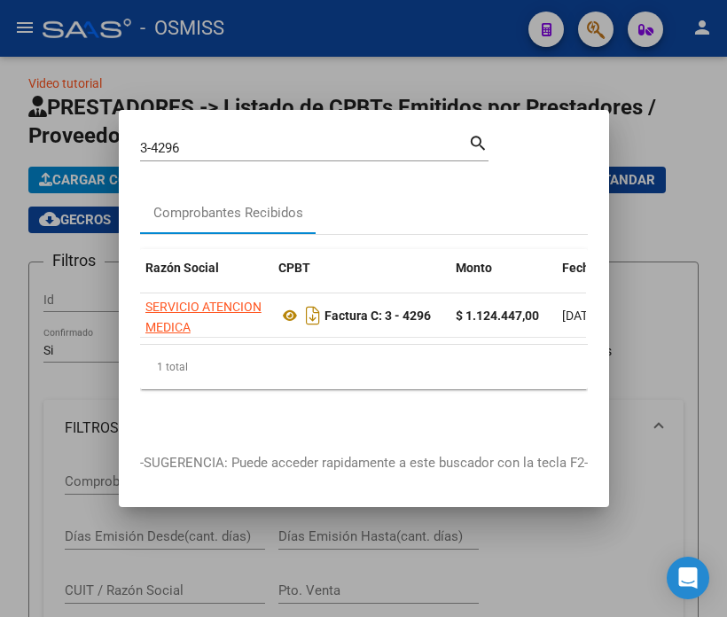
click at [207, 140] on input "3-4296" at bounding box center [304, 148] width 328 height 16
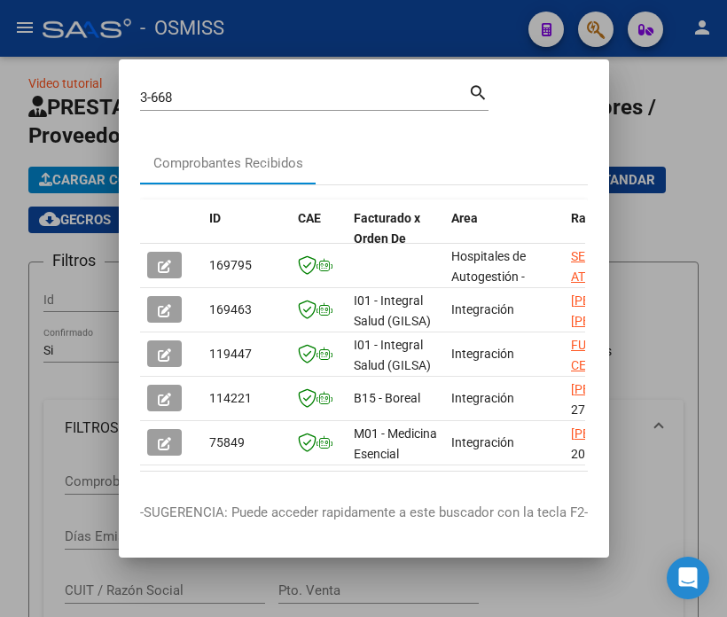
drag, startPoint x: 174, startPoint y: 484, endPoint x: 206, endPoint y: 482, distance: 32.0
click at [206, 482] on mat-dialog-container "3-668 Buscar (apellido, dni, cuil, nro traspaso, cuit, obra social) search Comp…" at bounding box center [364, 308] width 490 height 498
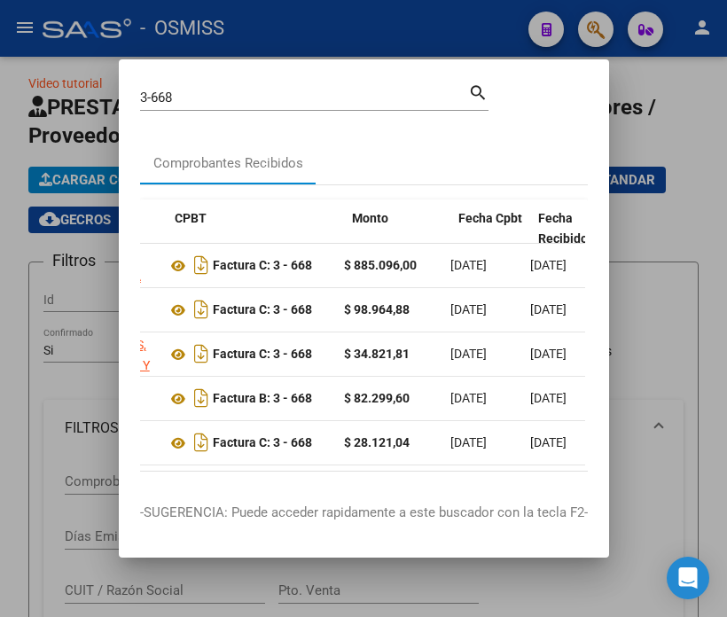
scroll to position [0, 528]
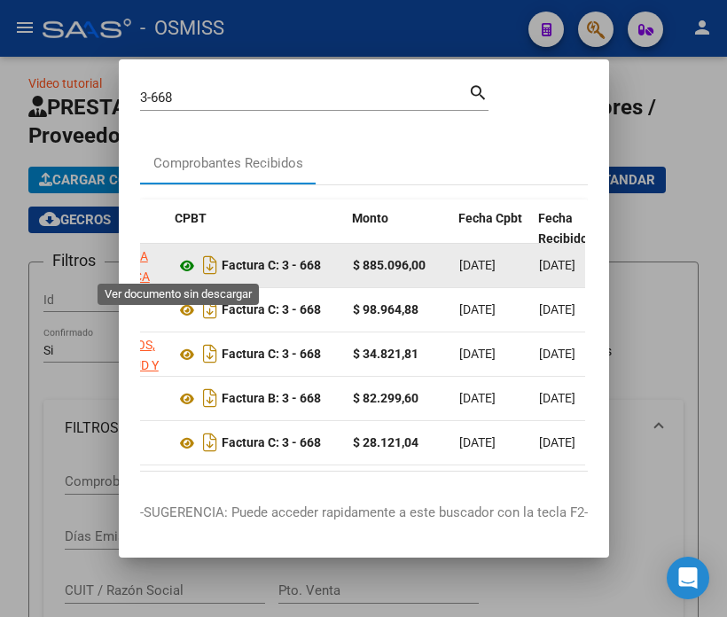
click at [176, 260] on icon at bounding box center [187, 265] width 23 height 21
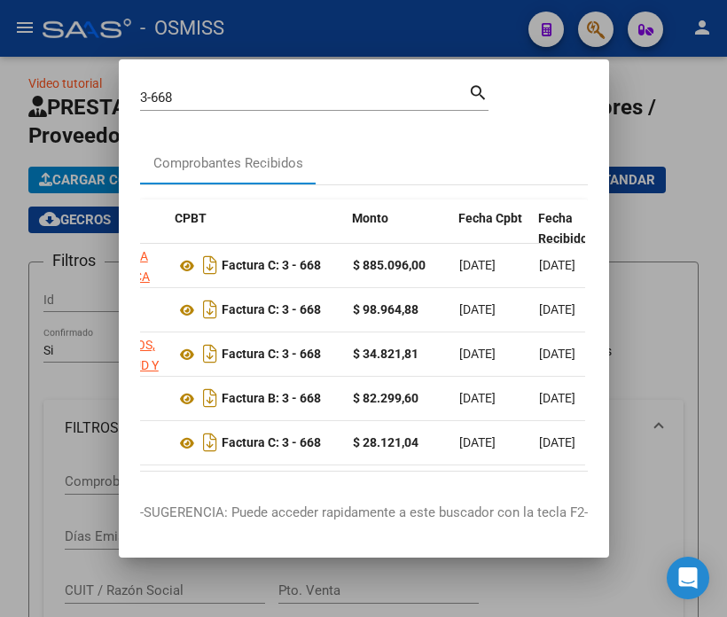
click at [183, 98] on input "3-668" at bounding box center [304, 98] width 328 height 16
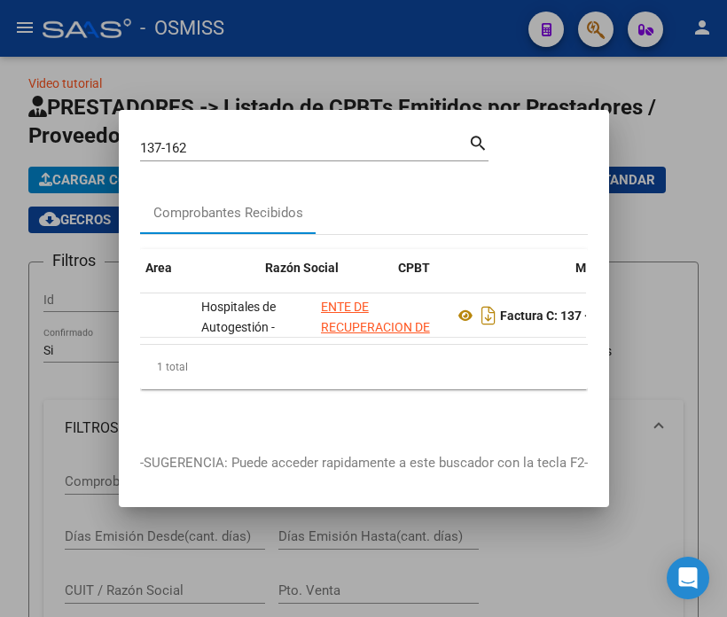
scroll to position [0, 314]
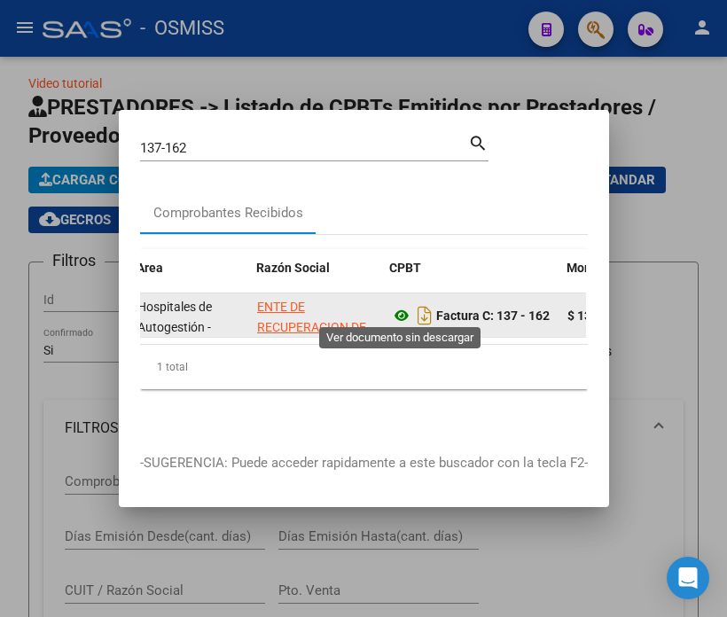
click at [405, 305] on icon at bounding box center [401, 315] width 23 height 21
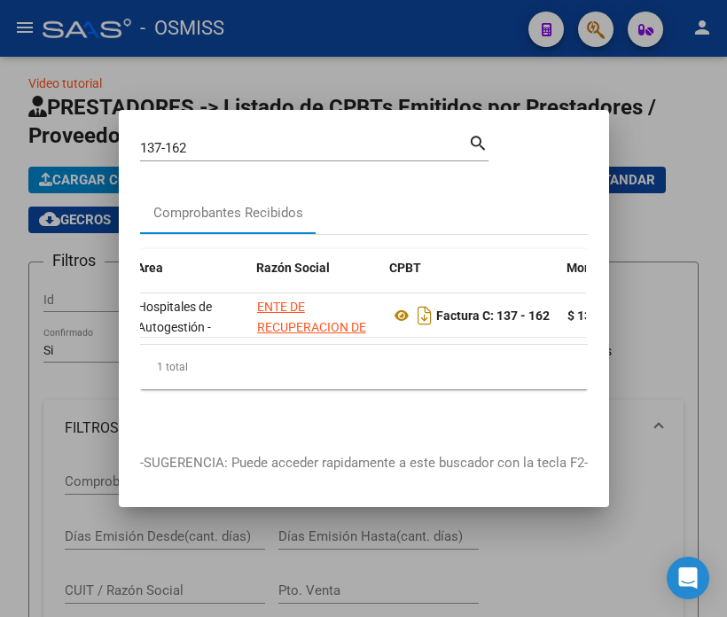
click at [199, 145] on input "137-162" at bounding box center [304, 148] width 328 height 16
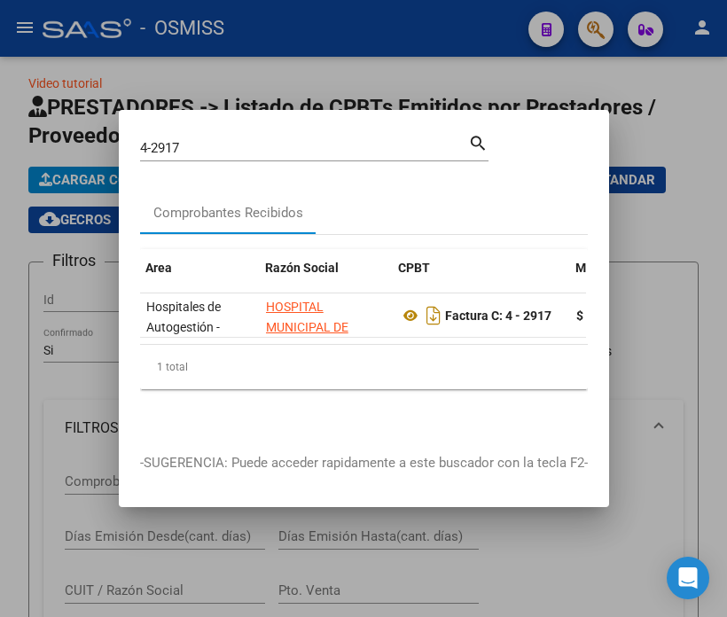
scroll to position [0, 360]
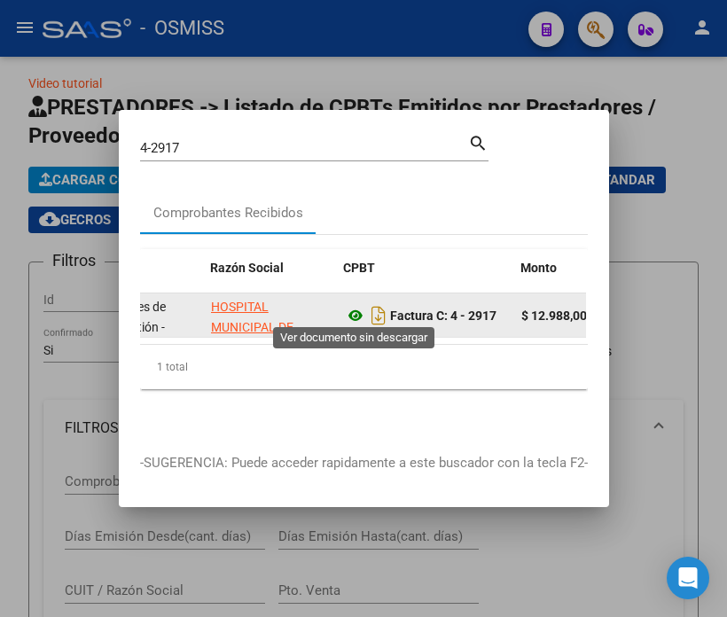
click at [355, 310] on icon at bounding box center [355, 315] width 23 height 21
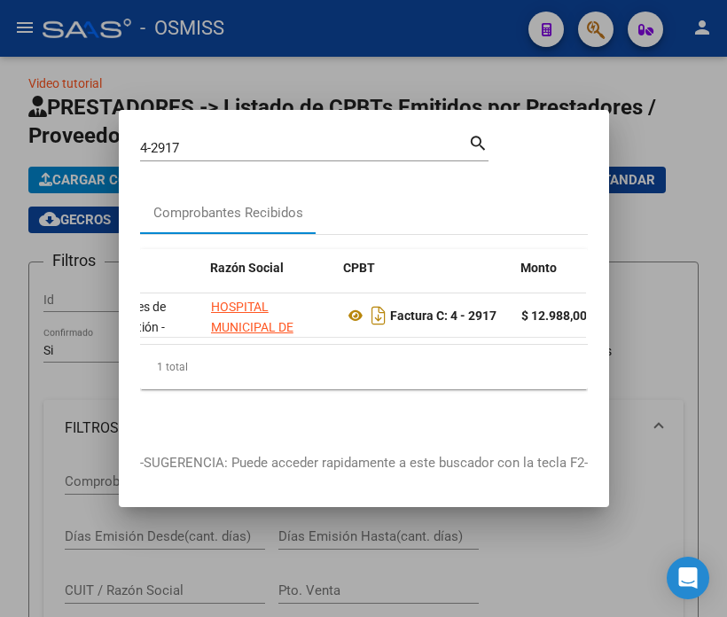
click at [213, 144] on input "4-2917" at bounding box center [304, 148] width 328 height 16
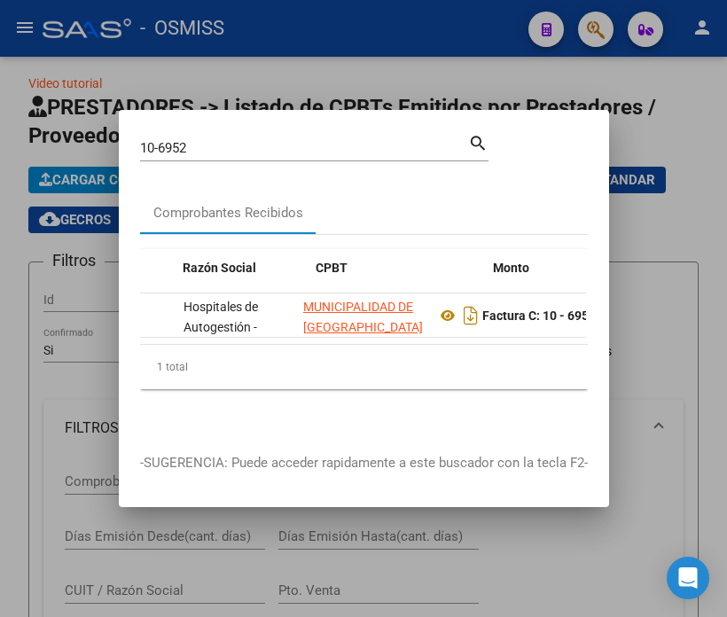
scroll to position [0, 417]
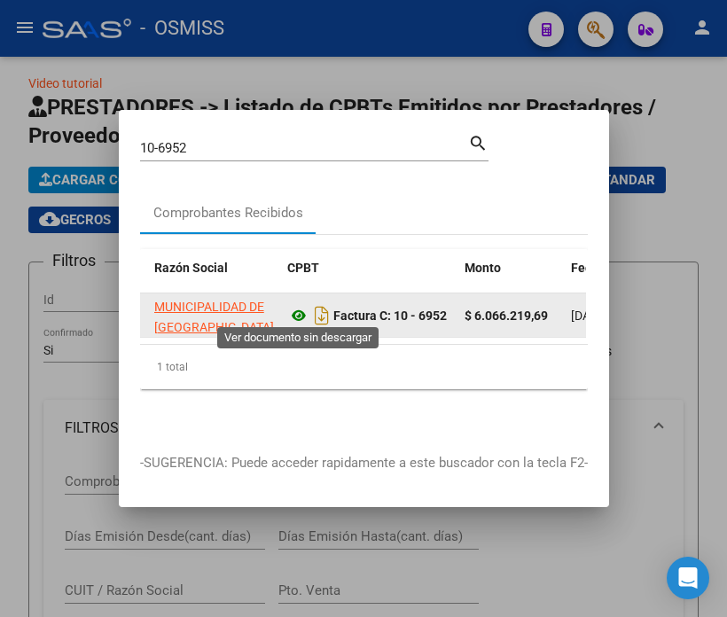
click at [302, 309] on icon at bounding box center [298, 315] width 23 height 21
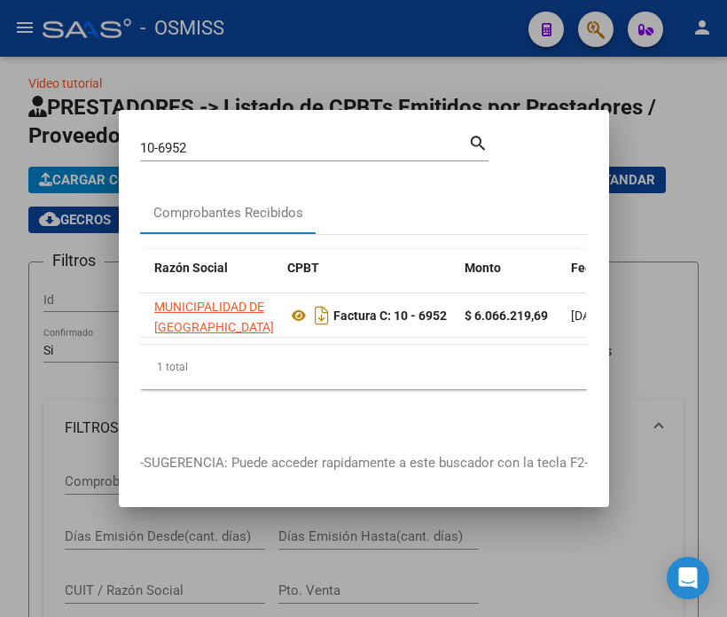
click at [204, 140] on input "10-6952" at bounding box center [304, 148] width 328 height 16
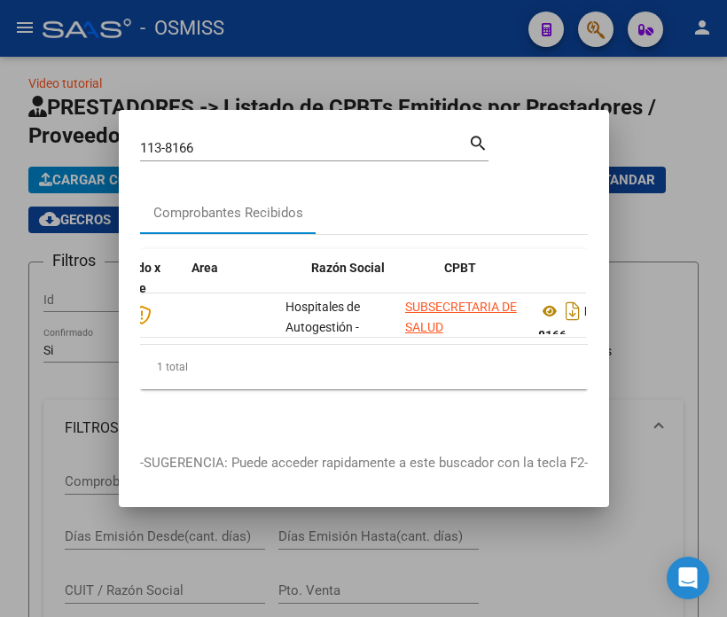
scroll to position [0, 296]
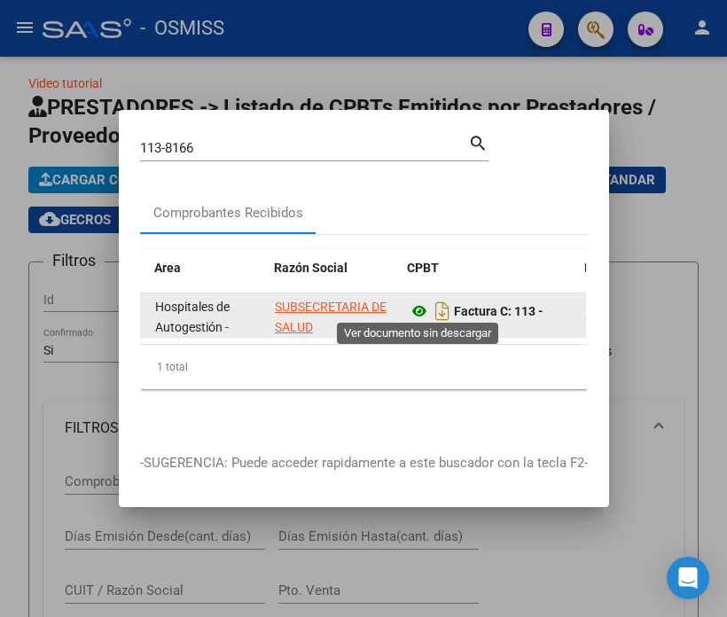
click at [414, 306] on icon at bounding box center [419, 311] width 23 height 21
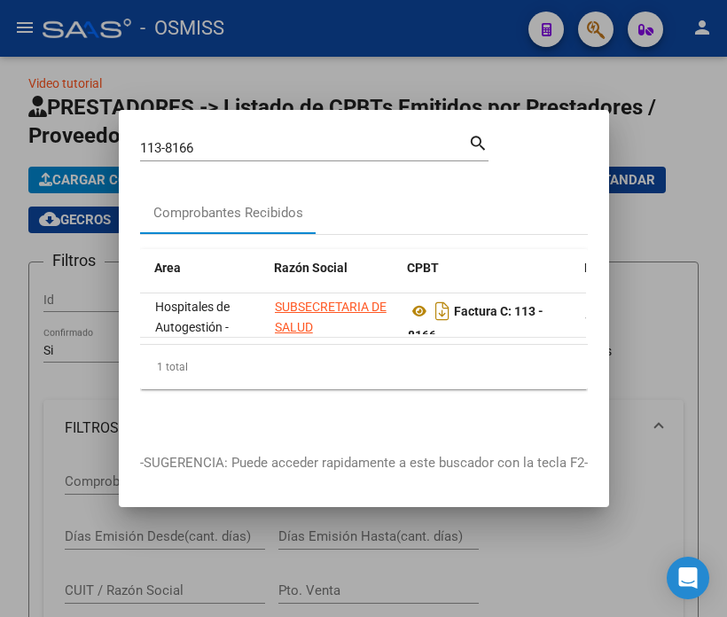
click at [217, 140] on input "113-8166" at bounding box center [304, 148] width 328 height 16
click at [218, 140] on input "113-8166" at bounding box center [304, 148] width 328 height 16
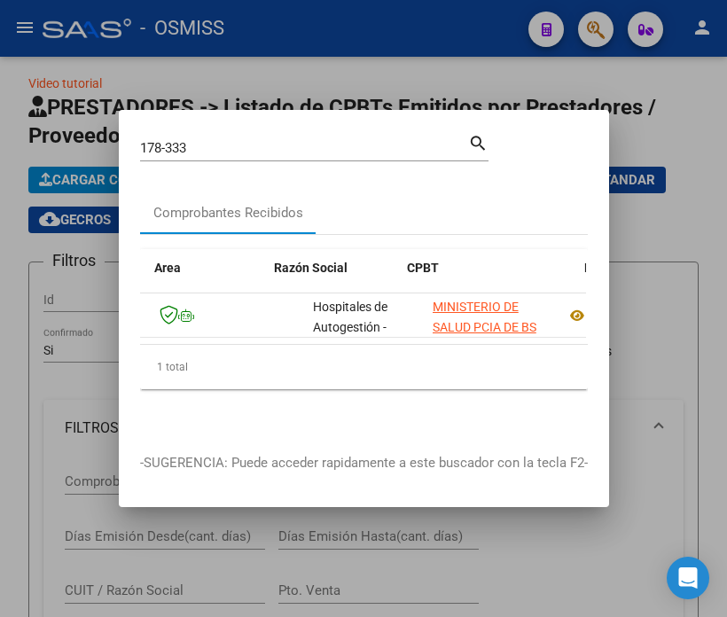
scroll to position [0, 341]
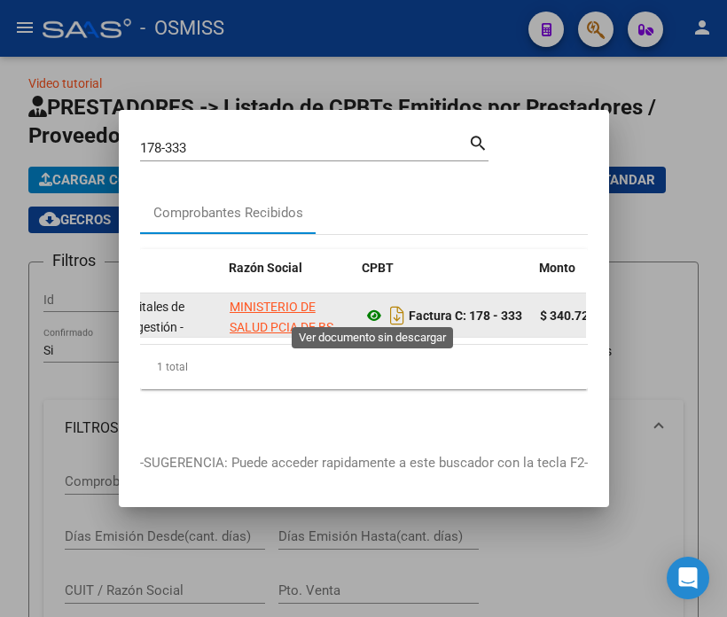
click at [367, 315] on icon at bounding box center [374, 315] width 23 height 21
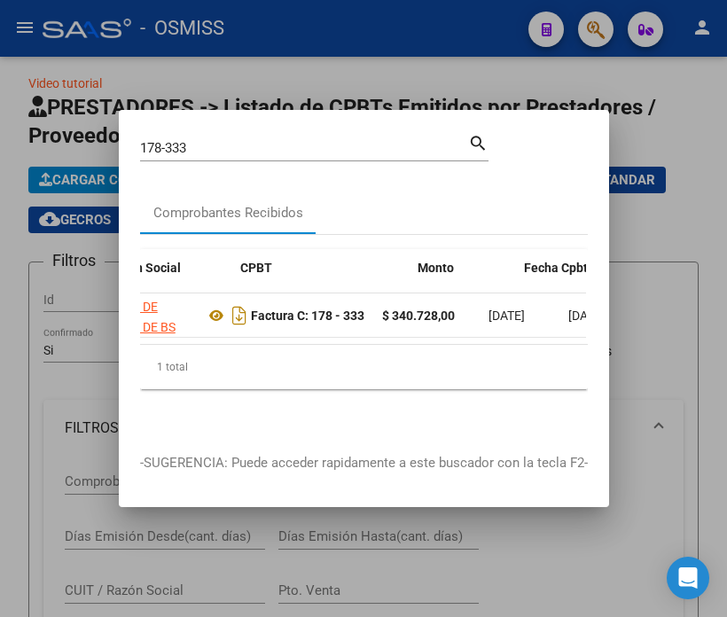
scroll to position [0, 444]
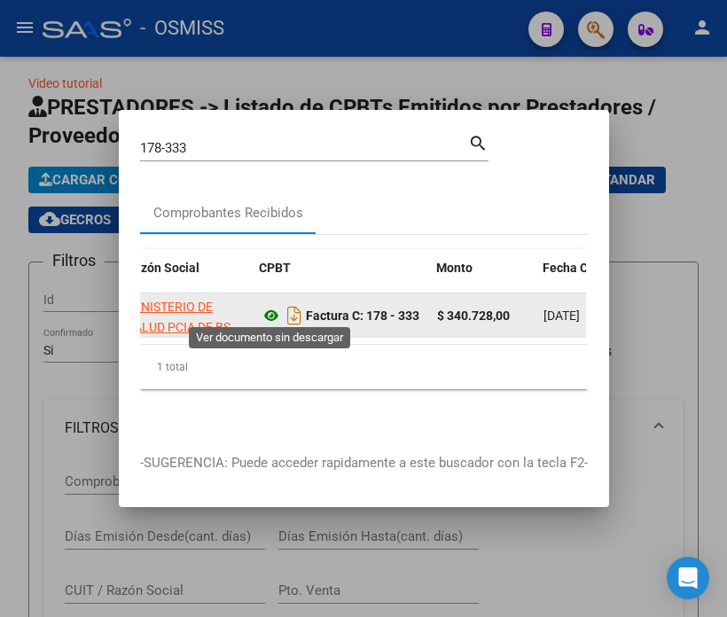
click at [264, 311] on icon at bounding box center [271, 315] width 23 height 21
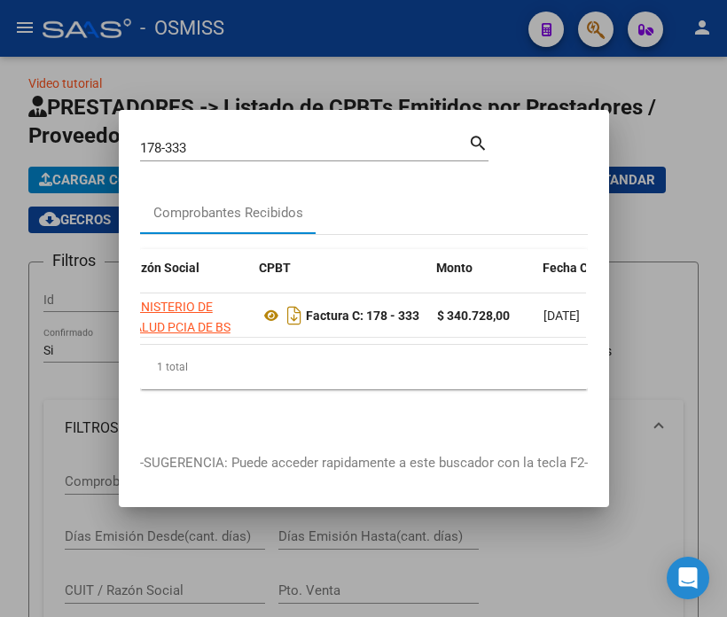
click at [209, 140] on input "178-333" at bounding box center [304, 148] width 328 height 16
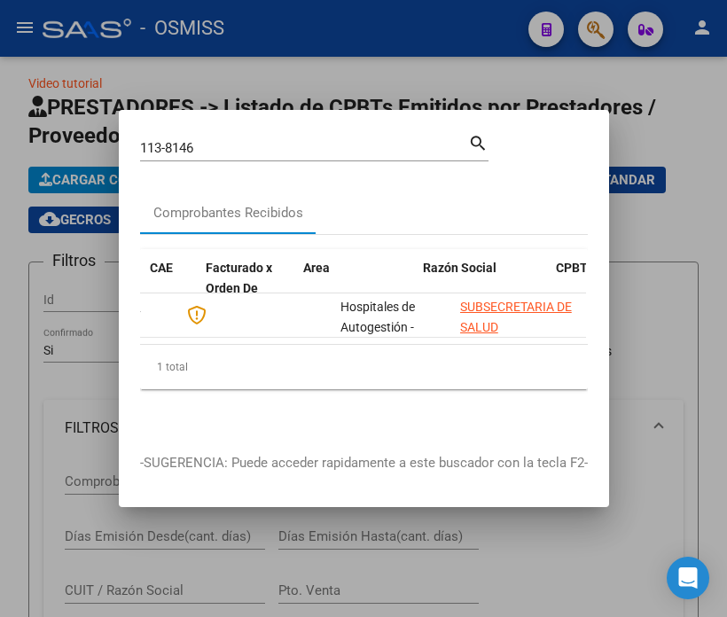
scroll to position [0, 296]
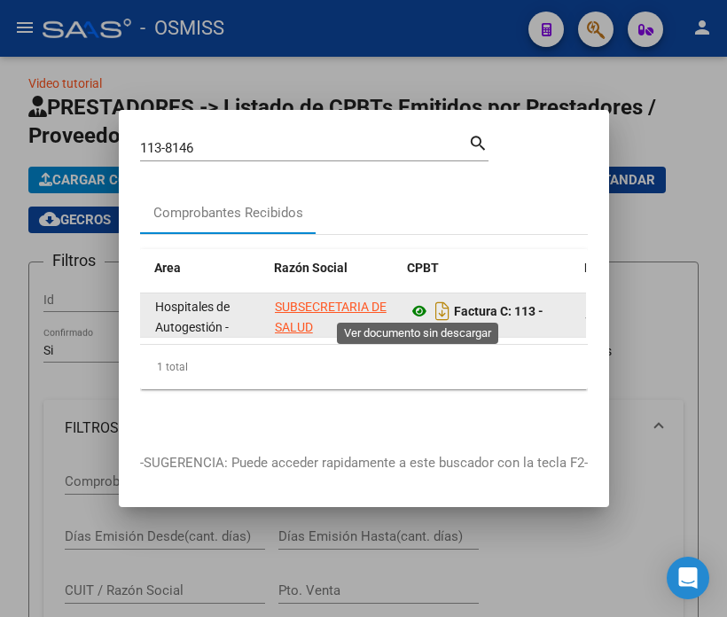
click at [410, 305] on icon at bounding box center [419, 311] width 23 height 21
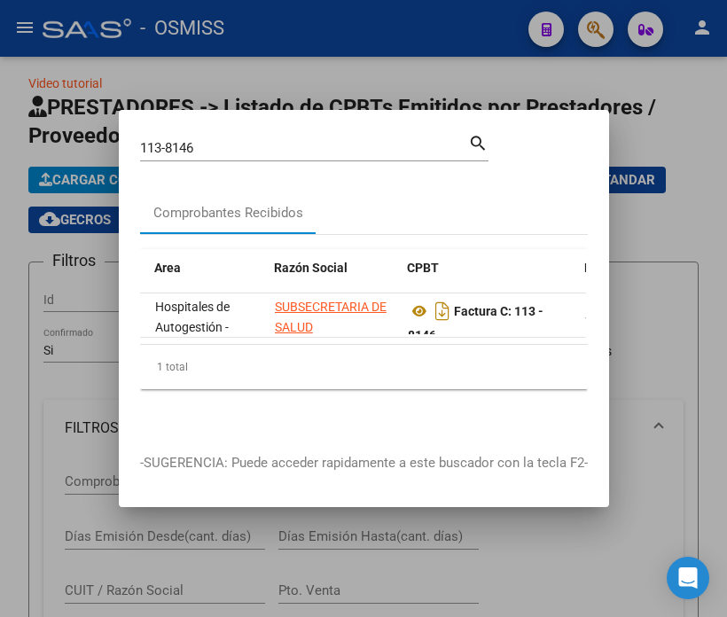
click at [220, 140] on input "113-8146" at bounding box center [304, 148] width 328 height 16
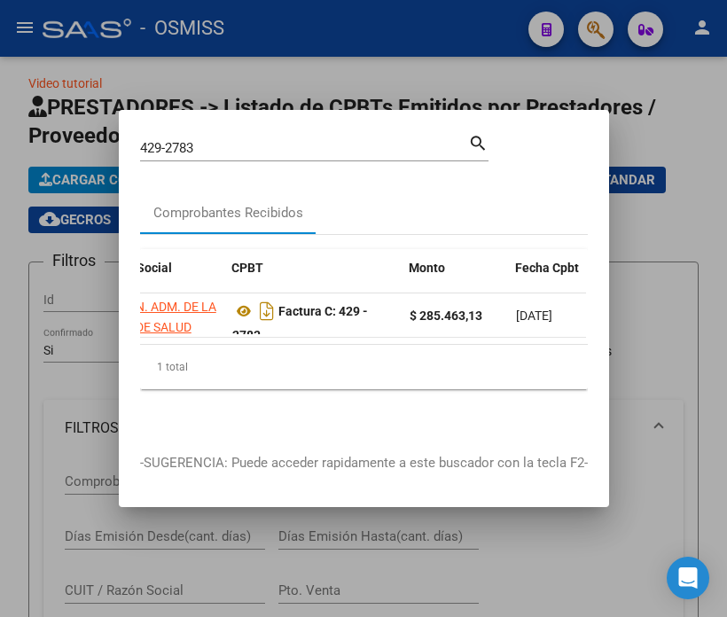
scroll to position [0, 434]
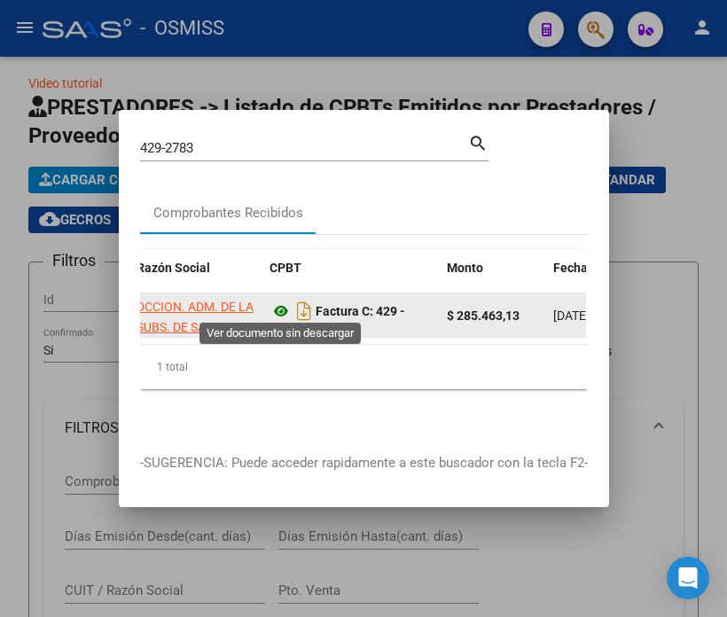
click at [285, 307] on icon at bounding box center [281, 311] width 23 height 21
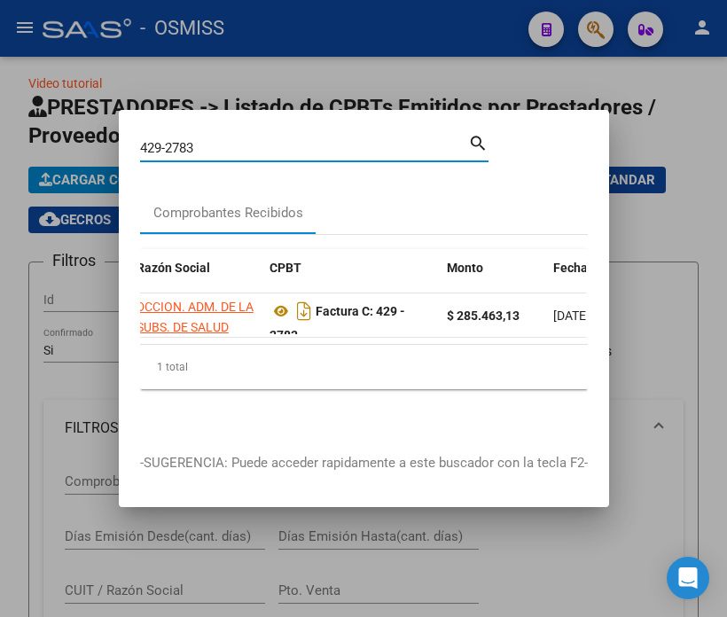
click at [206, 140] on input "429-2783" at bounding box center [304, 148] width 328 height 16
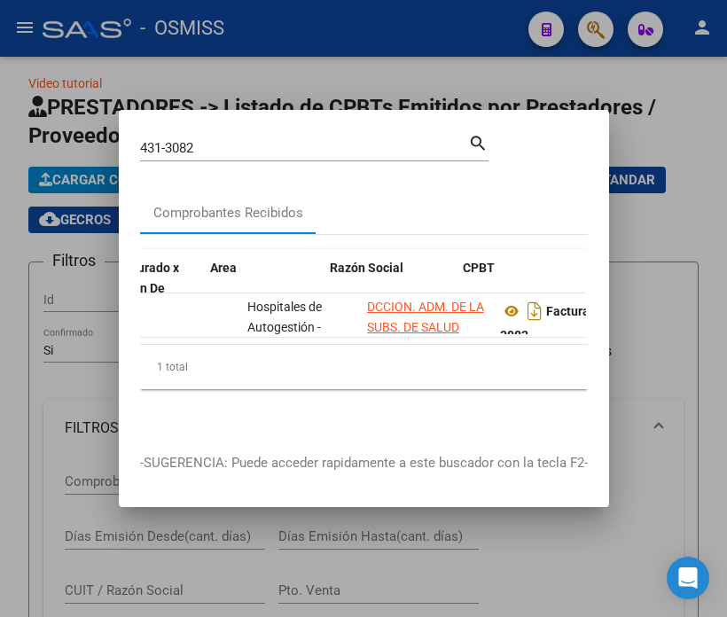
scroll to position [0, 296]
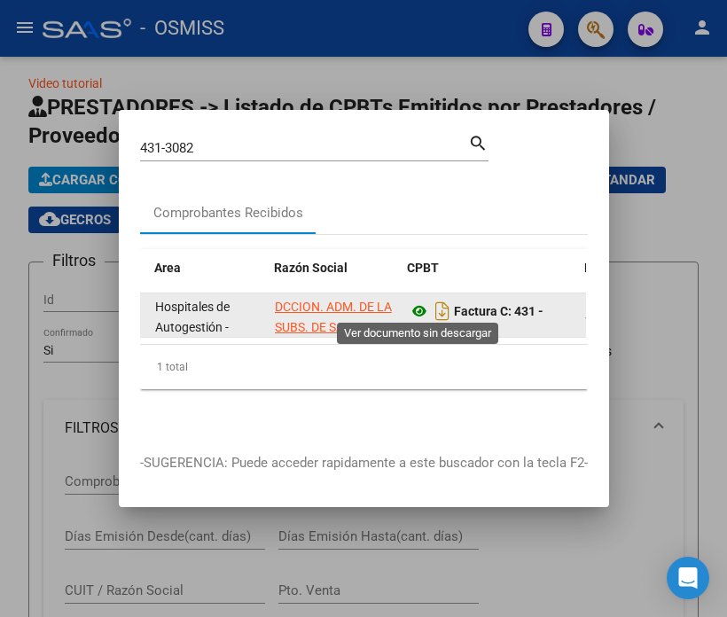
click at [418, 303] on icon at bounding box center [419, 311] width 23 height 21
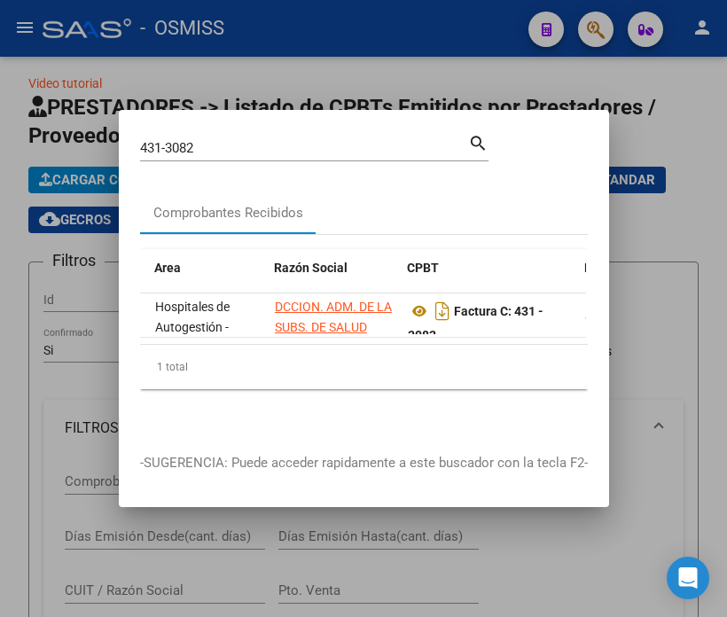
click at [249, 140] on input "431-3082" at bounding box center [304, 148] width 328 height 16
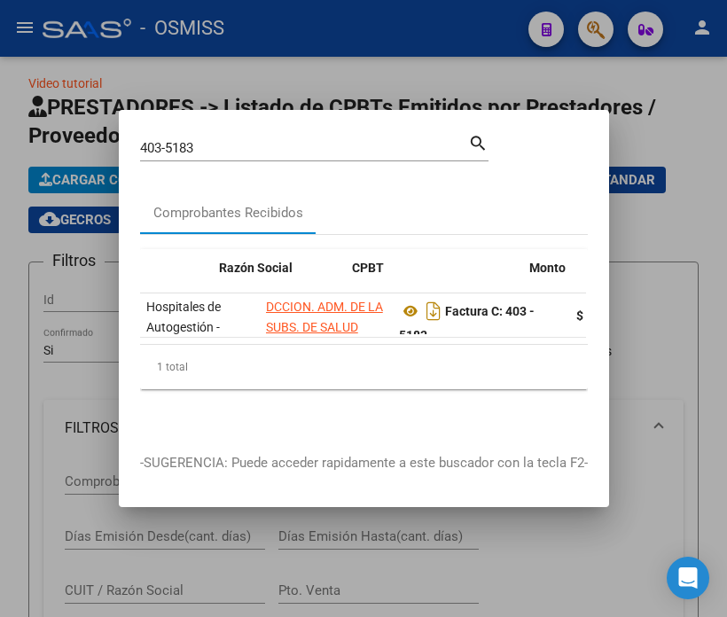
scroll to position [0, 406]
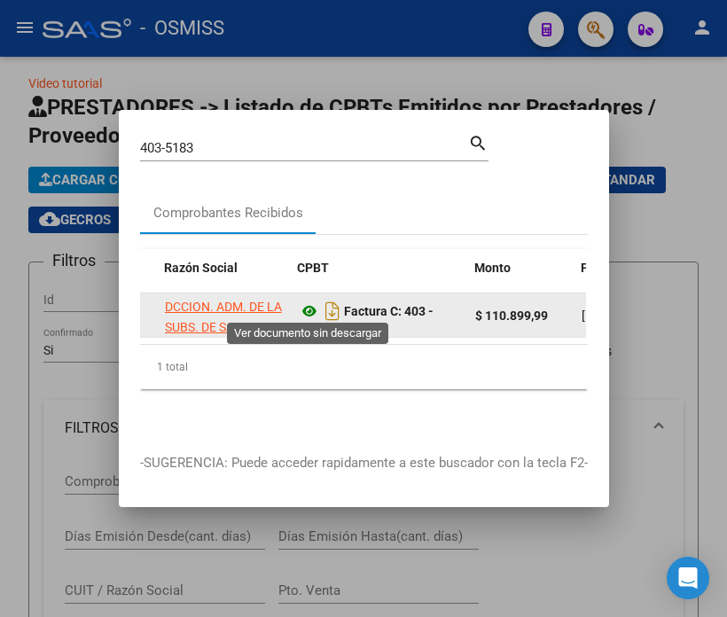
click at [311, 301] on icon at bounding box center [309, 311] width 23 height 21
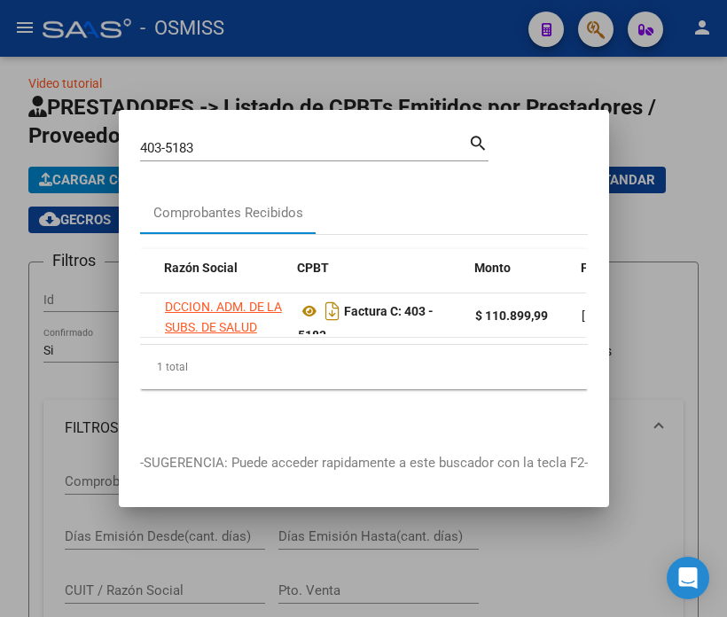
click at [190, 146] on input "403-5183" at bounding box center [304, 148] width 328 height 16
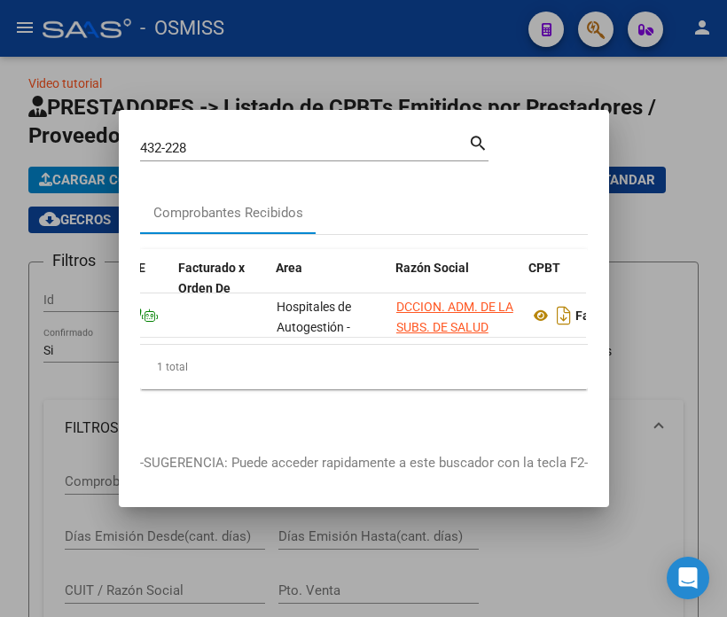
scroll to position [0, 277]
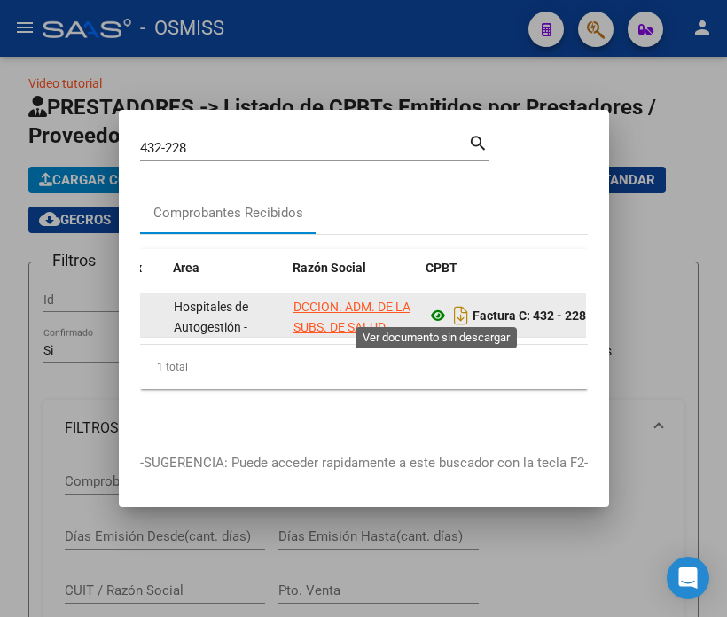
click at [438, 313] on icon at bounding box center [437, 315] width 23 height 21
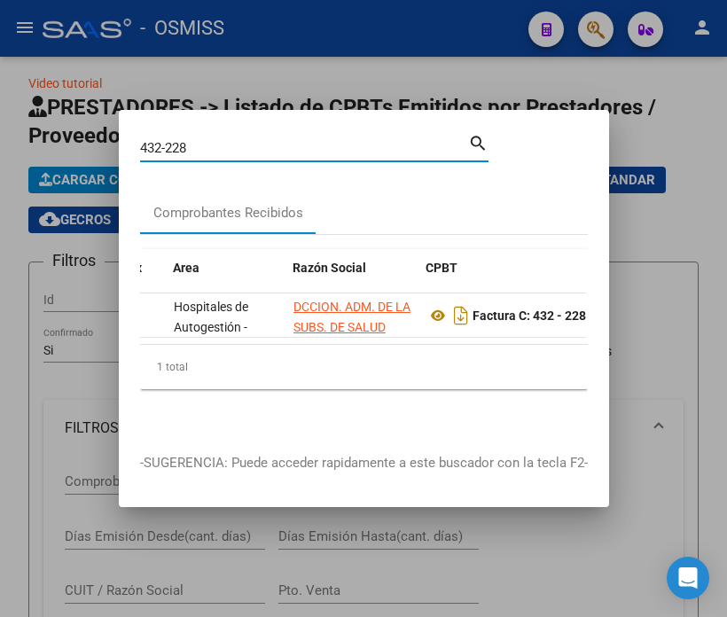
click at [193, 140] on input "432-228" at bounding box center [304, 148] width 328 height 16
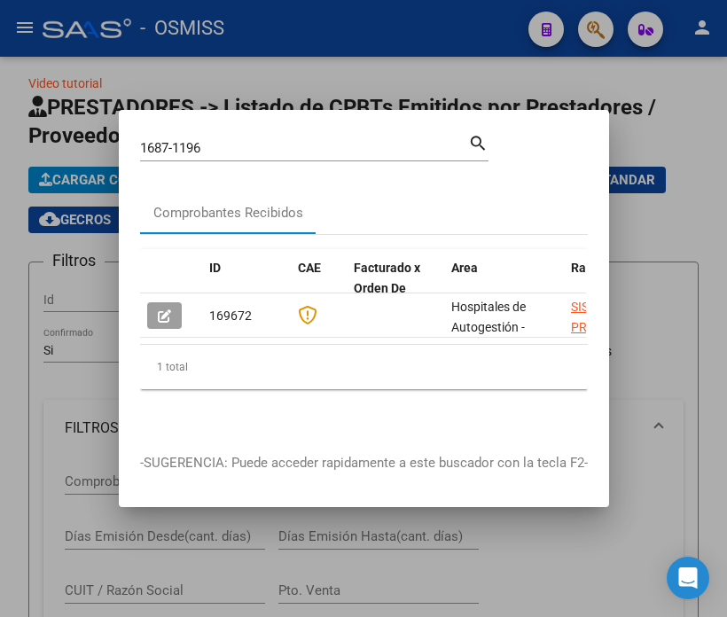
scroll to position [0, 250]
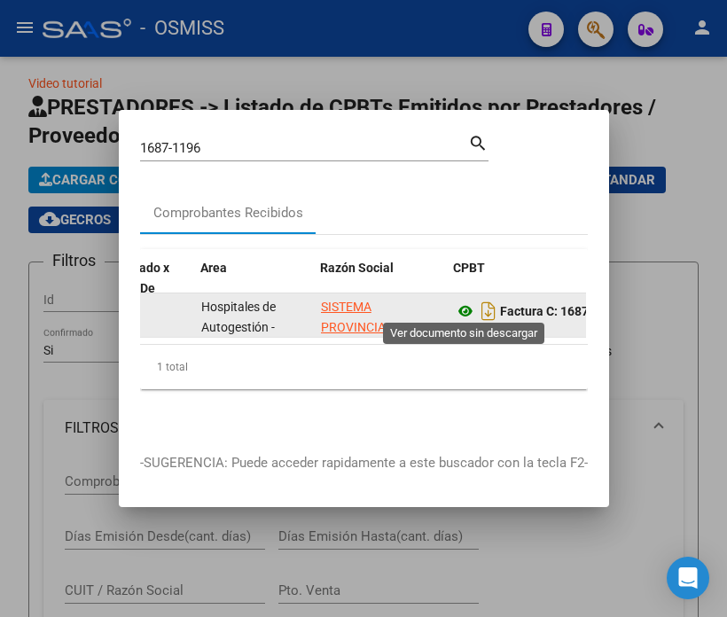
click at [466, 305] on icon at bounding box center [465, 311] width 23 height 21
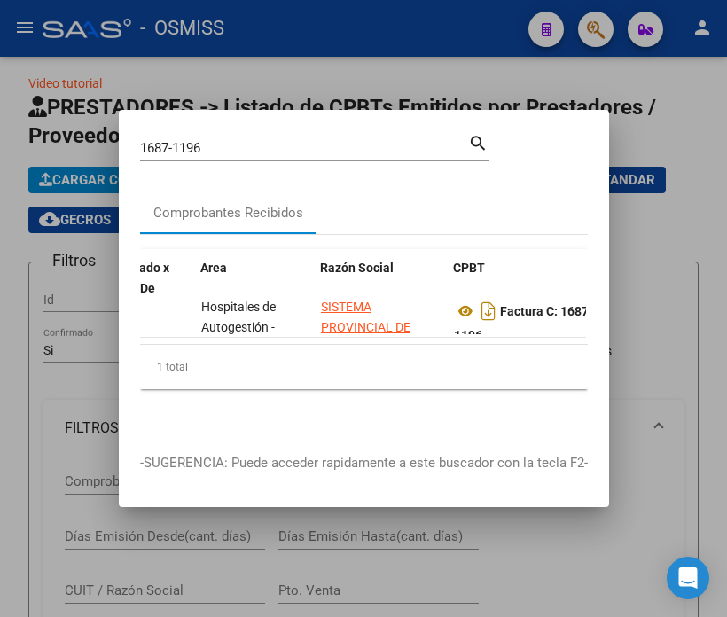
click at [224, 140] on input "1687-1196" at bounding box center [304, 148] width 328 height 16
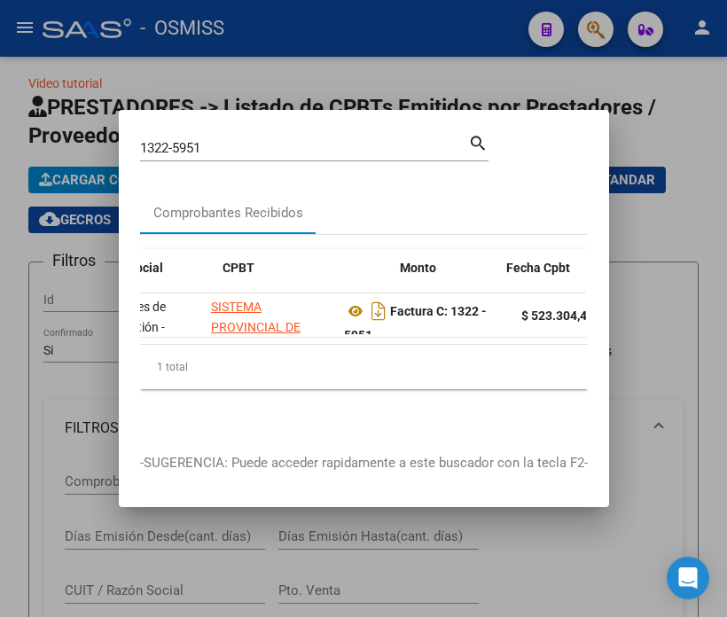
scroll to position [0, 490]
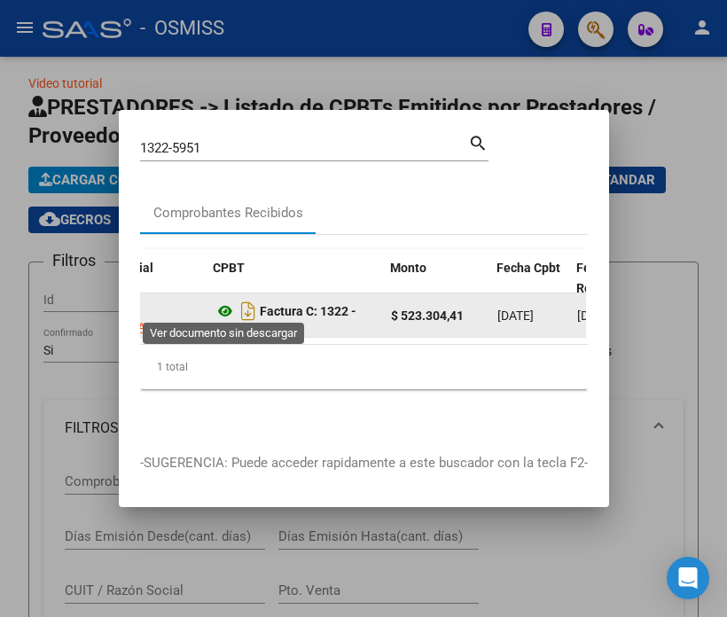
click at [224, 303] on icon at bounding box center [225, 311] width 23 height 21
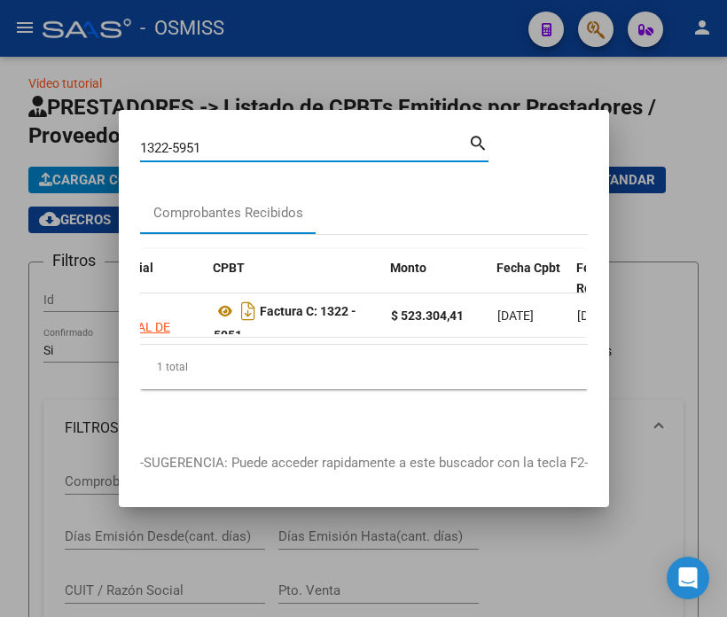
click at [312, 140] on input "1322-5951" at bounding box center [304, 148] width 328 height 16
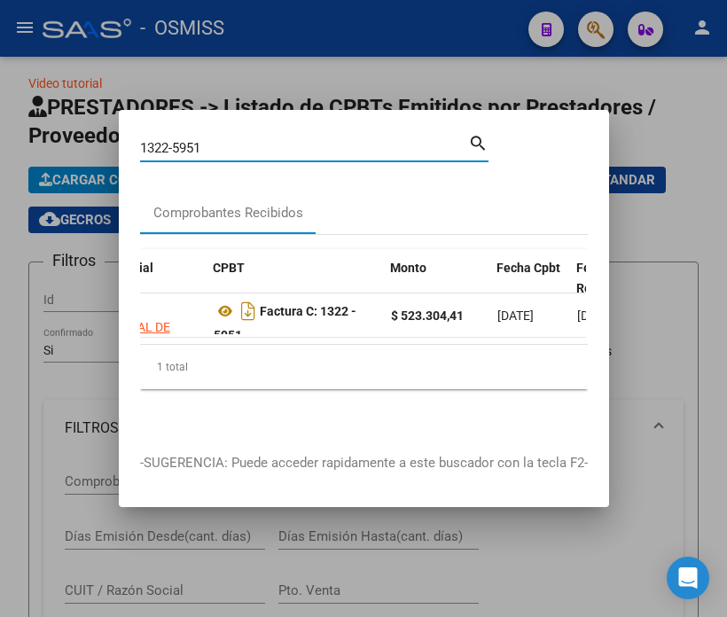
click at [312, 140] on input "1322-5951" at bounding box center [304, 148] width 328 height 16
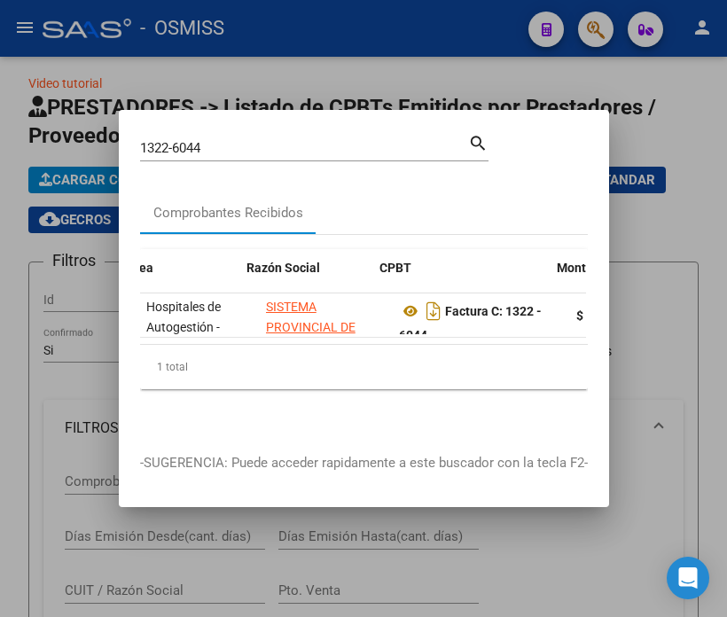
scroll to position [0, 324]
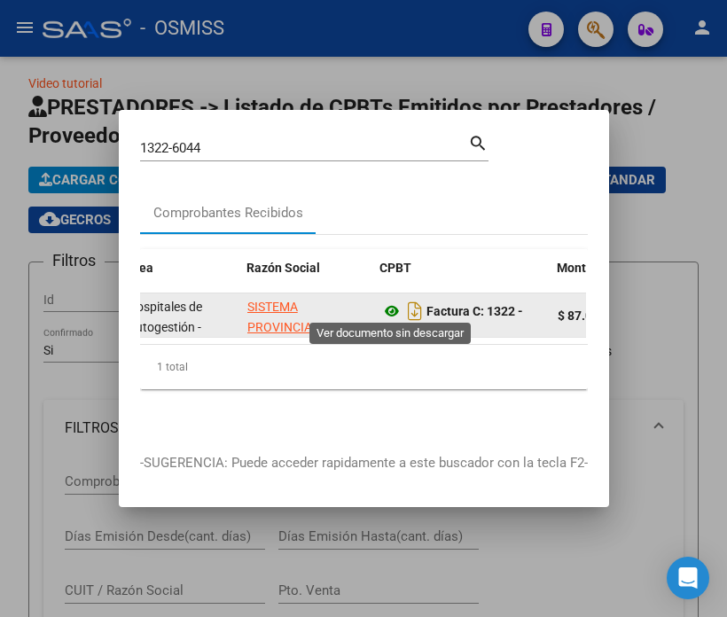
click at [391, 305] on icon at bounding box center [391, 311] width 23 height 21
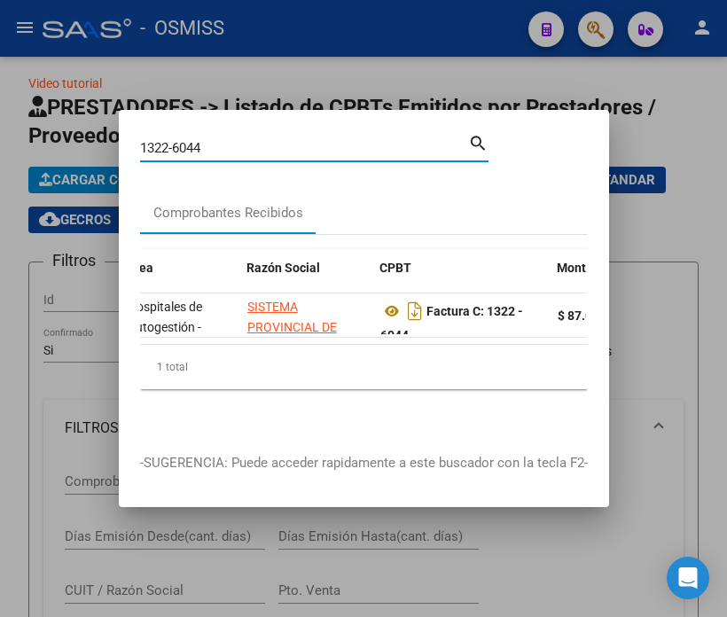
click at [243, 145] on input "1322-6044" at bounding box center [304, 148] width 328 height 16
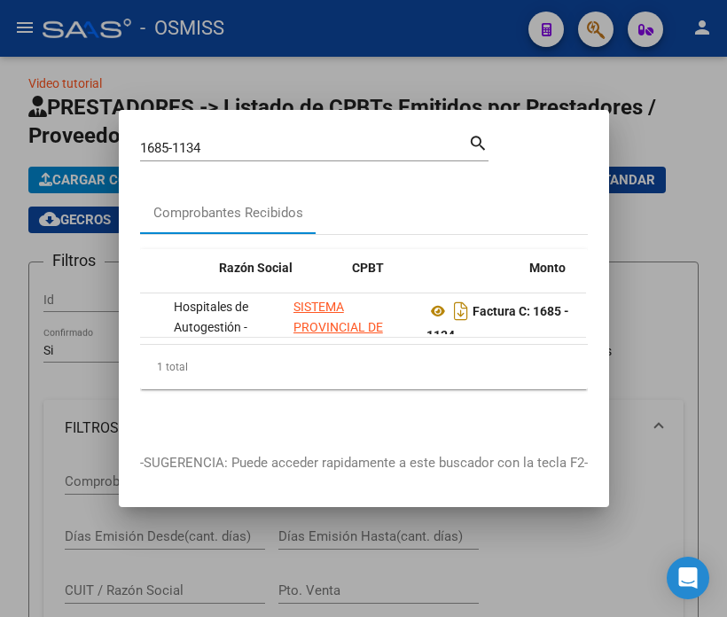
scroll to position [0, 351]
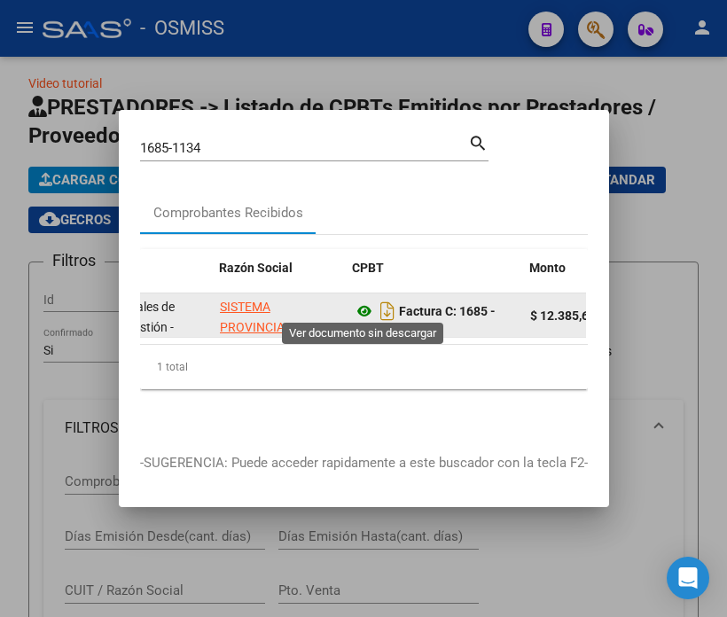
click at [361, 304] on icon at bounding box center [364, 311] width 23 height 21
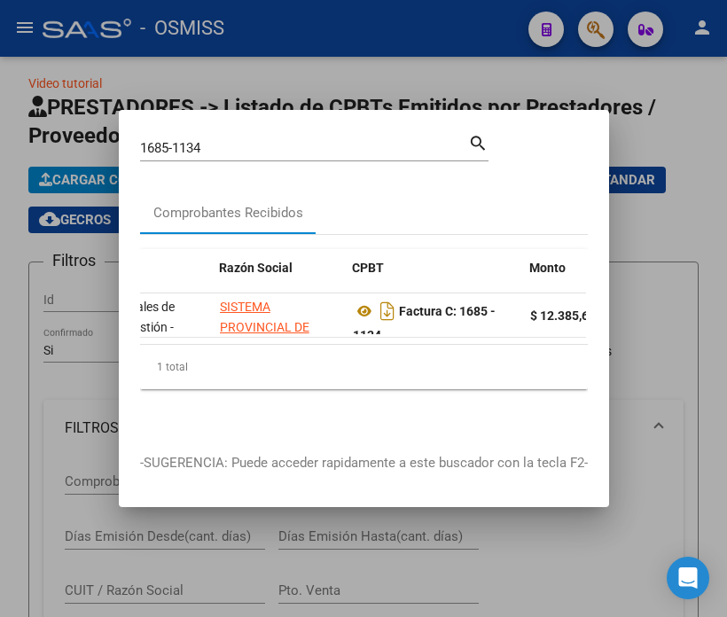
click at [210, 142] on input "1685-1134" at bounding box center [304, 148] width 328 height 16
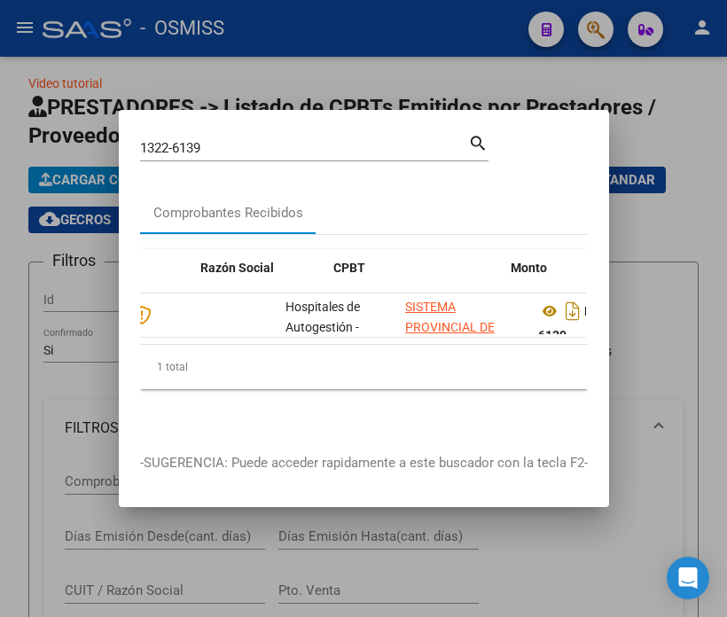
scroll to position [0, 397]
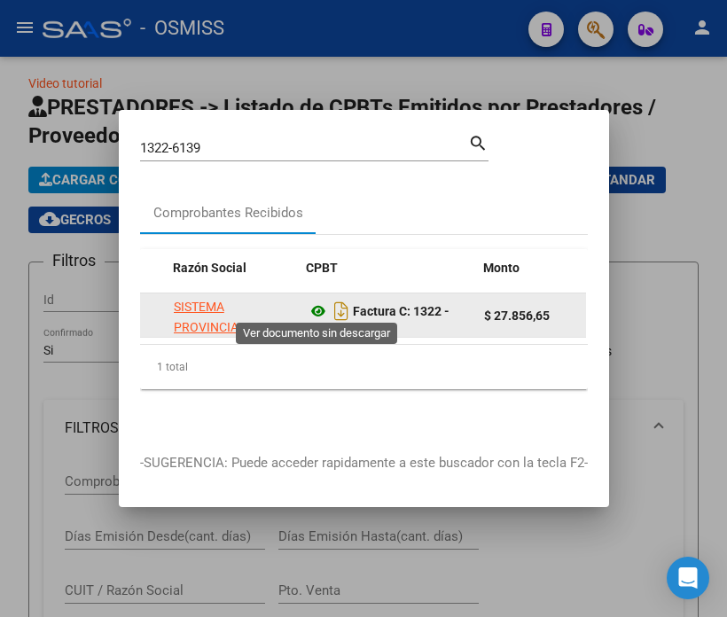
click at [314, 307] on icon at bounding box center [318, 311] width 23 height 21
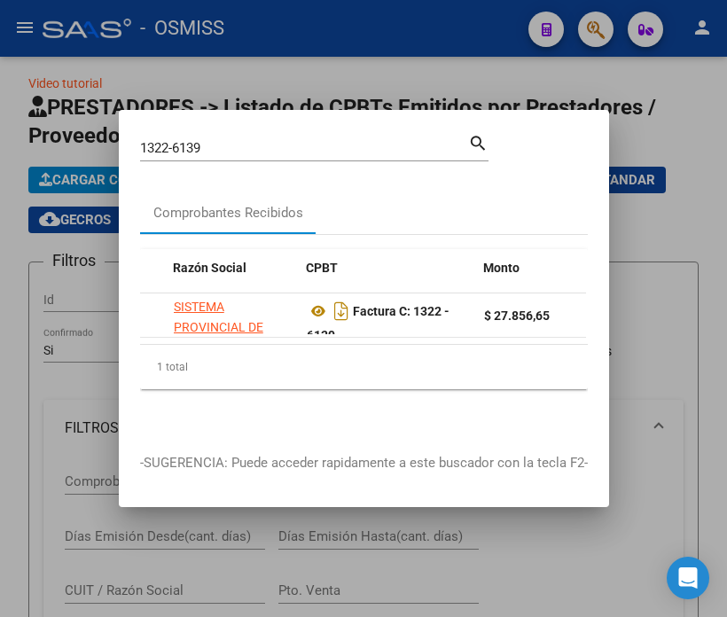
click at [257, 140] on input "1322-6139" at bounding box center [304, 148] width 328 height 16
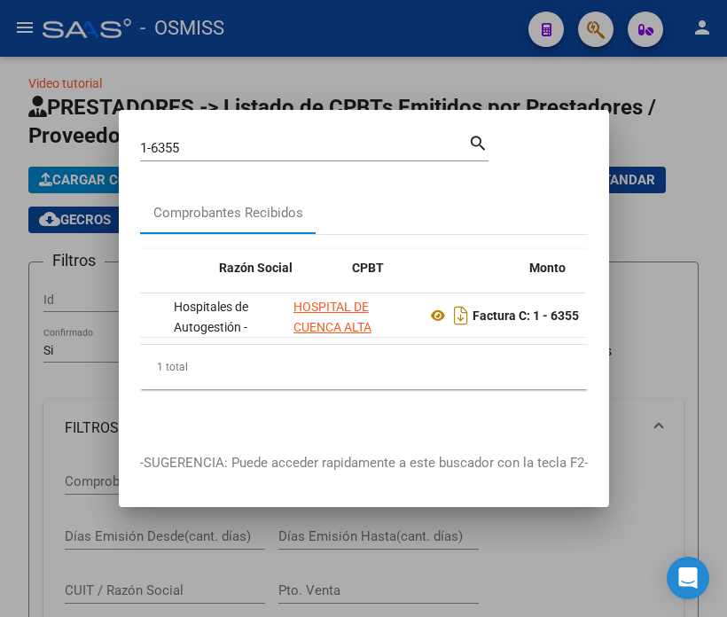
scroll to position [0, 351]
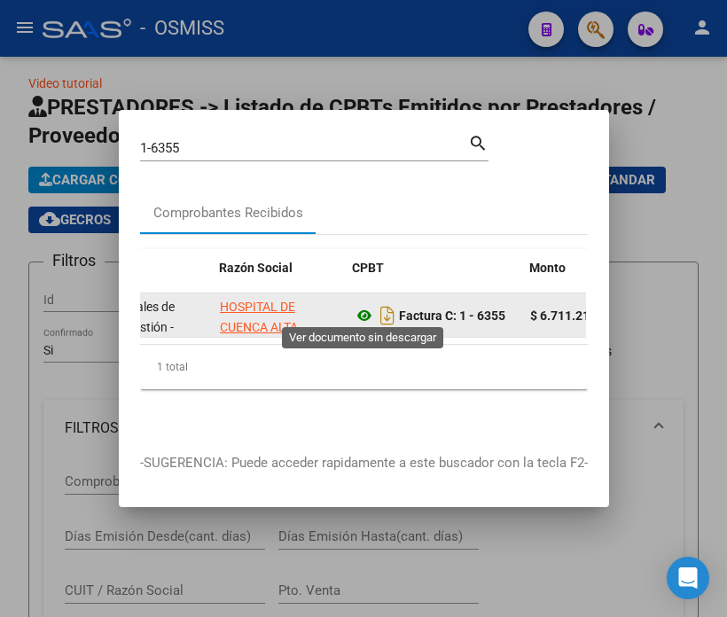
click at [361, 313] on icon at bounding box center [364, 315] width 23 height 21
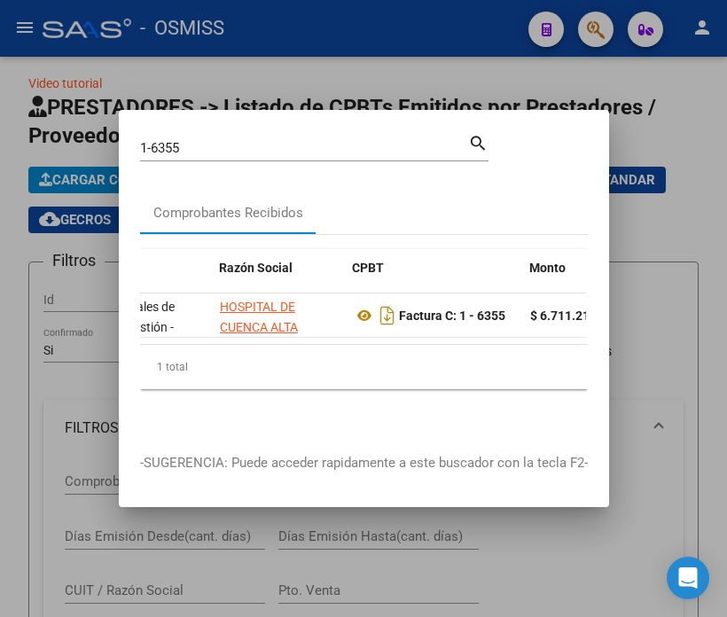
click at [191, 140] on input "1-6355" at bounding box center [304, 148] width 328 height 16
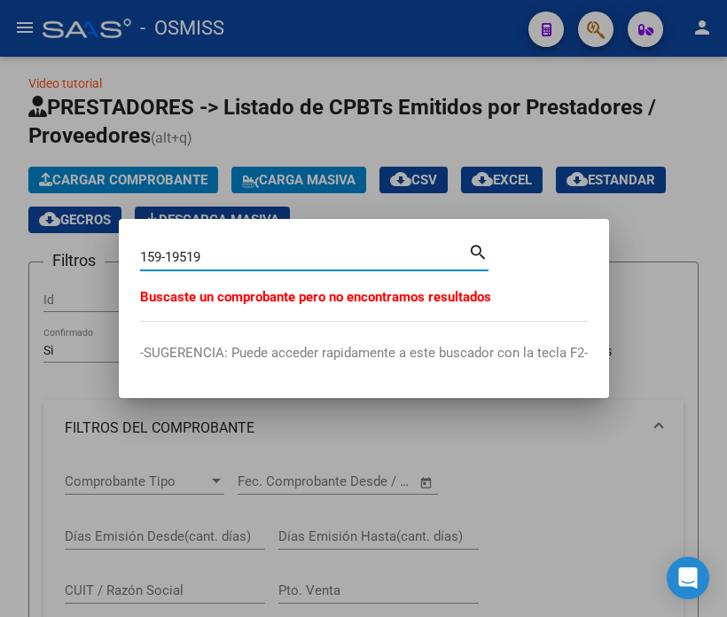
click at [160, 260] on input "159-19519" at bounding box center [304, 257] width 328 height 16
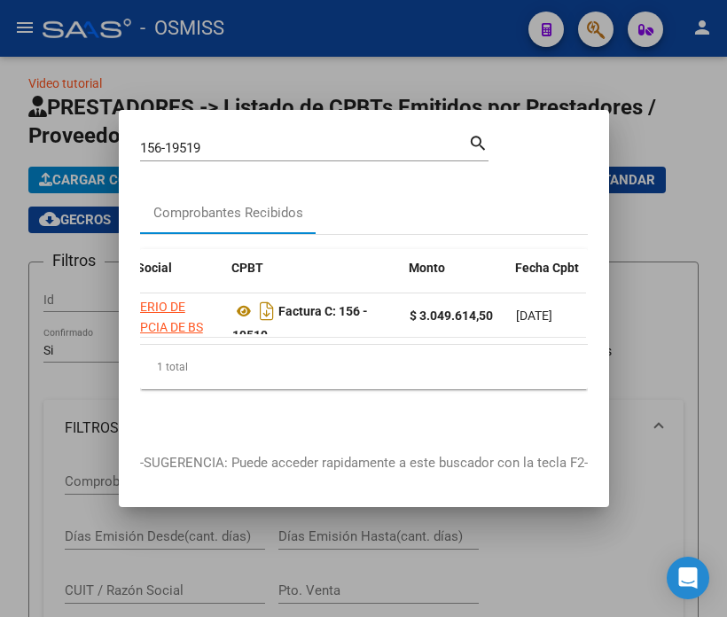
scroll to position [0, 463]
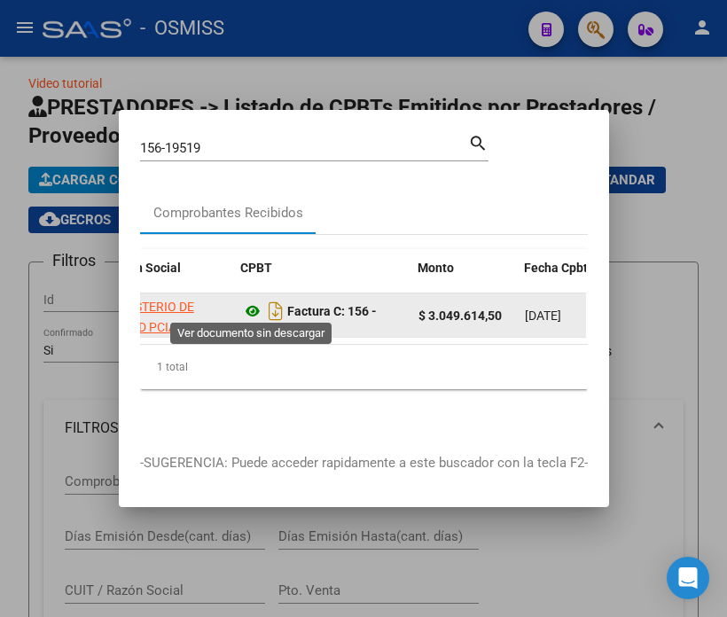
click at [250, 304] on icon at bounding box center [252, 311] width 23 height 21
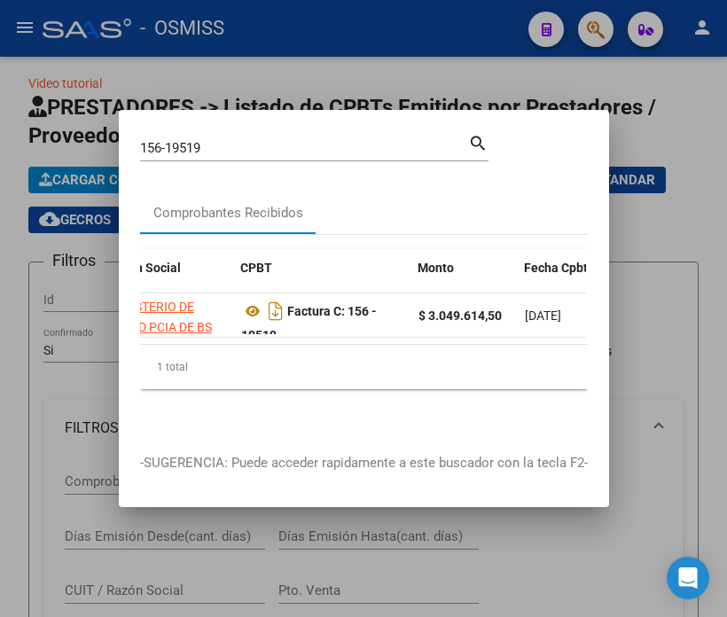
click at [223, 144] on input "156-19519" at bounding box center [304, 148] width 328 height 16
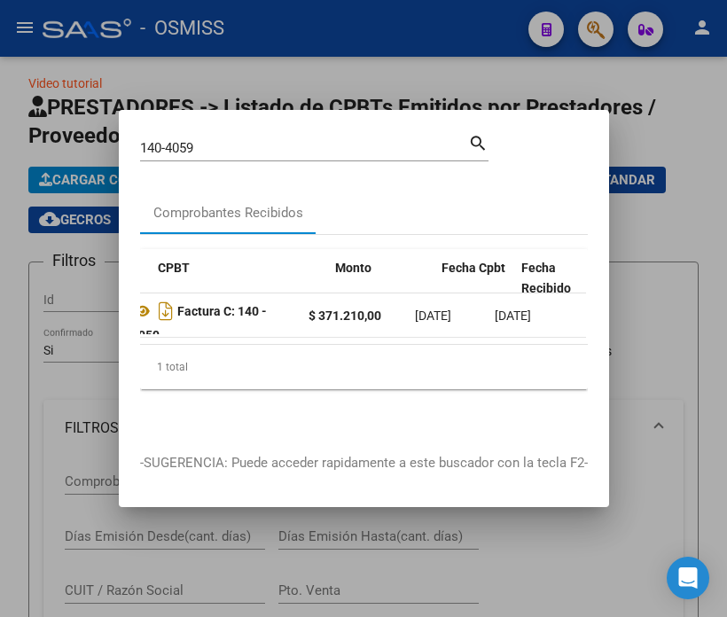
scroll to position [0, 518]
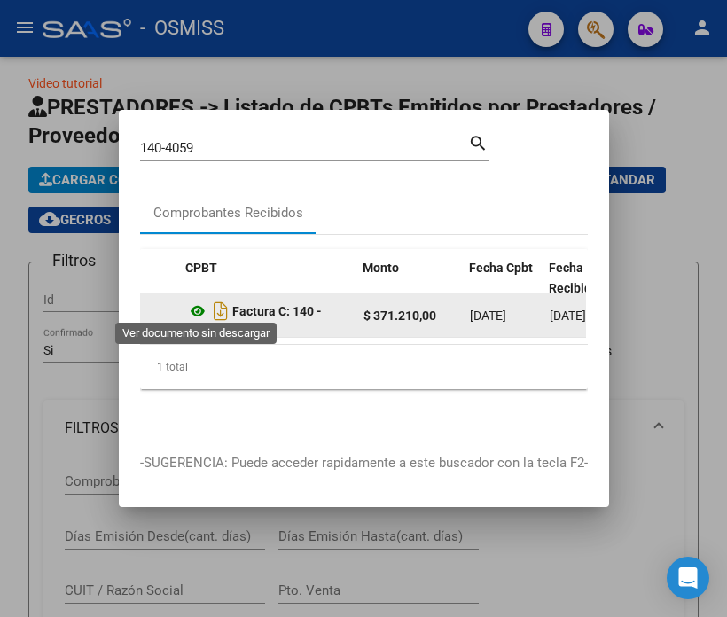
click at [197, 303] on icon at bounding box center [197, 311] width 23 height 21
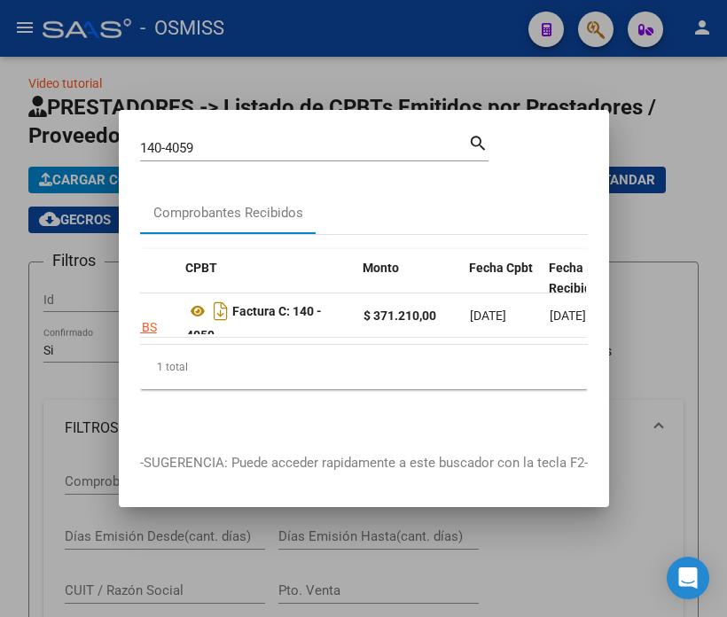
click at [246, 143] on input "140-4059" at bounding box center [304, 148] width 328 height 16
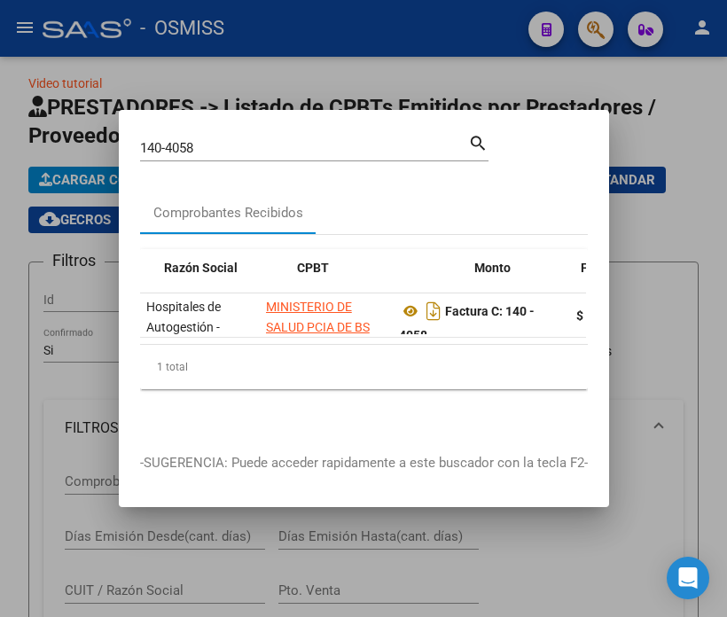
scroll to position [0, 434]
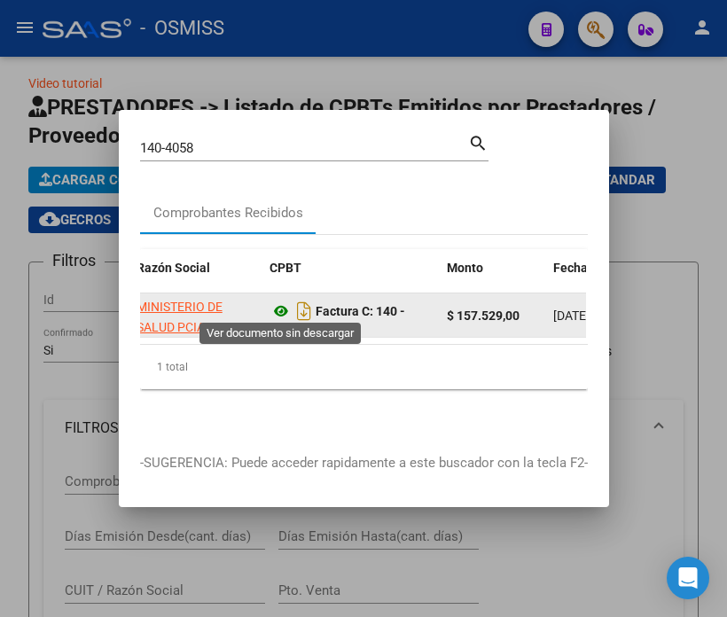
click at [278, 303] on icon at bounding box center [281, 311] width 23 height 21
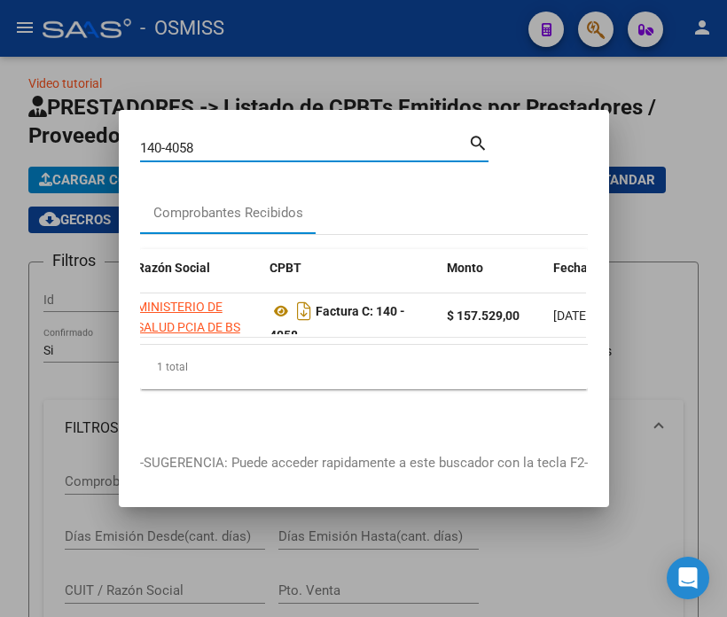
drag, startPoint x: 246, startPoint y: 134, endPoint x: 148, endPoint y: 138, distance: 97.6
click at [148, 140] on input "140-4058" at bounding box center [304, 148] width 328 height 16
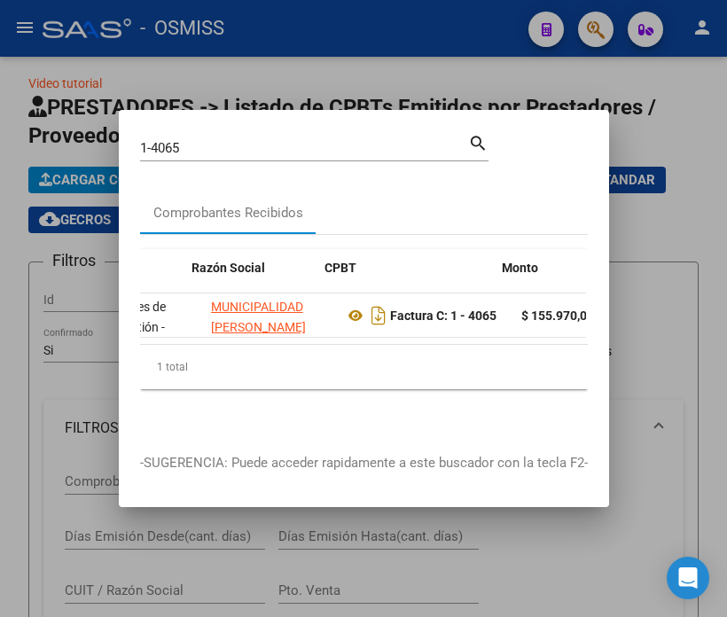
scroll to position [0, 379]
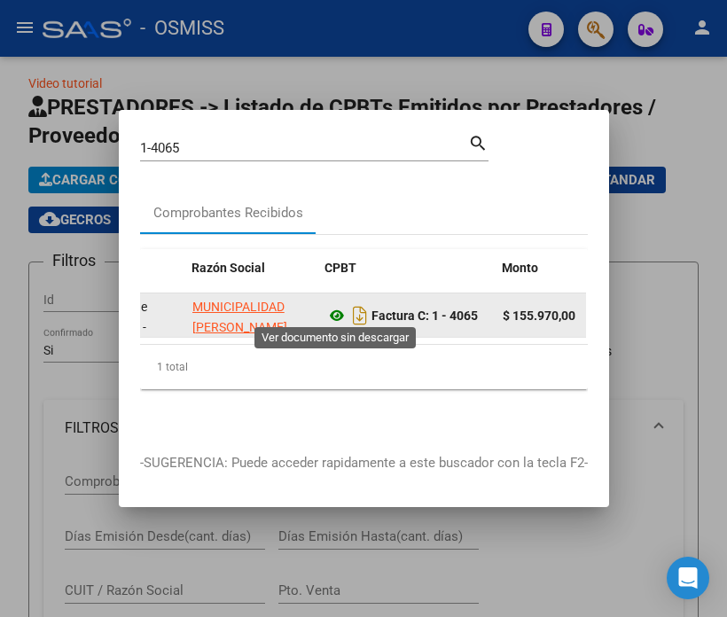
click at [332, 307] on icon at bounding box center [336, 315] width 23 height 21
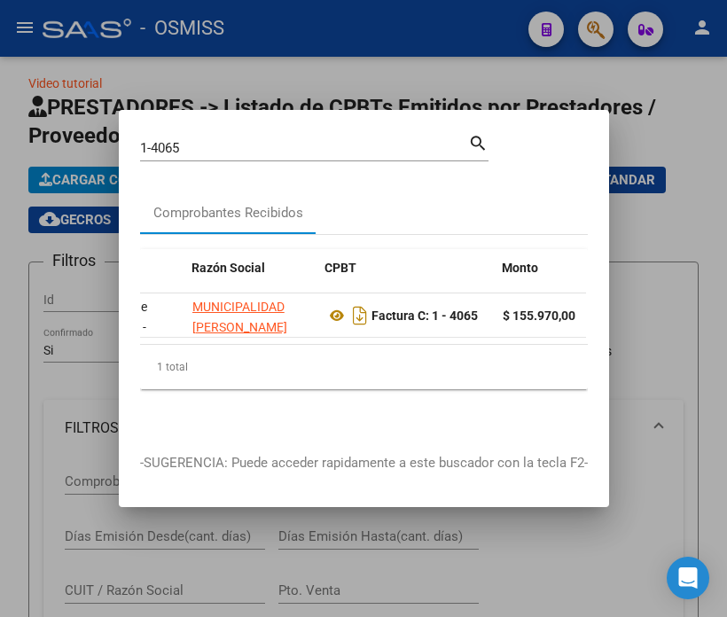
click at [202, 145] on input "1-4065" at bounding box center [304, 148] width 328 height 16
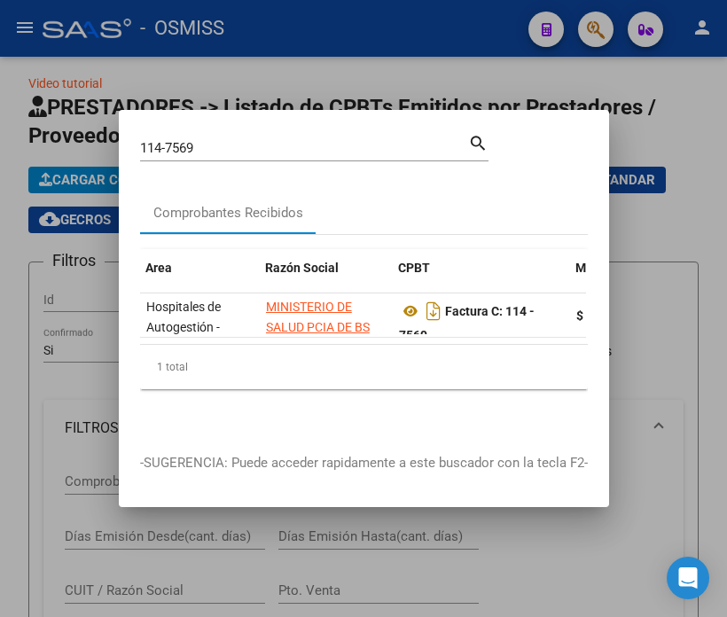
scroll to position [0, 351]
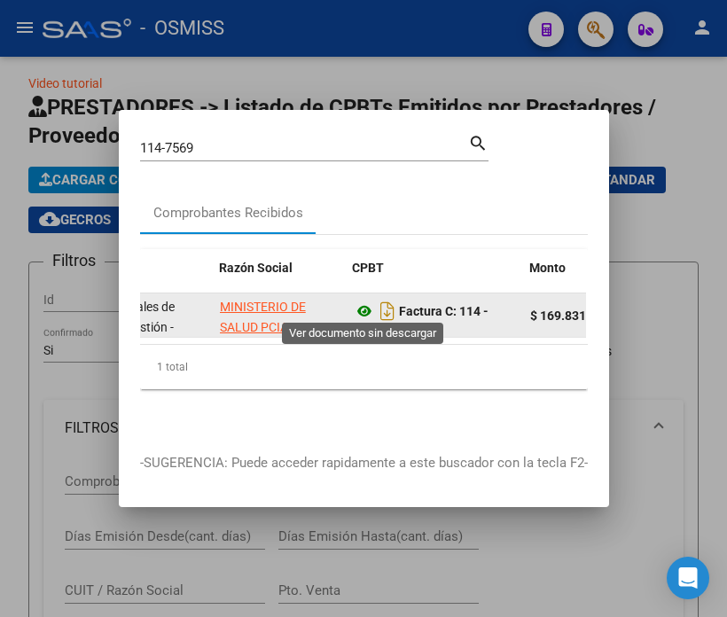
click at [364, 308] on icon at bounding box center [364, 311] width 23 height 21
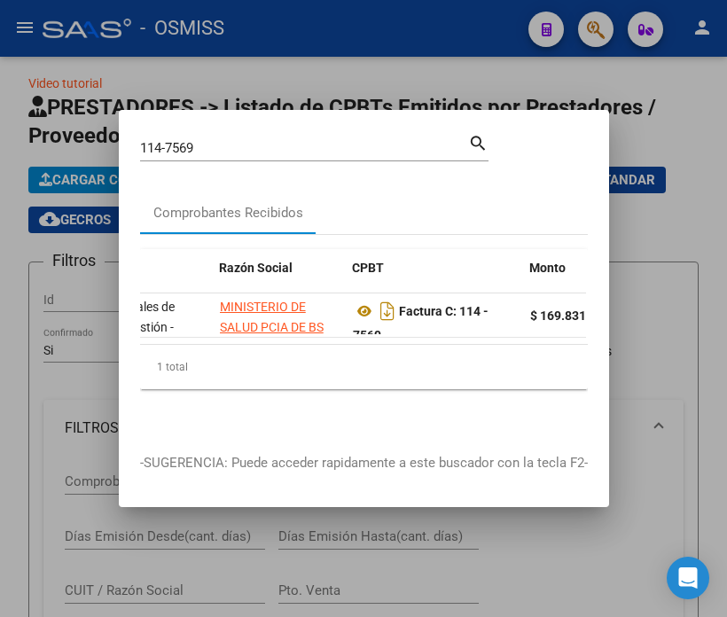
click at [215, 140] on input "114-7569" at bounding box center [304, 148] width 328 height 16
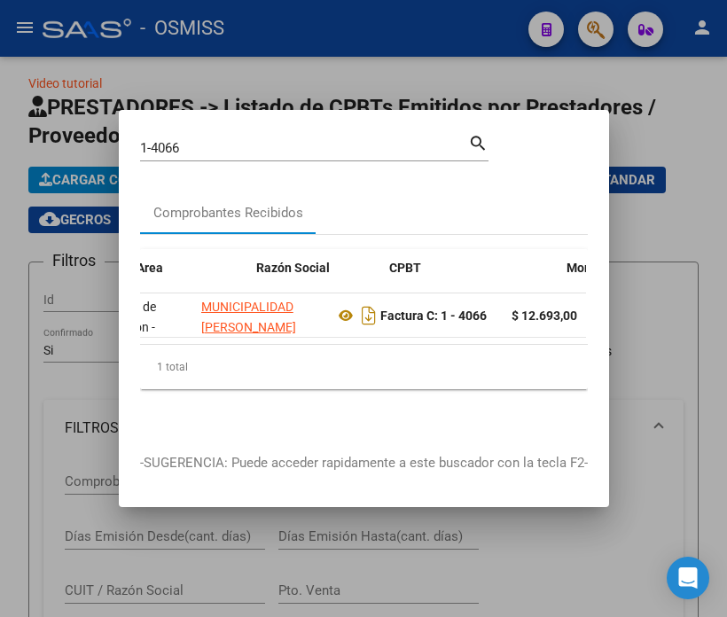
scroll to position [0, 379]
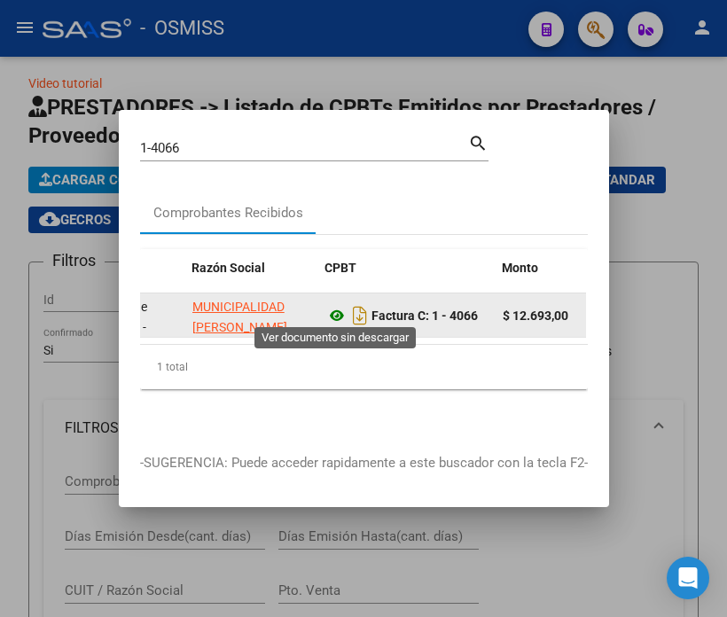
click at [339, 308] on icon at bounding box center [336, 315] width 23 height 21
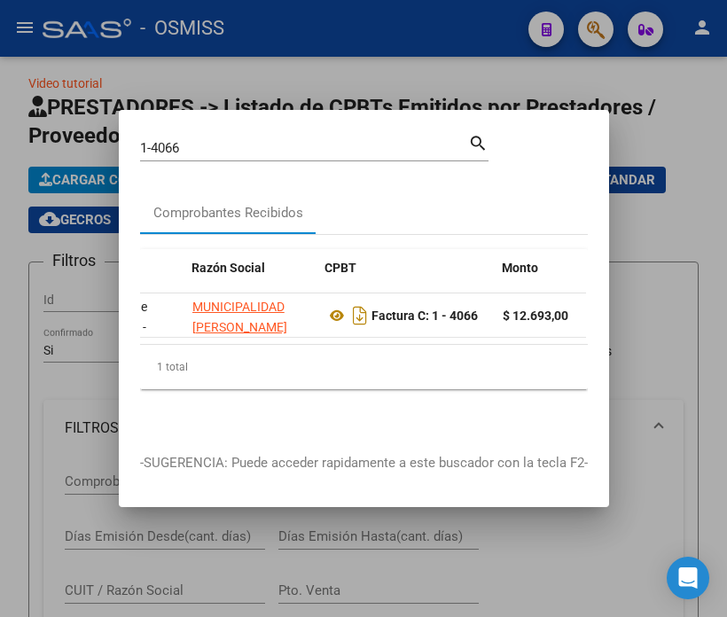
click at [191, 140] on input "1-4066" at bounding box center [304, 148] width 328 height 16
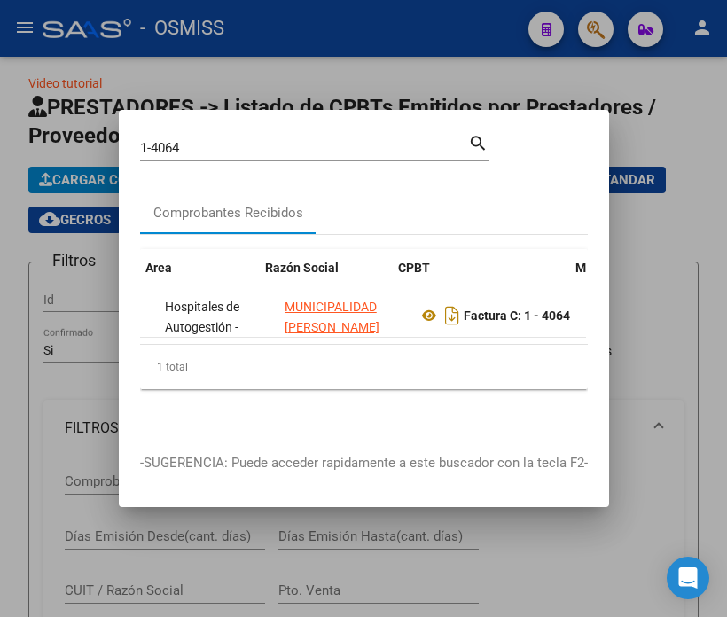
scroll to position [0, 305]
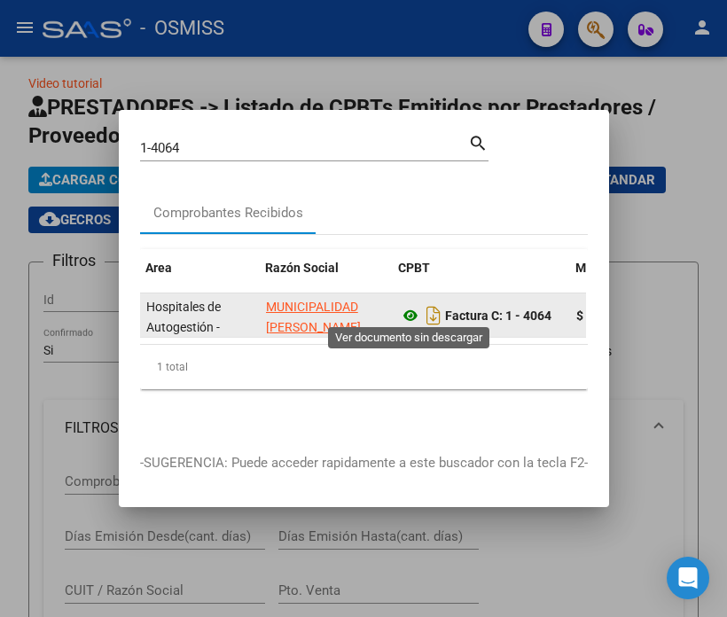
click at [410, 312] on icon at bounding box center [410, 315] width 23 height 21
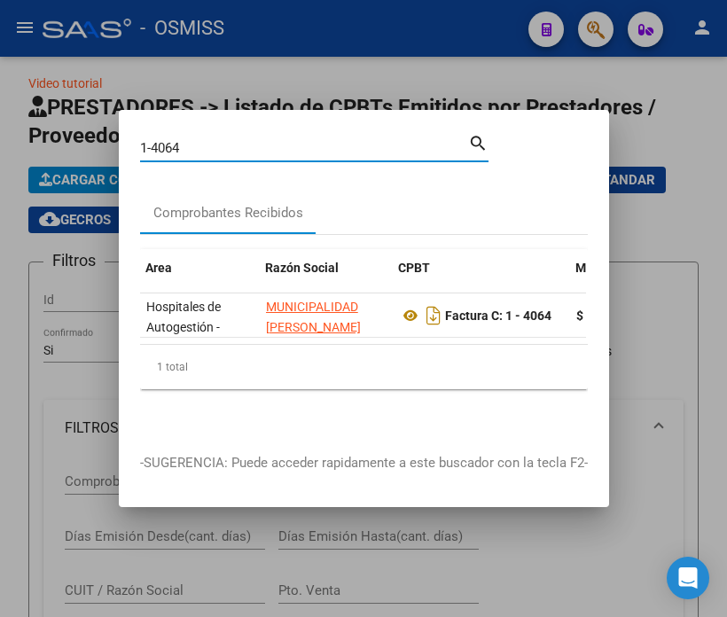
click at [296, 140] on input "1-4064" at bounding box center [304, 148] width 328 height 16
type input "178-333"
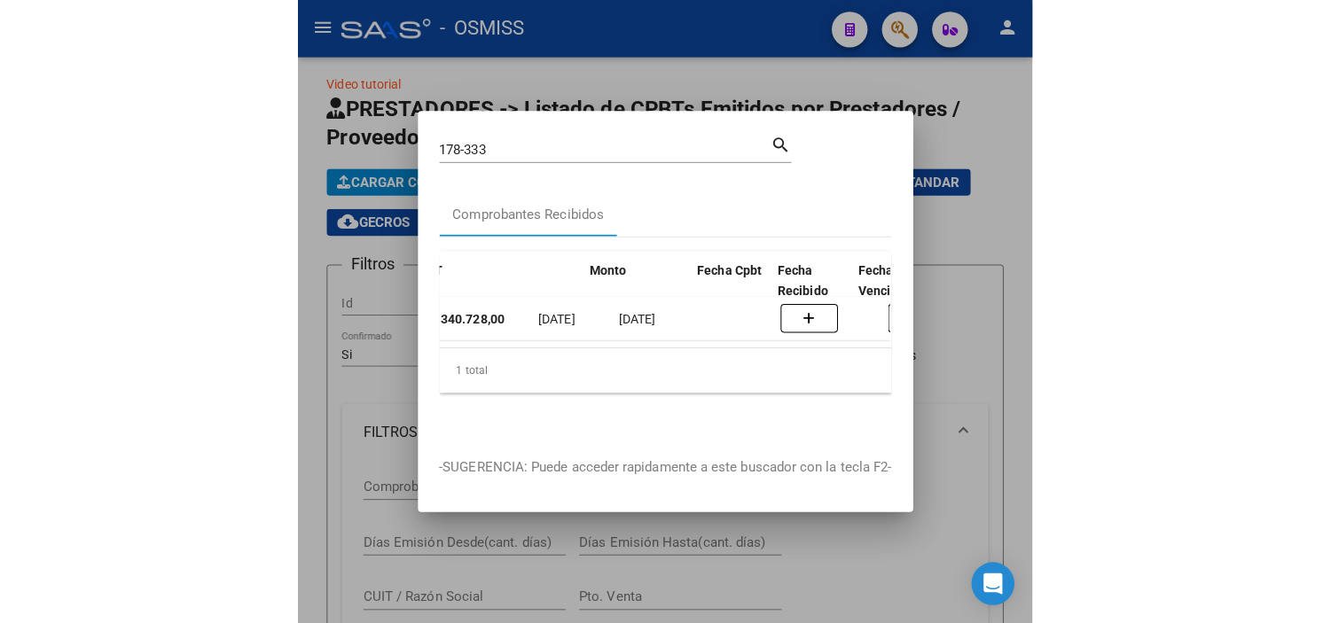
scroll to position [0, 518]
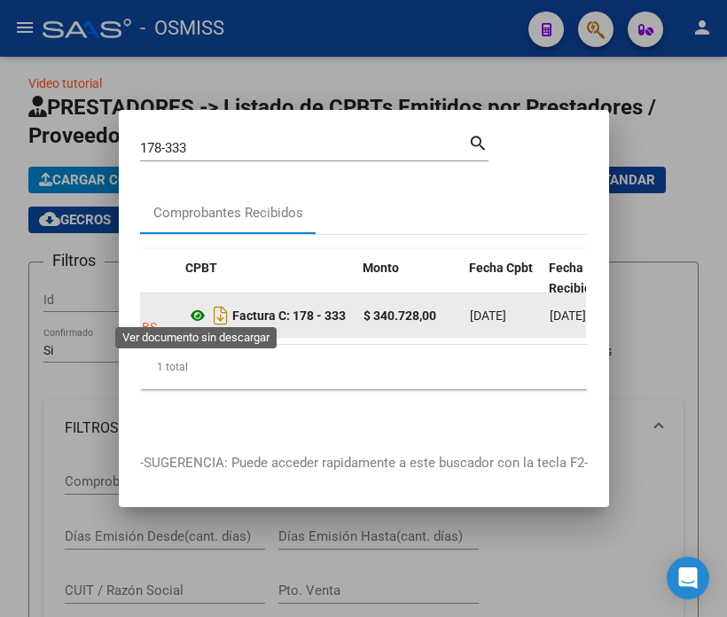
click at [193, 315] on icon at bounding box center [197, 315] width 23 height 21
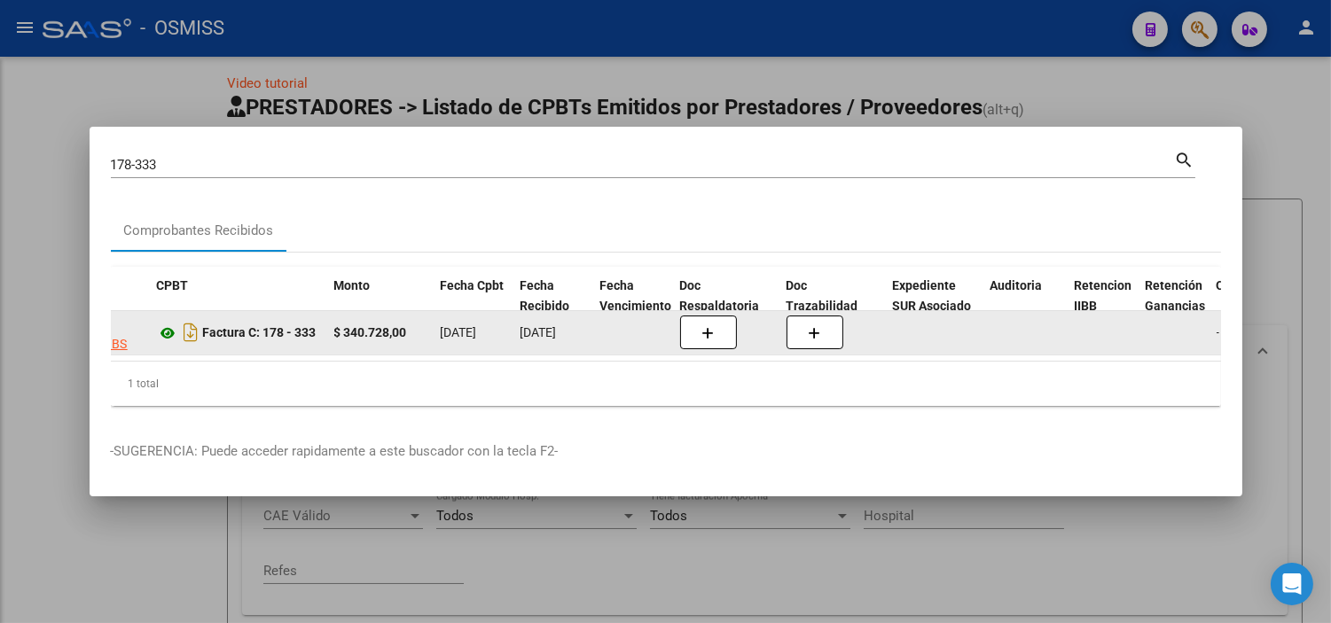
scroll to position [11, 0]
